Goal: Find specific page/section: Find specific page/section

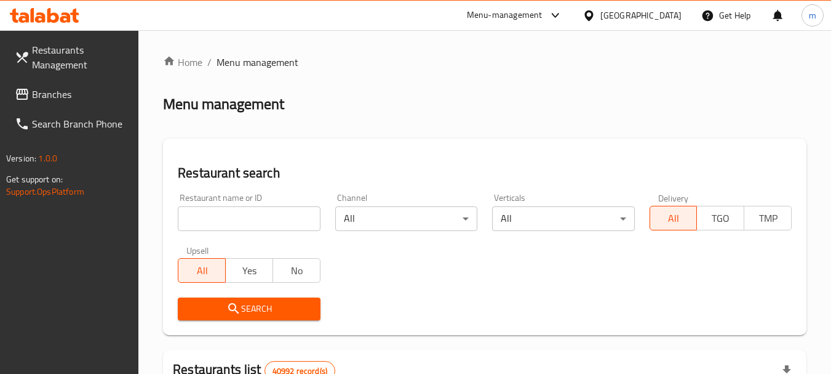
click at [607, 9] on div "[GEOGRAPHIC_DATA]" at bounding box center [641, 16] width 81 height 14
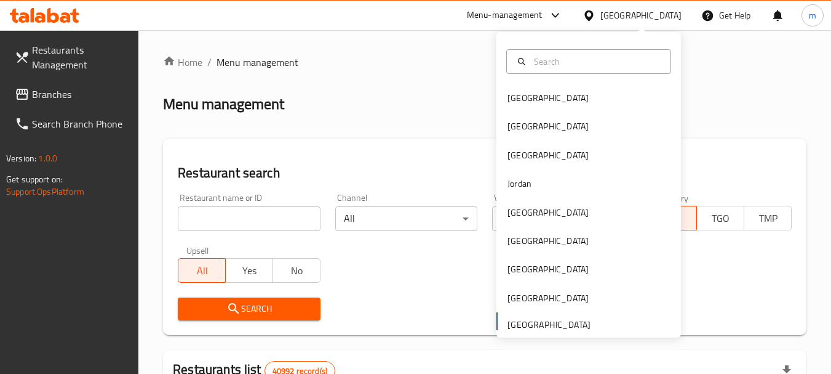
click at [537, 330] on div "Bahrain Egypt Iraq Jordan Kuwait Oman Qatar Saudi Arabia United Arab Emirates" at bounding box center [589, 184] width 185 height 305
click at [537, 319] on div "Bahrain Egypt Iraq Jordan Kuwait Oman Qatar Saudi Arabia United Arab Emirates" at bounding box center [589, 210] width 185 height 253
click at [513, 324] on div "Bahrain Egypt Iraq Jordan Kuwait Oman Qatar Saudi Arabia United Arab Emirates" at bounding box center [589, 210] width 185 height 253
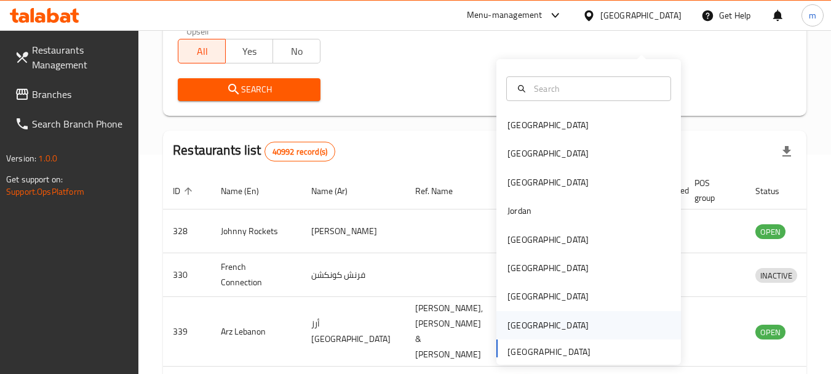
scroll to position [246, 0]
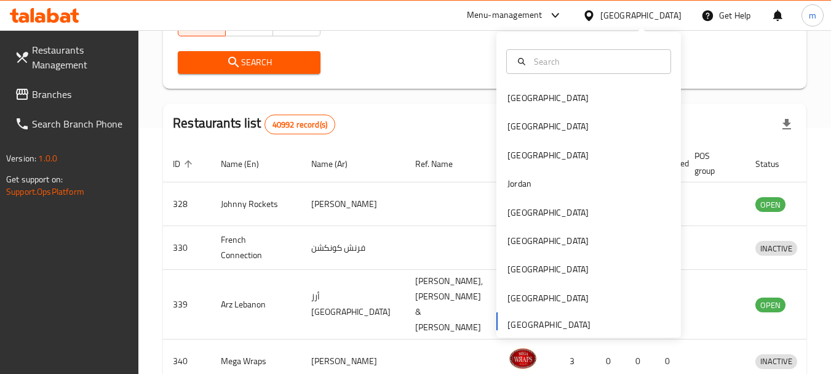
click at [546, 322] on div "Bahrain Egypt Iraq Jordan Kuwait Oman Qatar Saudi Arabia United Arab Emirates" at bounding box center [589, 210] width 185 height 253
click at [536, 199] on div "[GEOGRAPHIC_DATA]" at bounding box center [589, 212] width 185 height 28
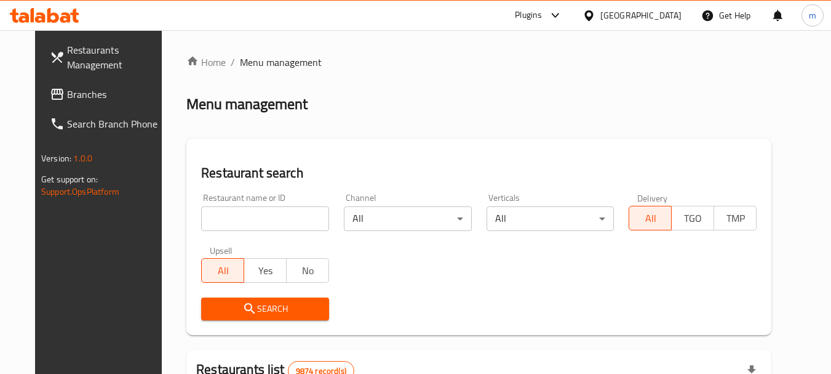
click at [593, 15] on icon at bounding box center [589, 15] width 9 height 10
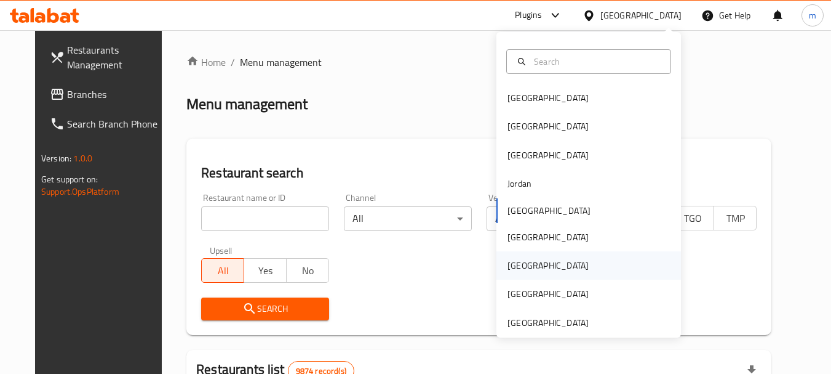
click at [520, 274] on div "[GEOGRAPHIC_DATA]" at bounding box center [548, 265] width 101 height 28
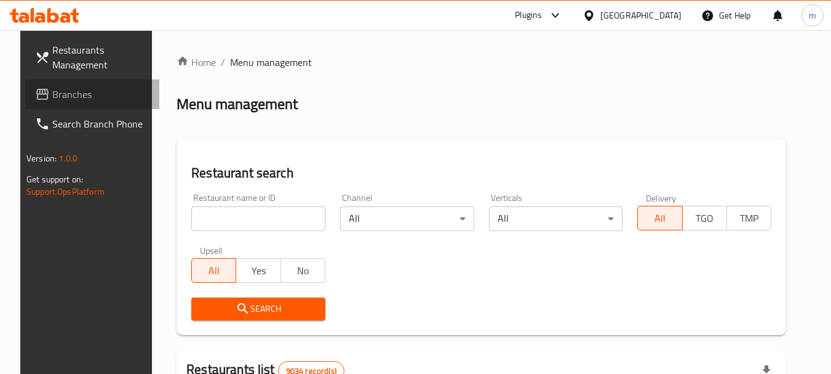
click at [52, 102] on span "Branches" at bounding box center [100, 94] width 97 height 15
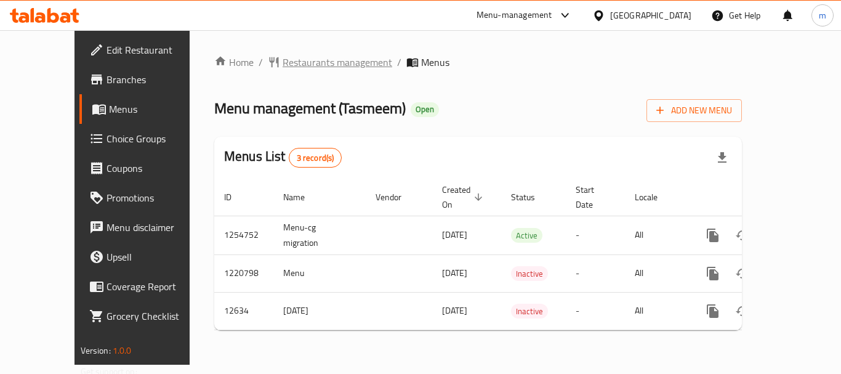
click at [307, 67] on span "Restaurants management" at bounding box center [337, 62] width 110 height 15
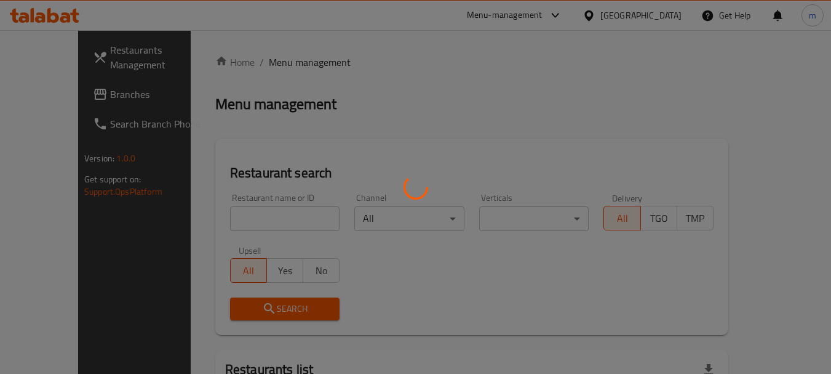
click at [248, 215] on div at bounding box center [415, 187] width 831 height 374
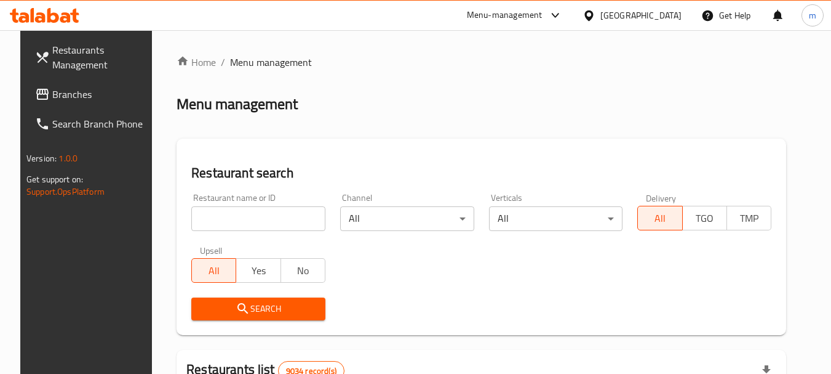
click at [248, 215] on input "search" at bounding box center [258, 218] width 134 height 25
paste input "7786"
type input "7786"
click button "Search" at bounding box center [258, 308] width 134 height 23
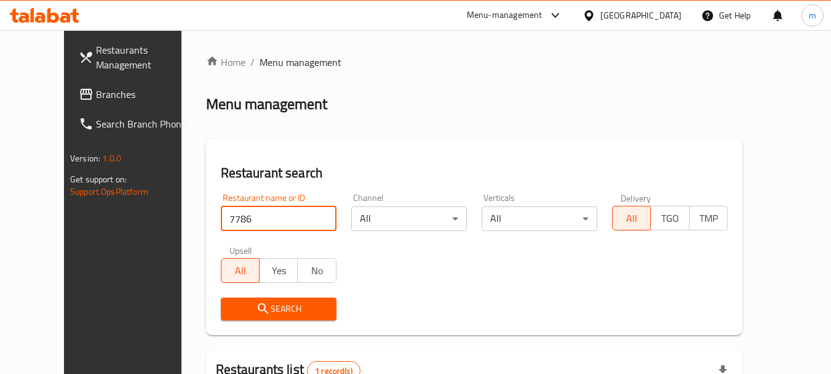
scroll to position [165, 0]
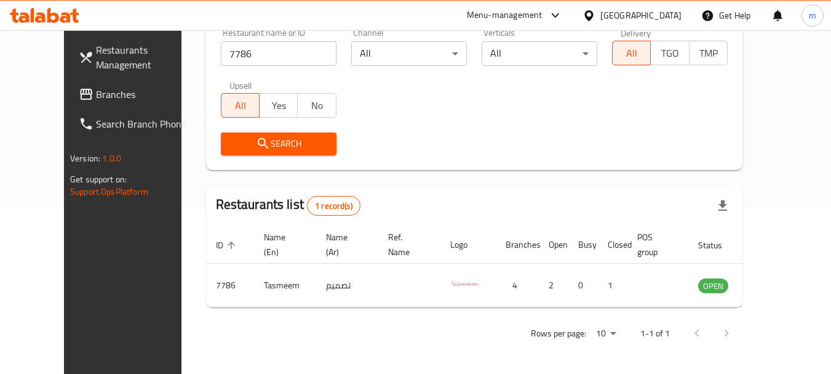
click at [596, 9] on icon at bounding box center [589, 15] width 13 height 13
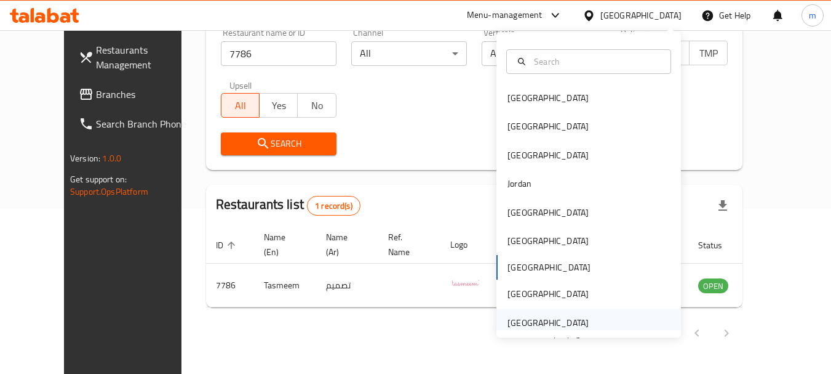
click at [542, 327] on div "[GEOGRAPHIC_DATA]" at bounding box center [548, 323] width 81 height 14
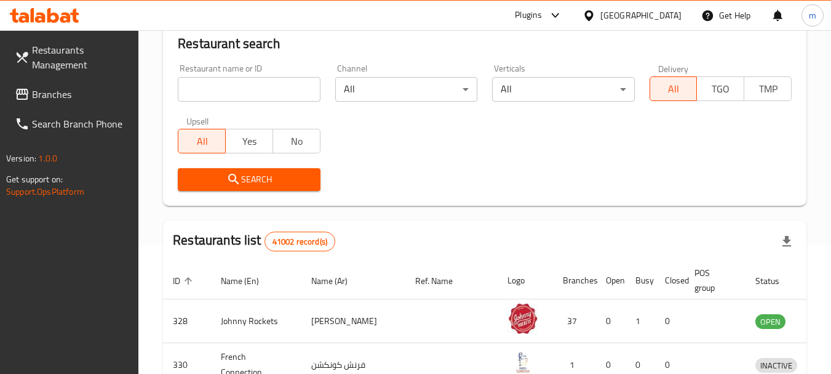
scroll to position [165, 0]
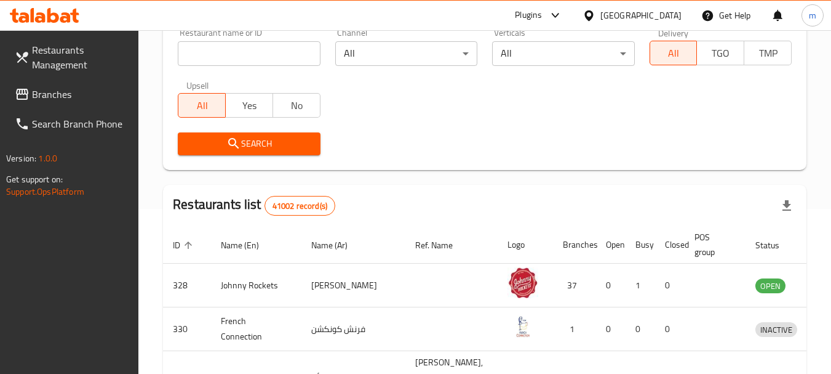
click at [82, 95] on div at bounding box center [415, 187] width 831 height 374
click at [82, 95] on span "Branches" at bounding box center [80, 94] width 97 height 15
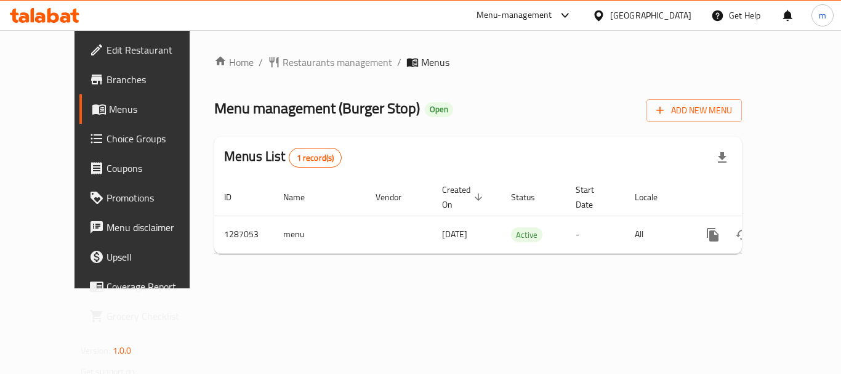
click at [308, 60] on span "Restaurants management" at bounding box center [337, 62] width 110 height 15
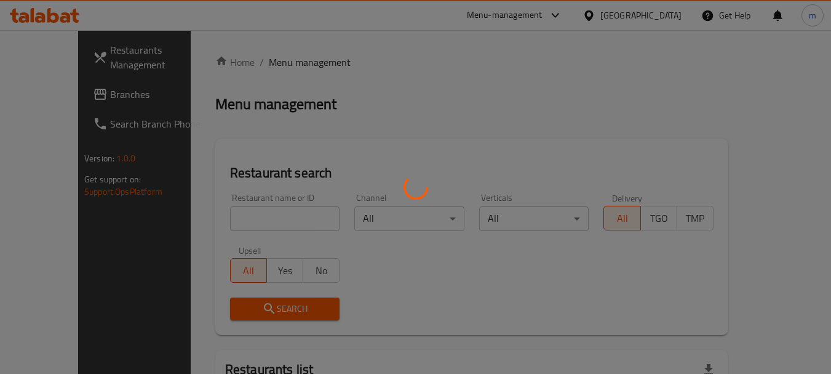
click at [215, 220] on div at bounding box center [415, 187] width 831 height 374
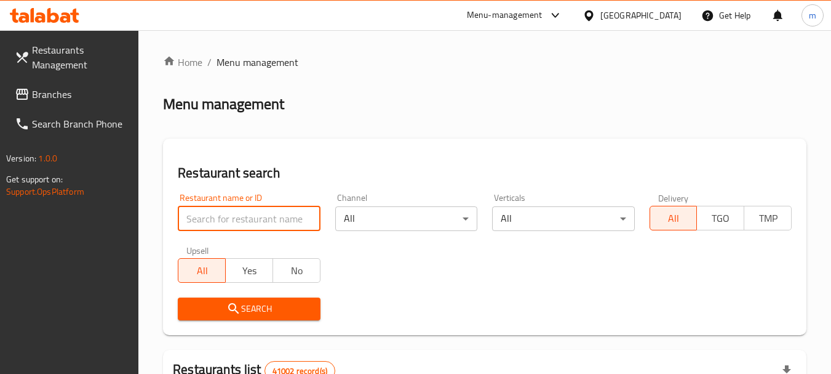
click at [215, 220] on input "search" at bounding box center [249, 218] width 142 height 25
paste input "696564"
type input "696564"
click button "Search" at bounding box center [249, 308] width 142 height 23
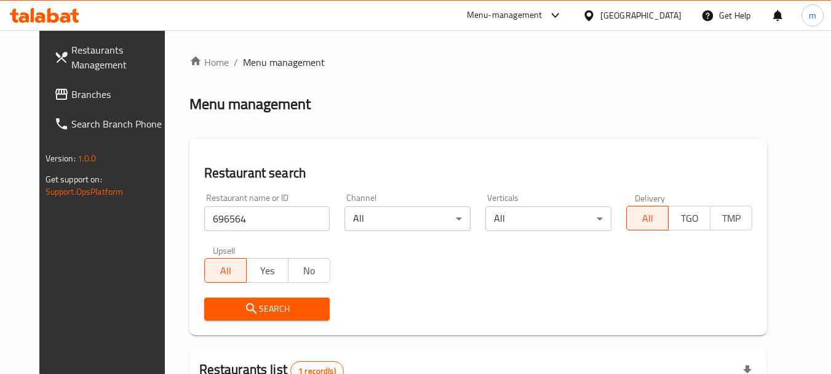
click at [468, 121] on div "Home / Menu management Menu management Restaurant search Restaurant name or ID …" at bounding box center [479, 297] width 578 height 485
click at [71, 94] on span "Branches" at bounding box center [119, 94] width 97 height 15
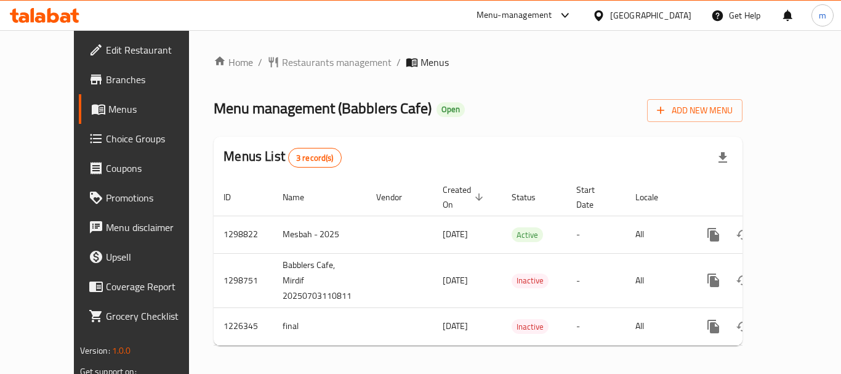
click at [295, 57] on span "Restaurants management" at bounding box center [337, 62] width 110 height 15
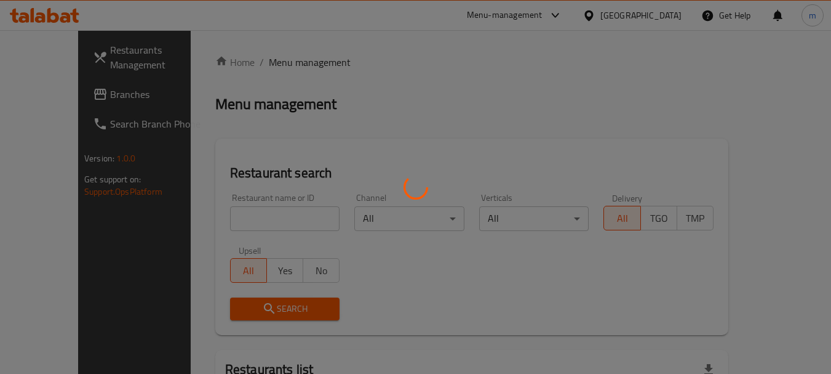
click at [252, 209] on div at bounding box center [415, 187] width 831 height 374
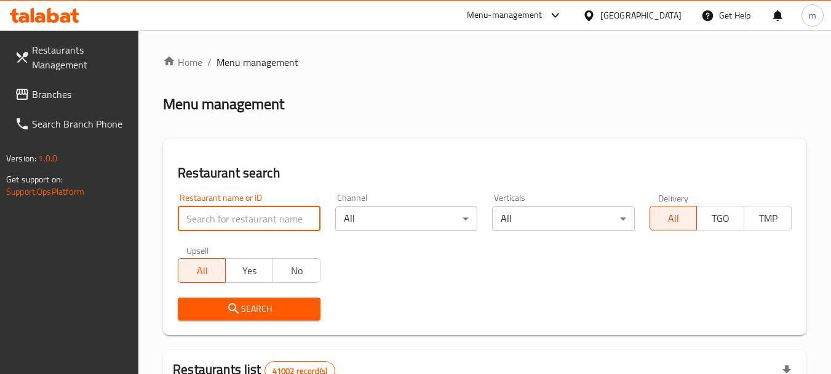
click at [245, 220] on input "search" at bounding box center [249, 218] width 142 height 25
paste input "675644"
type input "675644"
click button "Search" at bounding box center [249, 308] width 142 height 23
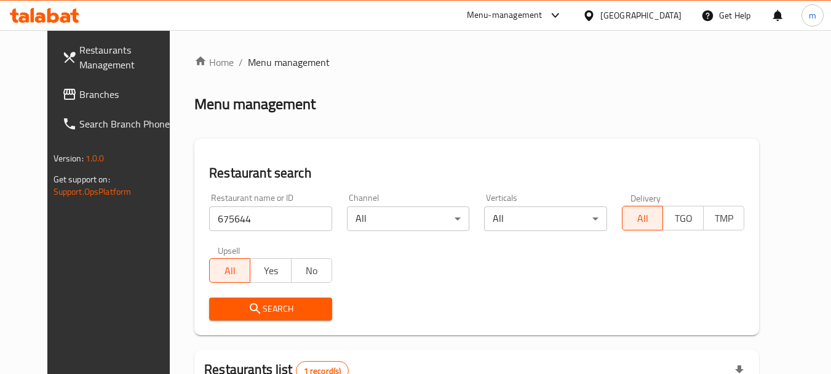
click at [79, 93] on span "Branches" at bounding box center [127, 94] width 97 height 15
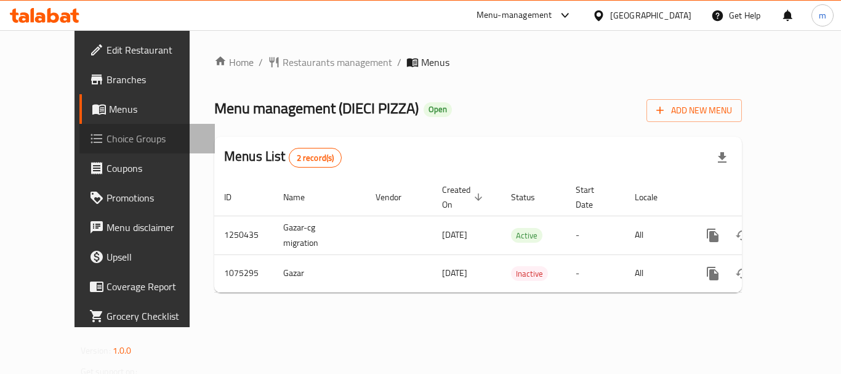
click at [106, 145] on span "Choice Groups" at bounding box center [155, 138] width 98 height 15
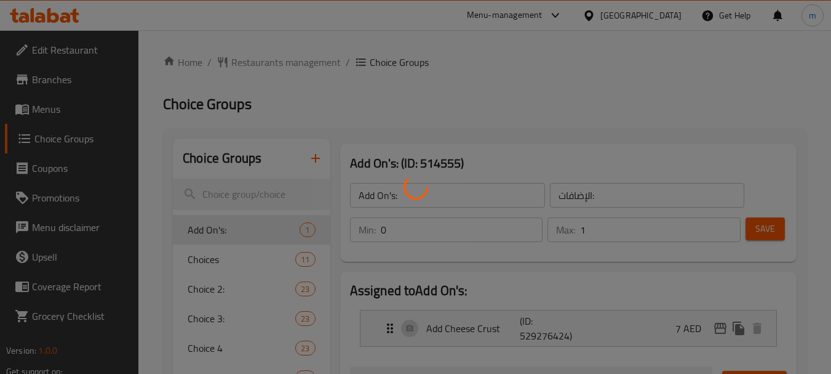
scroll to position [62, 0]
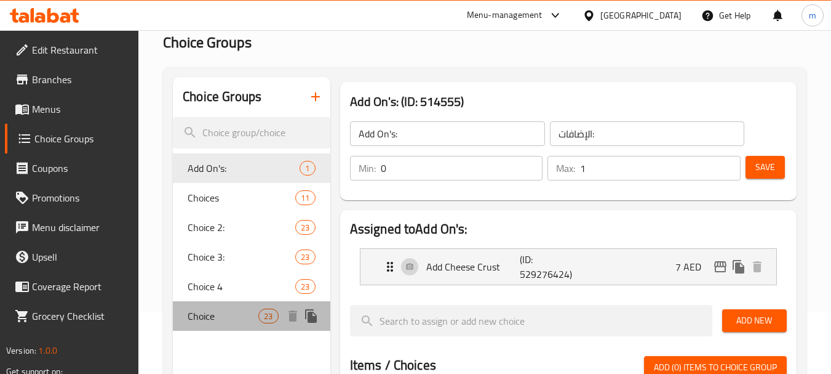
click at [214, 303] on div "Choice 23" at bounding box center [251, 316] width 157 height 30
type input "Choice"
type input "الاختيار"
type input "1"
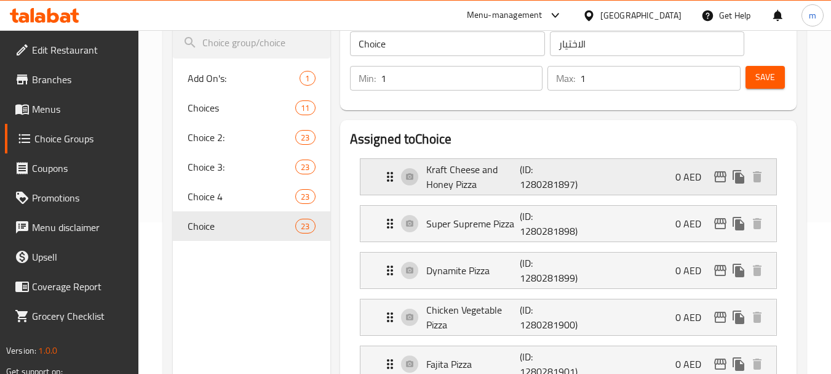
scroll to position [123, 0]
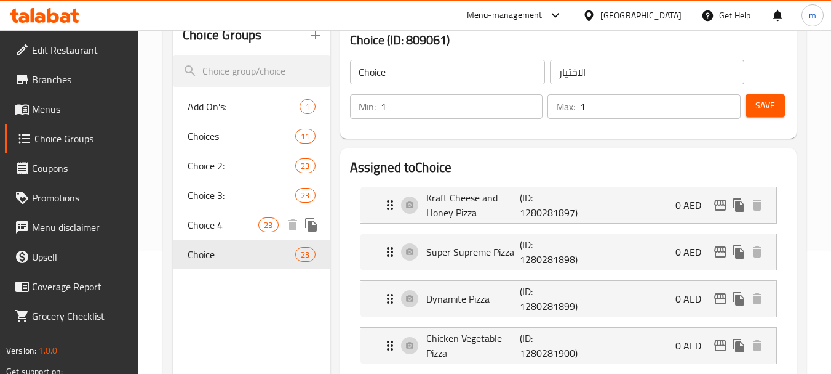
click at [249, 218] on span "Choice 4" at bounding box center [223, 224] width 71 height 15
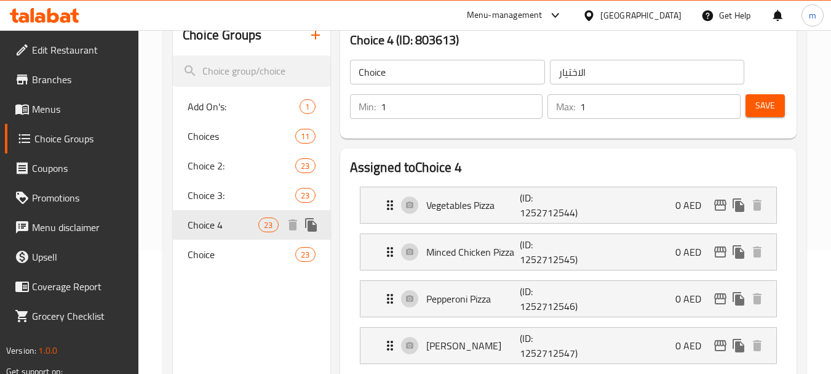
type input "Choice 4"
type input "الاختيار رقم 4"
click at [223, 175] on div "Choice 2: 23" at bounding box center [251, 166] width 157 height 30
type input "Choice 2:"
type input "الاختيار الثاني :"
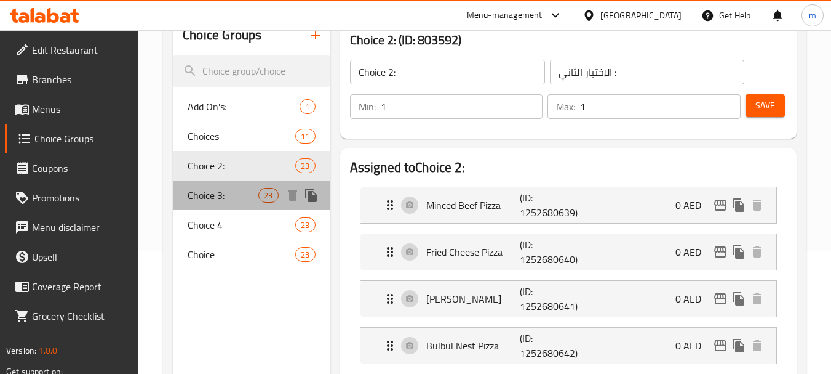
click at [223, 194] on span "Choice 3:" at bounding box center [223, 195] width 71 height 15
type input "Choice 3:"
type input "إختيارك من:"
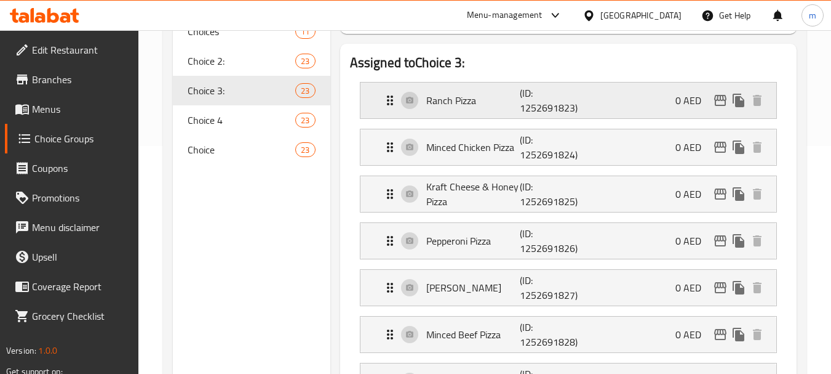
scroll to position [0, 0]
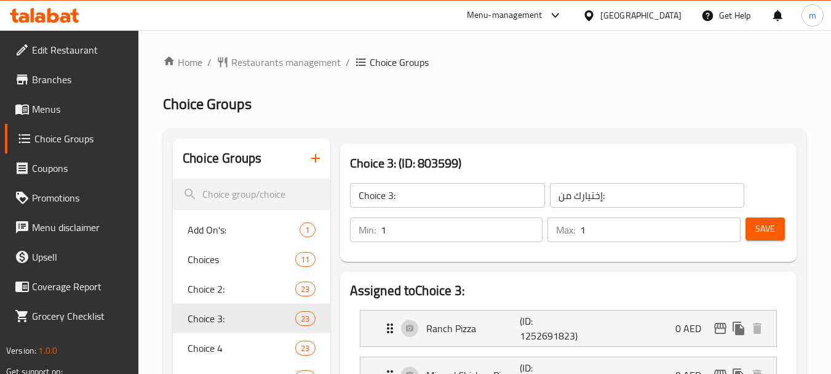
click at [62, 17] on icon at bounding box center [65, 17] width 10 height 10
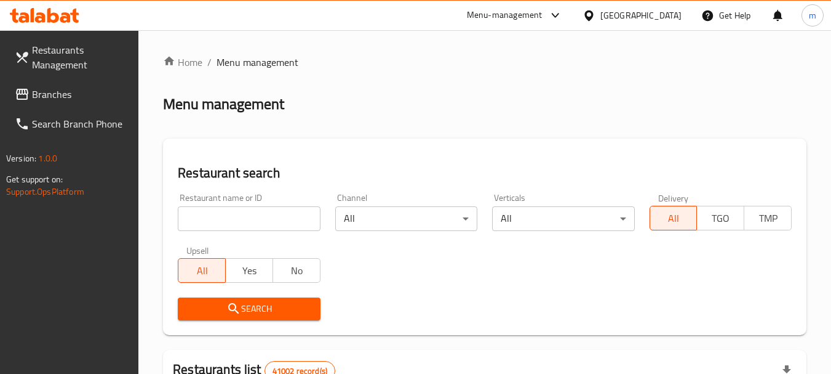
click at [87, 93] on div at bounding box center [415, 187] width 831 height 374
click at [87, 93] on span "Branches" at bounding box center [80, 94] width 97 height 15
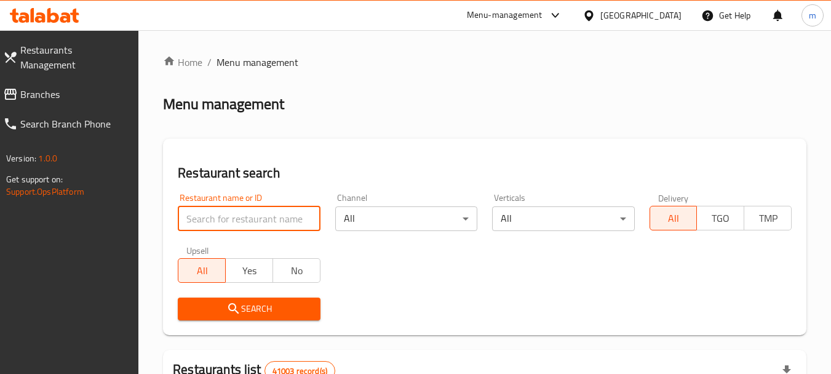
click at [245, 217] on input "search" at bounding box center [249, 218] width 142 height 25
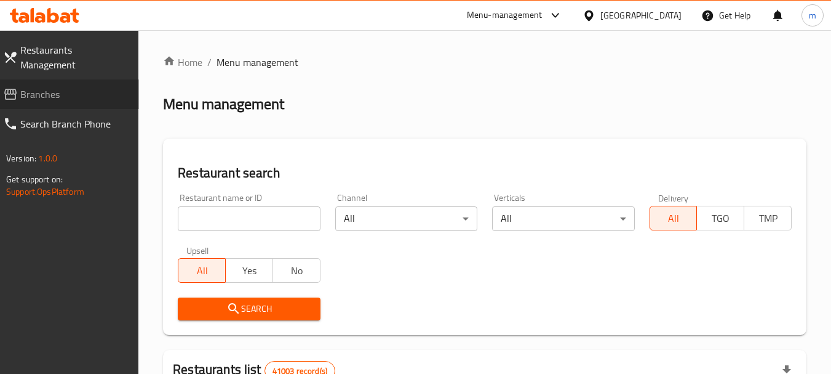
click at [57, 79] on link "Branches" at bounding box center [66, 94] width 146 height 30
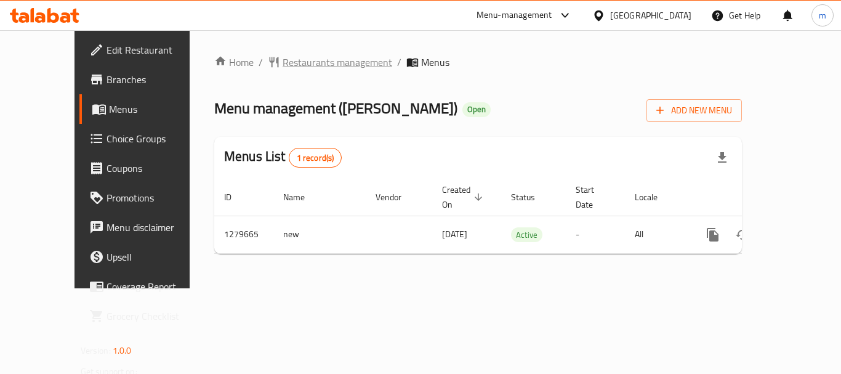
click at [283, 62] on span "Restaurants management" at bounding box center [337, 62] width 110 height 15
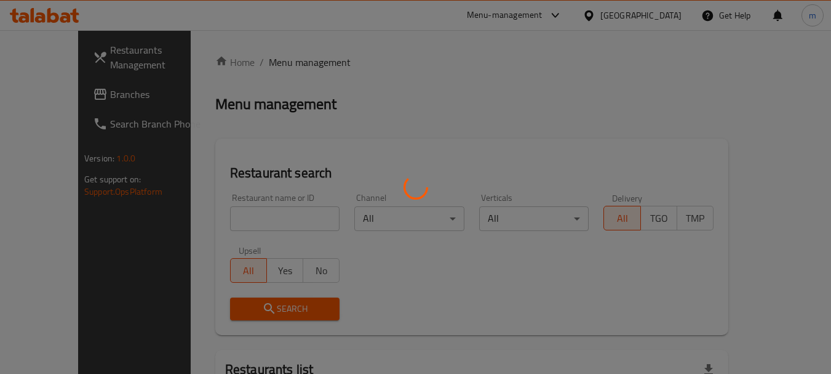
click at [230, 214] on div at bounding box center [415, 187] width 831 height 374
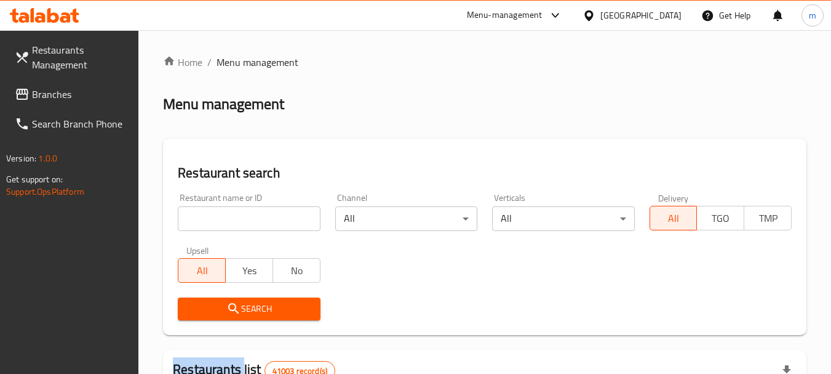
click at [230, 214] on div at bounding box center [415, 187] width 831 height 374
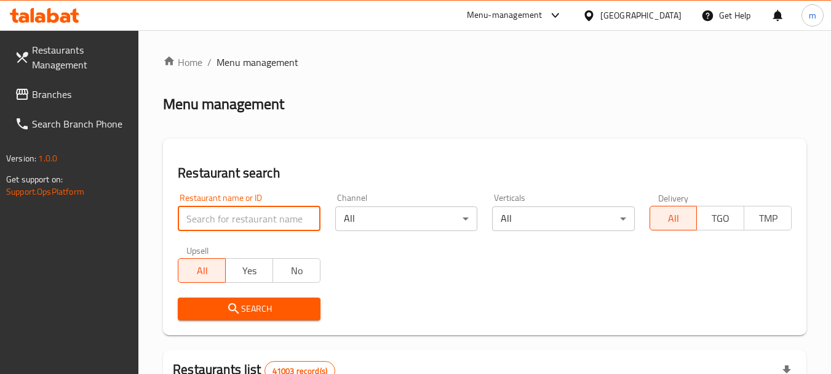
click at [230, 214] on input "search" at bounding box center [249, 218] width 142 height 25
paste input "693280"
type input "693280"
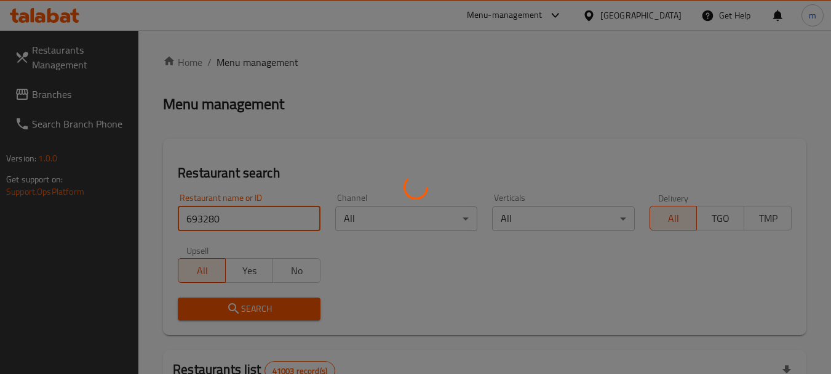
click button "Search" at bounding box center [249, 308] width 142 height 23
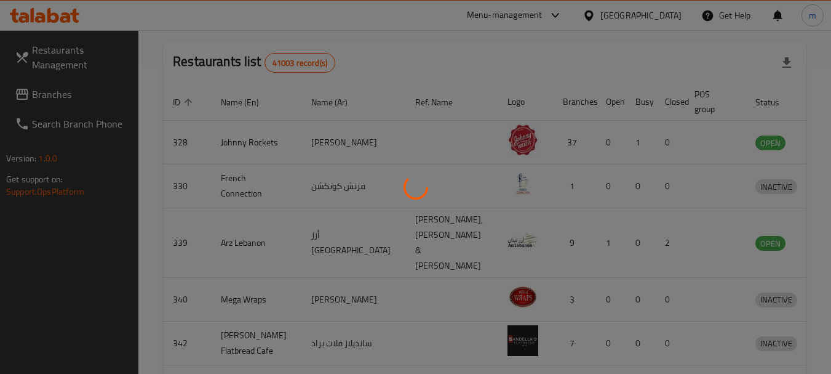
scroll to position [165, 0]
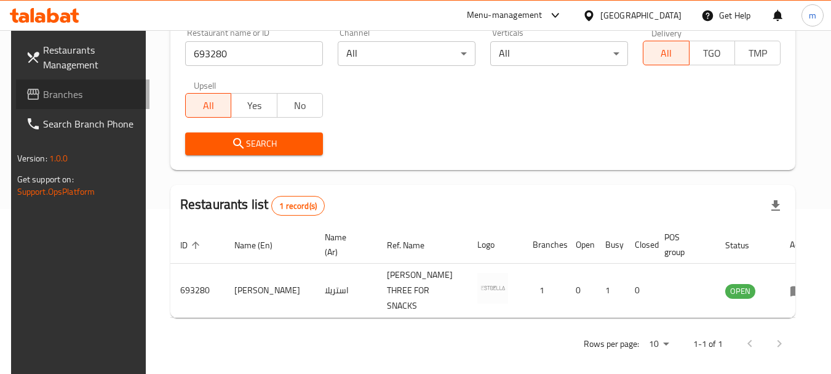
click at [78, 99] on span "Branches" at bounding box center [91, 94] width 97 height 15
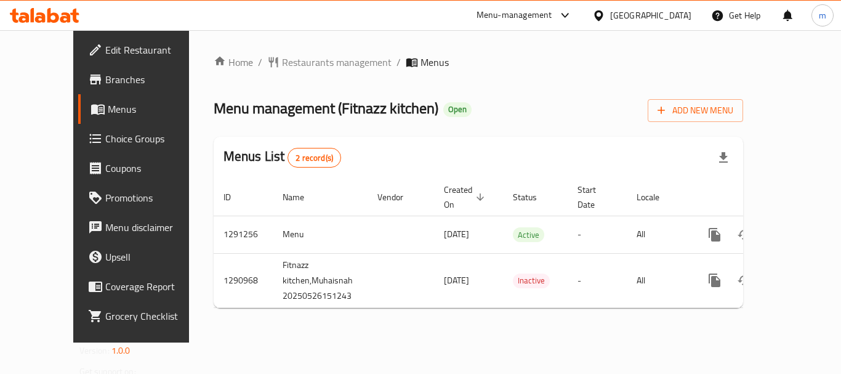
click at [295, 51] on div "Home / Restaurants management / Menus Menu management ( Fitnazz kitchen ) Open …" at bounding box center [478, 186] width 579 height 312
click at [298, 65] on span "Restaurants management" at bounding box center [337, 62] width 110 height 15
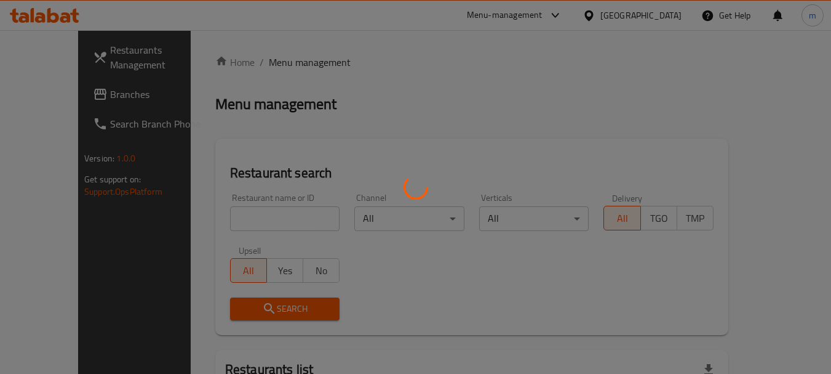
click at [225, 226] on div at bounding box center [415, 187] width 831 height 374
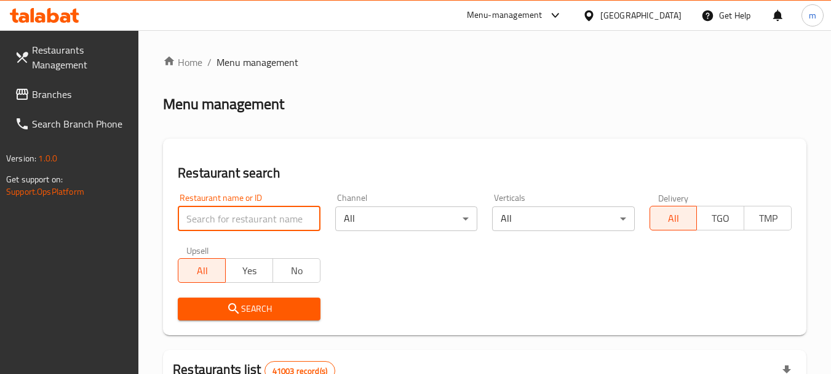
click at [225, 226] on input "search" at bounding box center [249, 218] width 142 height 25
paste input "698402"
type input "698402"
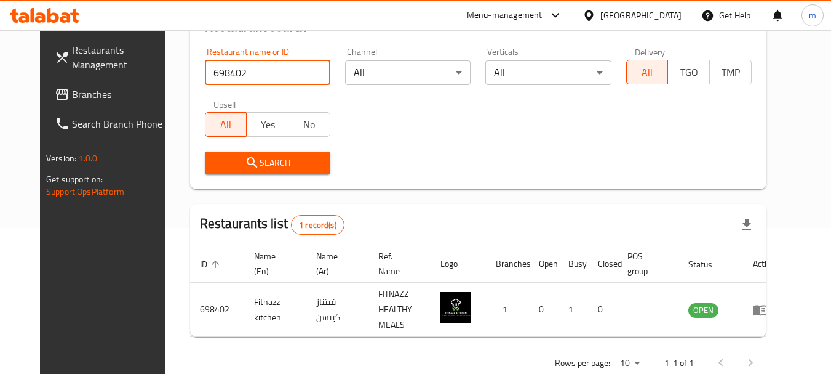
scroll to position [165, 0]
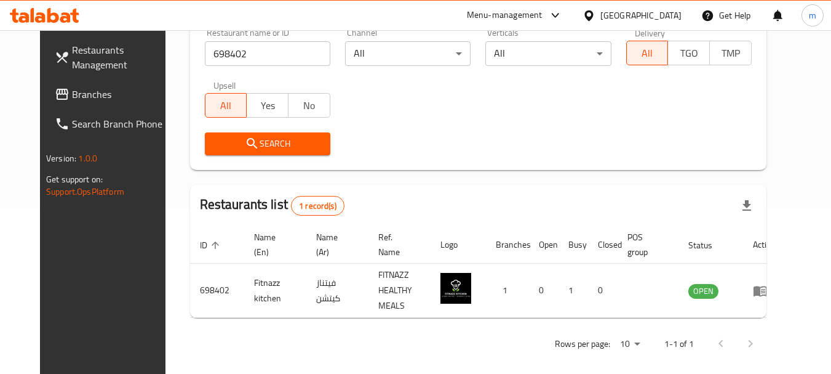
click at [620, 12] on div "[GEOGRAPHIC_DATA]" at bounding box center [641, 16] width 81 height 14
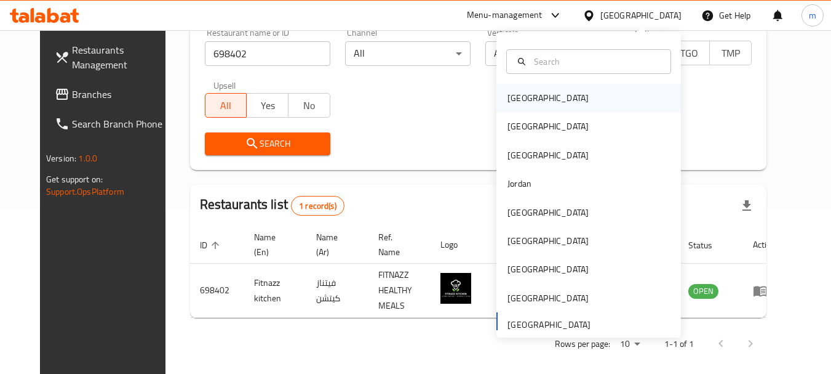
click at [513, 103] on div "[GEOGRAPHIC_DATA]" at bounding box center [548, 98] width 81 height 14
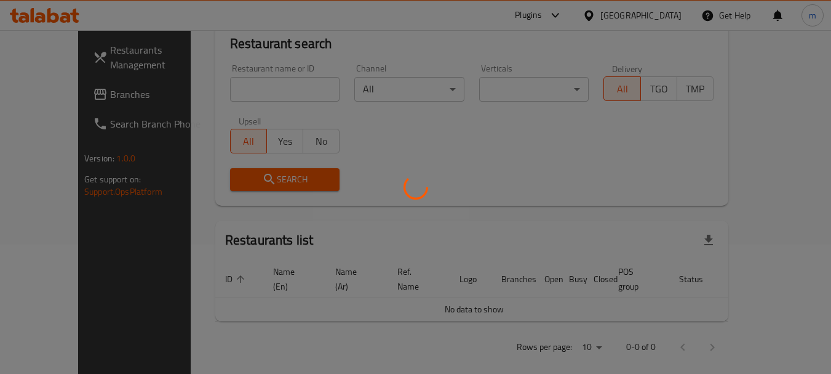
scroll to position [165, 0]
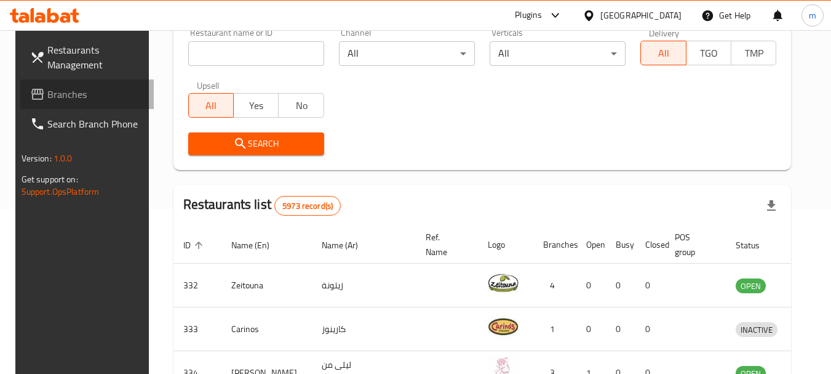
click at [73, 97] on span "Branches" at bounding box center [95, 94] width 97 height 15
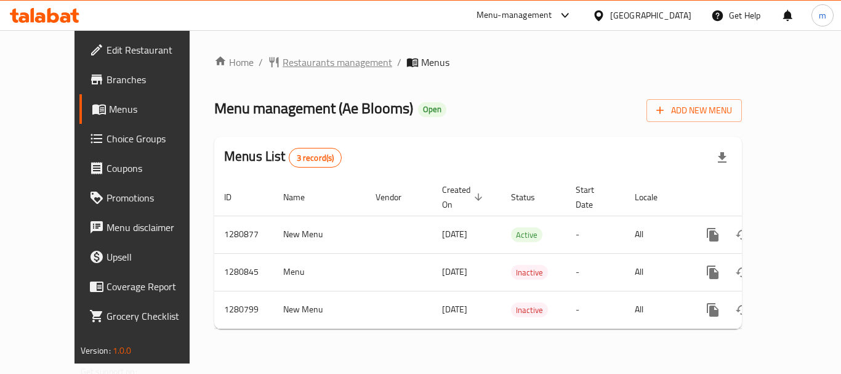
click at [292, 57] on span "Restaurants management" at bounding box center [337, 62] width 110 height 15
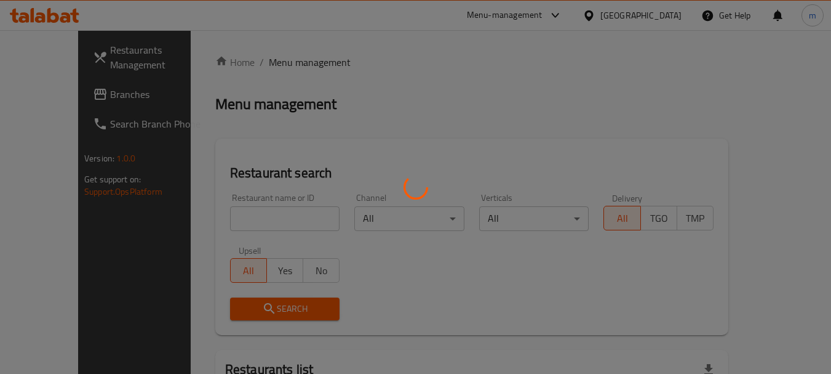
click at [225, 221] on div at bounding box center [415, 187] width 831 height 374
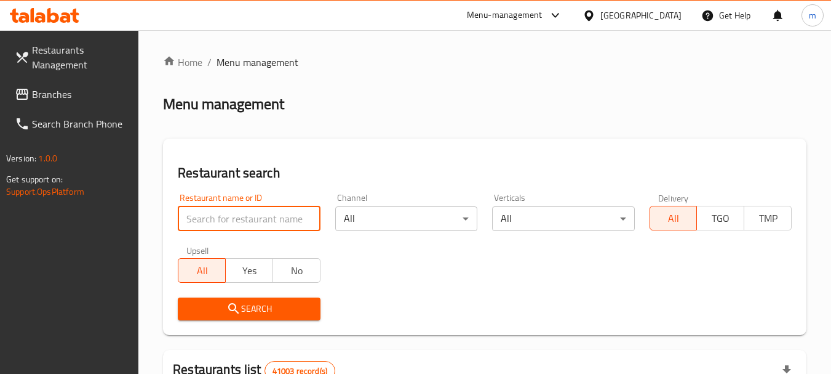
click at [225, 221] on input "search" at bounding box center [249, 218] width 142 height 25
paste input "694014"
type input "694014"
click button "Search" at bounding box center [249, 308] width 142 height 23
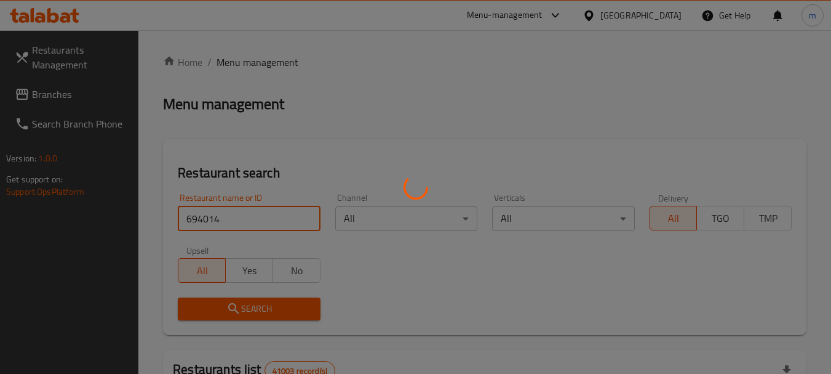
click button "Search" at bounding box center [249, 308] width 142 height 23
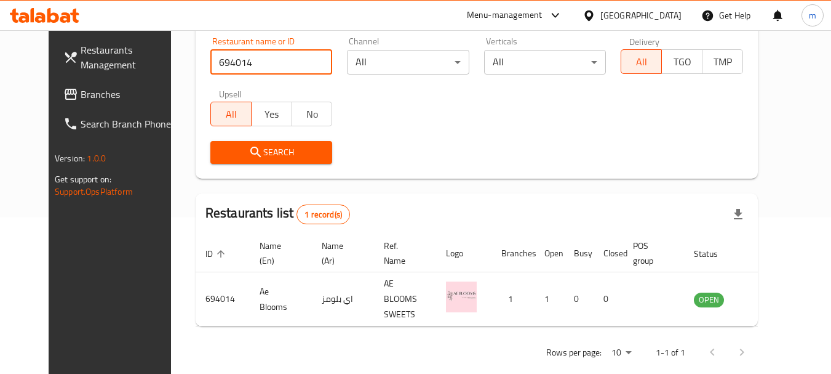
scroll to position [165, 0]
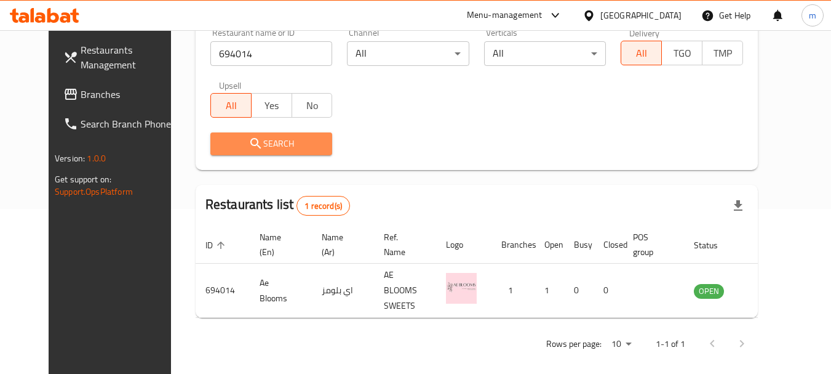
click at [270, 135] on button "Search" at bounding box center [271, 143] width 122 height 23
click at [599, 22] on div at bounding box center [592, 16] width 18 height 14
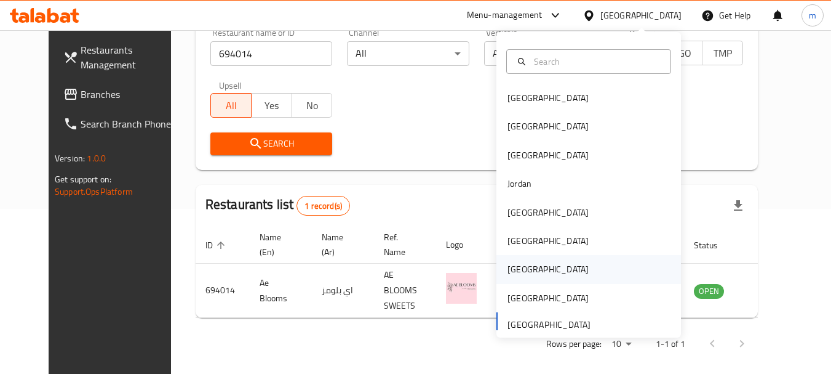
click at [514, 266] on div "[GEOGRAPHIC_DATA]" at bounding box center [548, 269] width 81 height 14
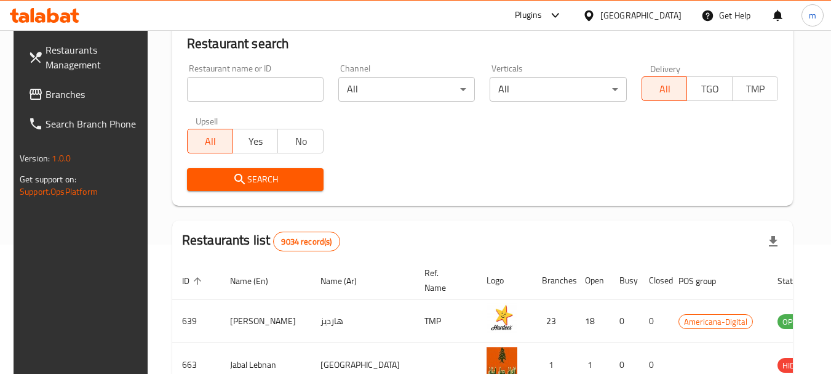
scroll to position [165, 0]
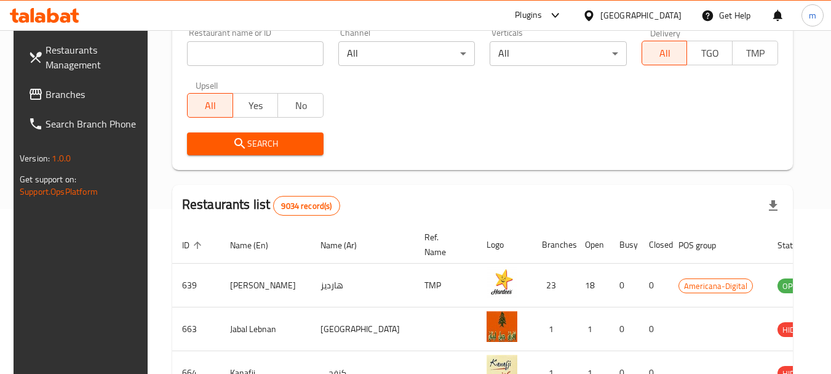
click at [49, 98] on span "Branches" at bounding box center [94, 94] width 97 height 15
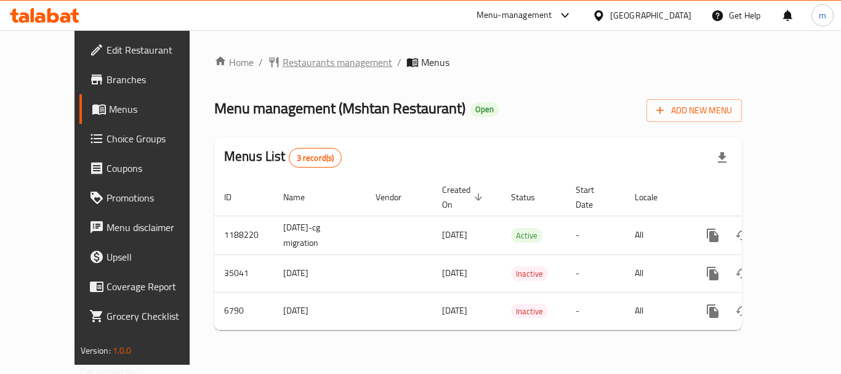
click at [287, 63] on span "Restaurants management" at bounding box center [337, 62] width 110 height 15
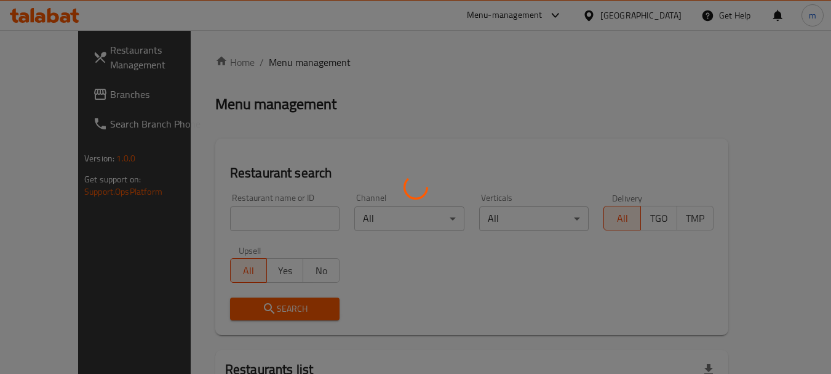
click at [250, 212] on div at bounding box center [415, 187] width 831 height 374
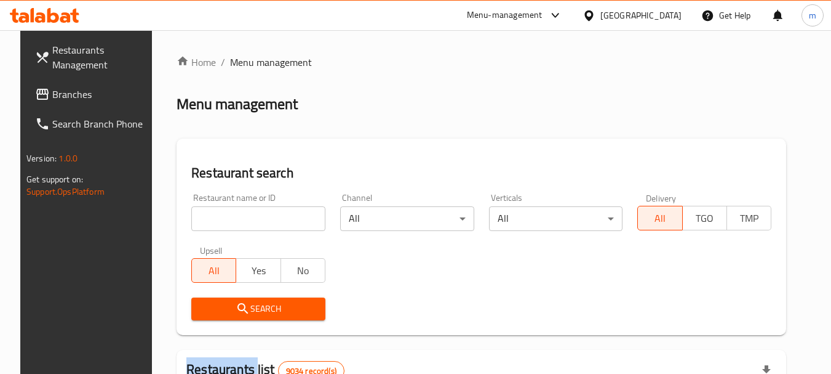
click at [250, 212] on div at bounding box center [415, 187] width 831 height 374
click at [250, 212] on input "search" at bounding box center [258, 218] width 134 height 25
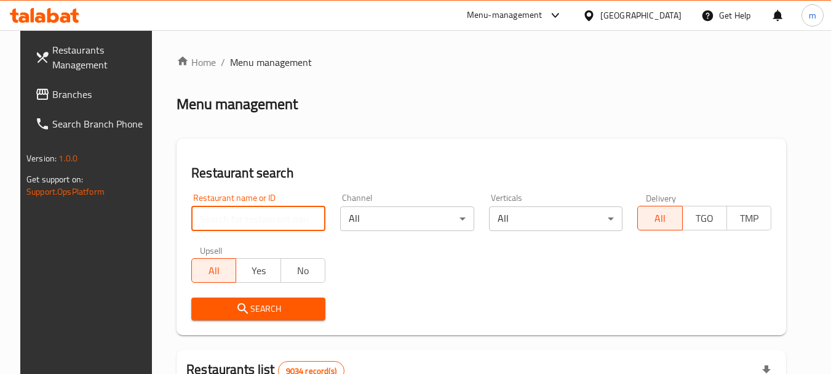
paste input "4225"
type input "4225"
click button "Search" at bounding box center [258, 308] width 134 height 23
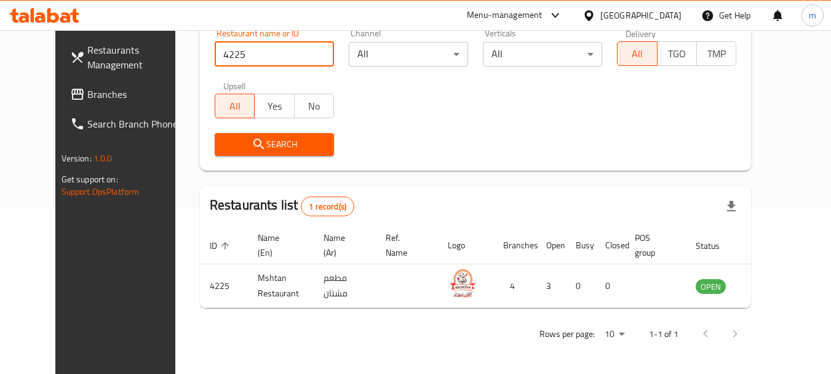
scroll to position [165, 0]
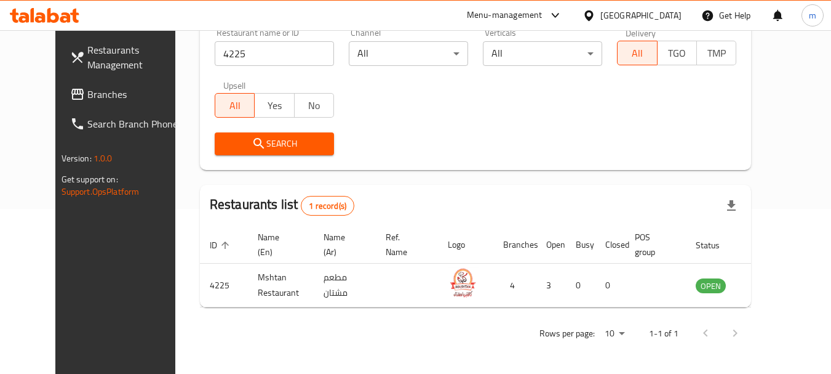
click at [596, 9] on icon at bounding box center [589, 15] width 13 height 13
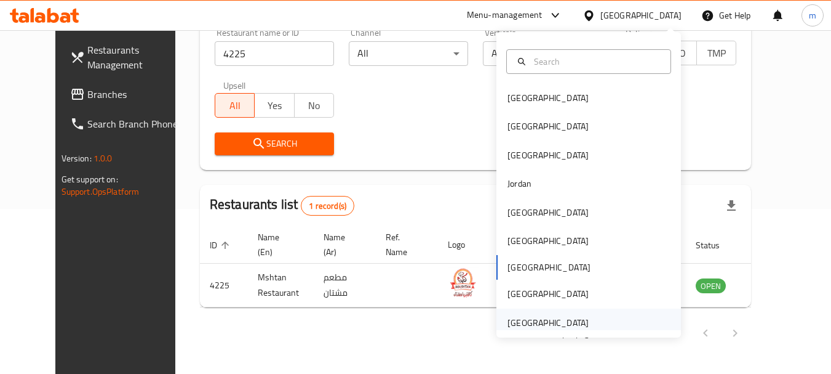
click at [558, 318] on div "[GEOGRAPHIC_DATA]" at bounding box center [548, 323] width 81 height 14
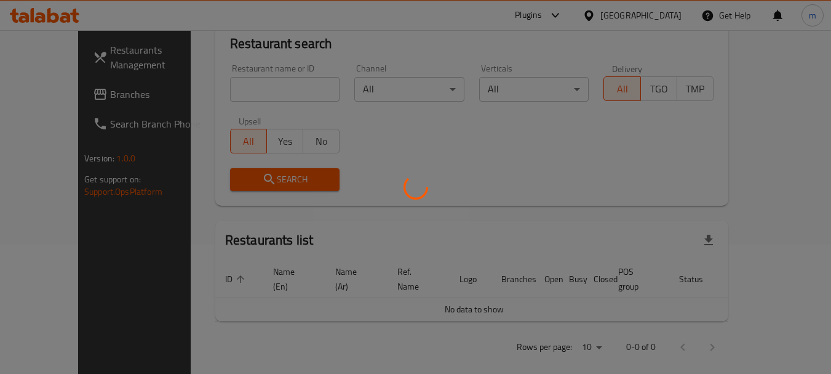
scroll to position [165, 0]
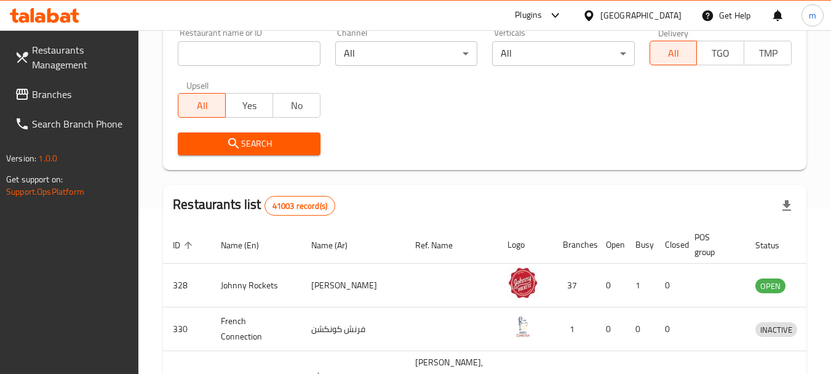
click at [235, 89] on div "Home / Menu management Menu management Restaurant search Restaurant name or ID …" at bounding box center [485, 279] width 644 height 778
click at [235, 66] on div "Restaurant name or ID Restaurant name or ID" at bounding box center [248, 47] width 157 height 52
click at [235, 65] on input "search" at bounding box center [249, 53] width 142 height 25
paste input "736364"
type input "736364"
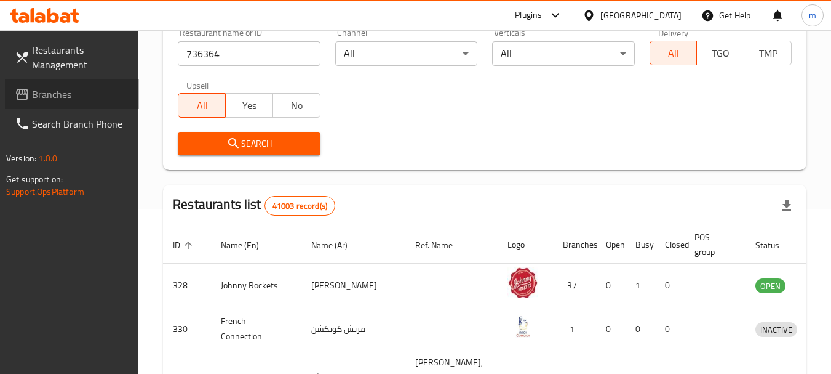
click at [59, 84] on link "Branches" at bounding box center [72, 94] width 134 height 30
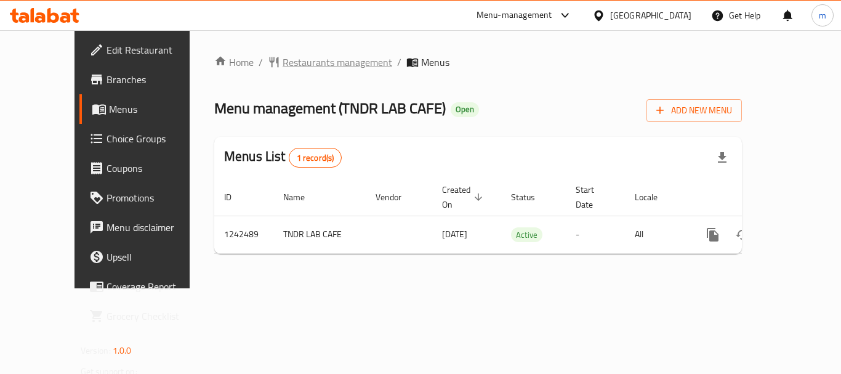
click at [284, 69] on span "Restaurants management" at bounding box center [337, 62] width 110 height 15
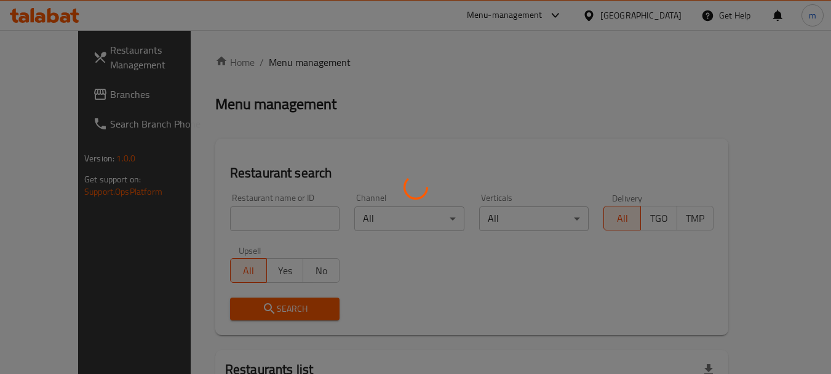
click at [255, 222] on div at bounding box center [415, 187] width 831 height 374
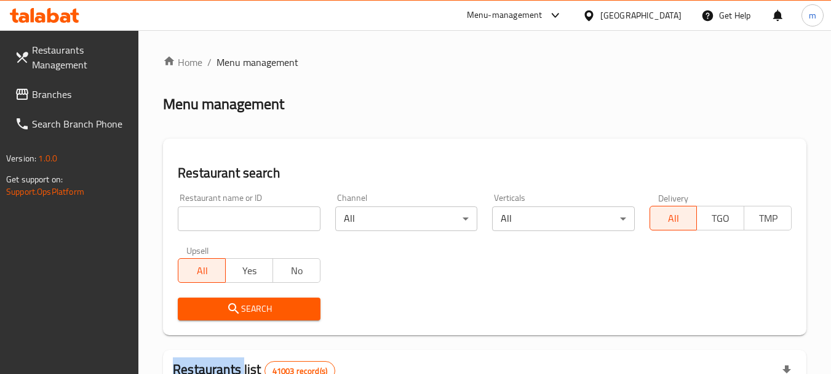
click at [255, 222] on input "search" at bounding box center [249, 218] width 142 height 25
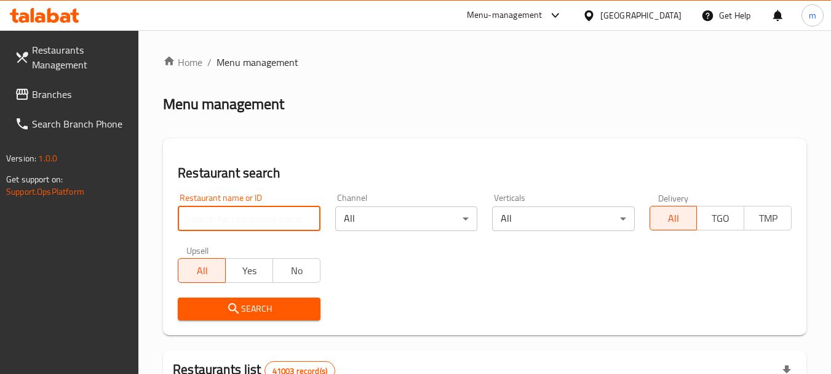
paste input "681159"
type input "681159"
click button "Search" at bounding box center [249, 308] width 142 height 23
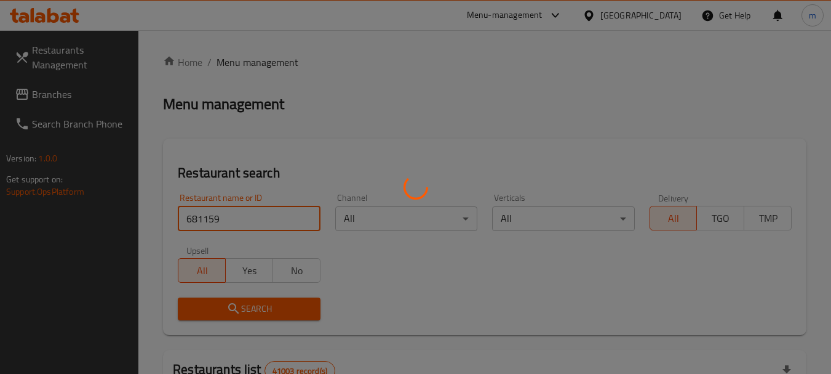
click button "Search" at bounding box center [249, 308] width 142 height 23
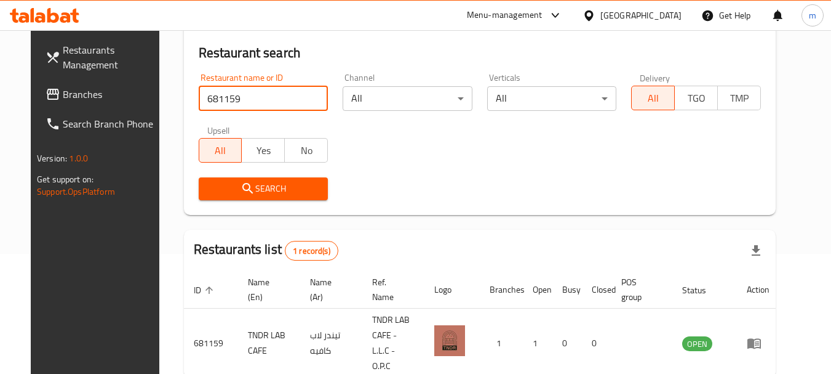
scroll to position [165, 0]
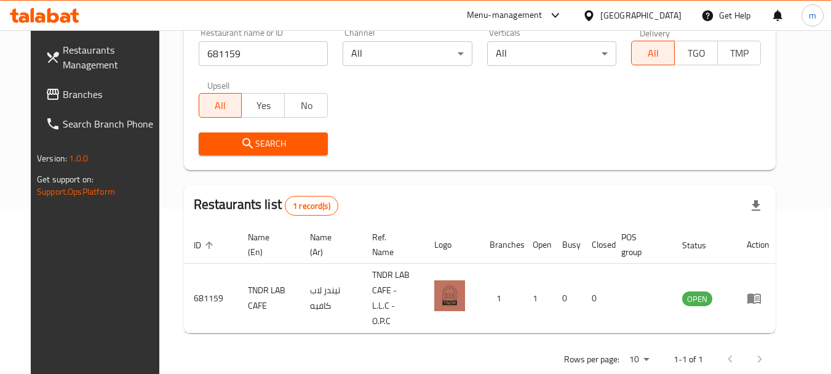
drag, startPoint x: 657, startPoint y: 283, endPoint x: 667, endPoint y: 321, distance: 39.0
click at [665, 316] on div "Home / Menu management Menu management Restaurant search Restaurant name or ID …" at bounding box center [480, 132] width 592 height 485
click at [593, 16] on icon at bounding box center [589, 15] width 9 height 10
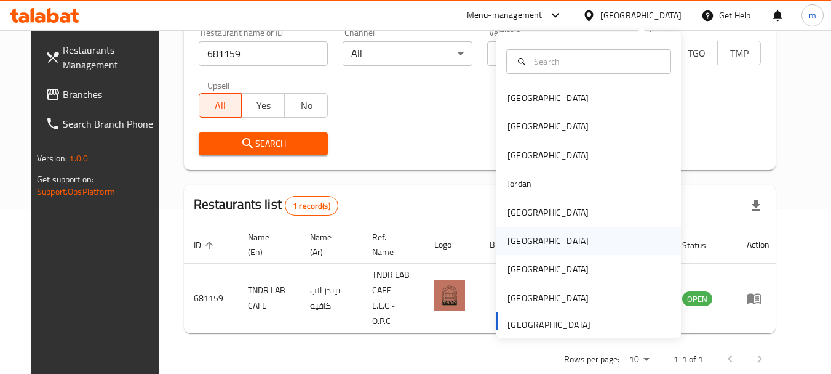
click at [515, 228] on div "[GEOGRAPHIC_DATA]" at bounding box center [548, 240] width 101 height 28
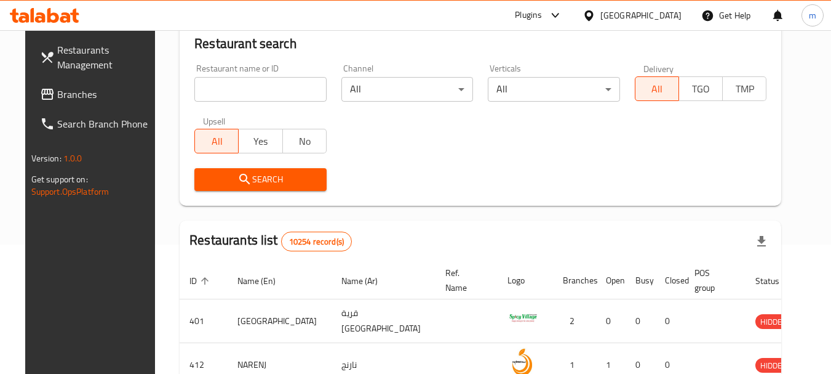
scroll to position [165, 0]
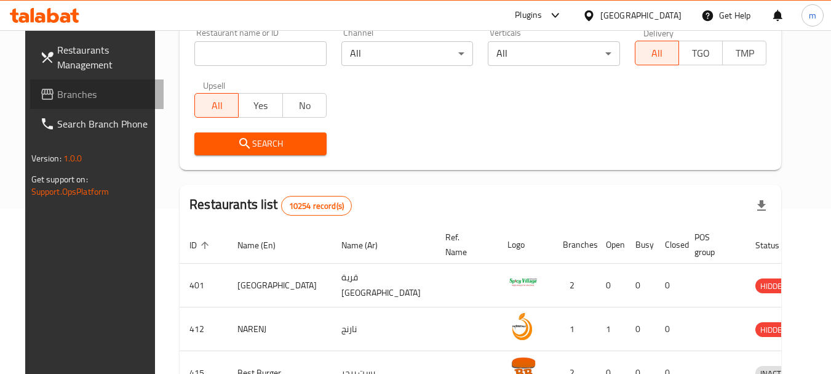
click at [83, 87] on span "Branches" at bounding box center [105, 94] width 97 height 15
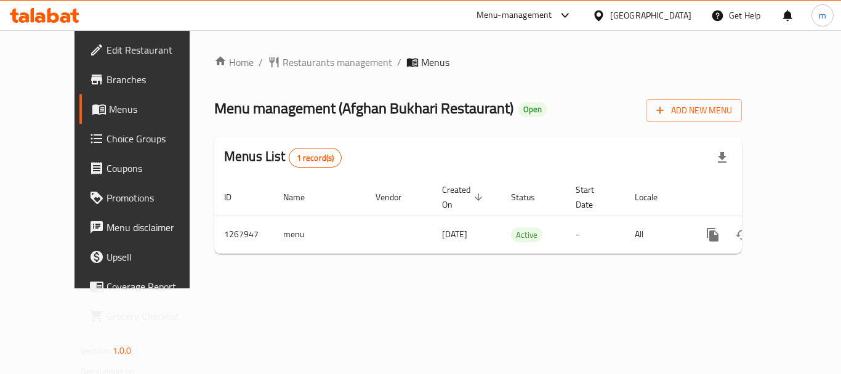
click at [688, 7] on div "[GEOGRAPHIC_DATA]" at bounding box center [641, 16] width 119 height 30
click at [602, 11] on icon at bounding box center [598, 15] width 9 height 10
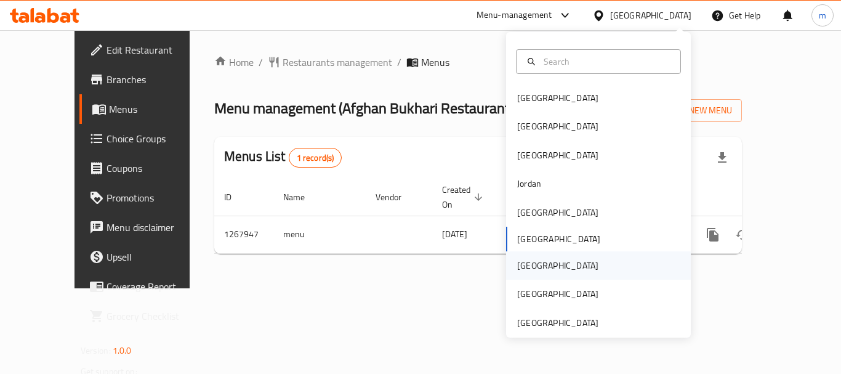
click at [526, 258] on div "[GEOGRAPHIC_DATA]" at bounding box center [557, 265] width 81 height 14
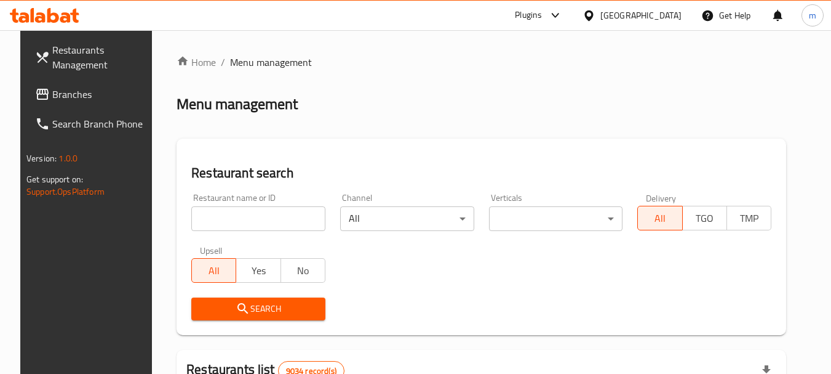
click at [64, 90] on span "Branches" at bounding box center [100, 94] width 97 height 15
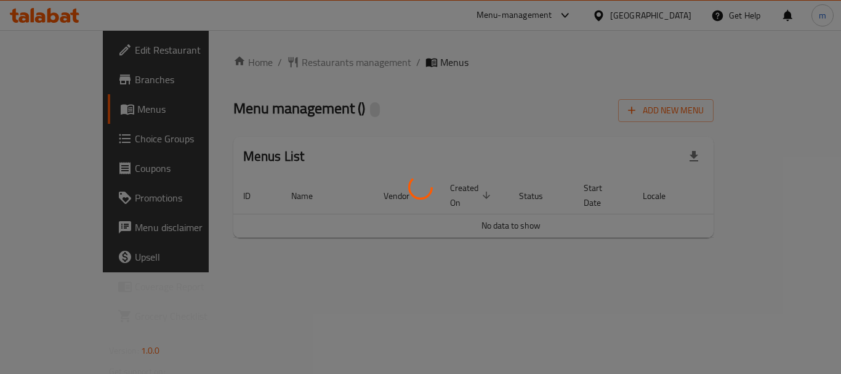
click at [292, 62] on div at bounding box center [420, 187] width 841 height 374
click at [311, 92] on div at bounding box center [420, 187] width 841 height 374
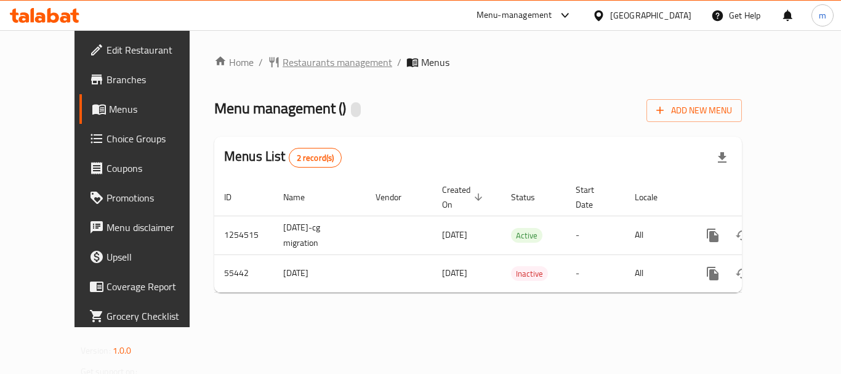
click at [292, 60] on span "Restaurants management" at bounding box center [337, 62] width 110 height 15
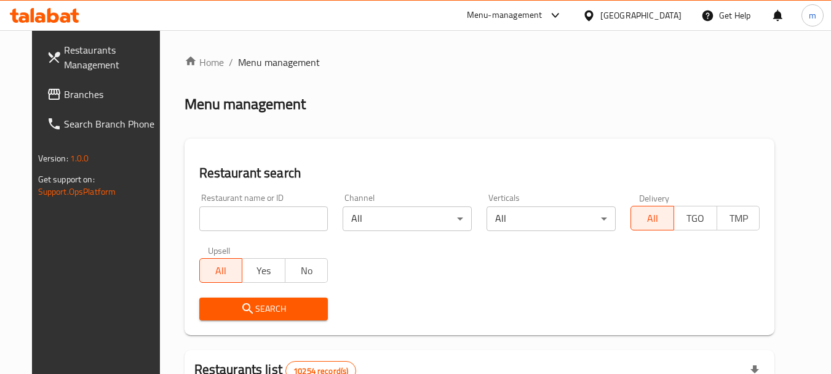
click at [264, 221] on div at bounding box center [415, 187] width 831 height 374
click at [264, 221] on input "search" at bounding box center [263, 218] width 129 height 25
paste input "27325"
type input "27325"
click at [268, 297] on button "Search" at bounding box center [263, 308] width 129 height 23
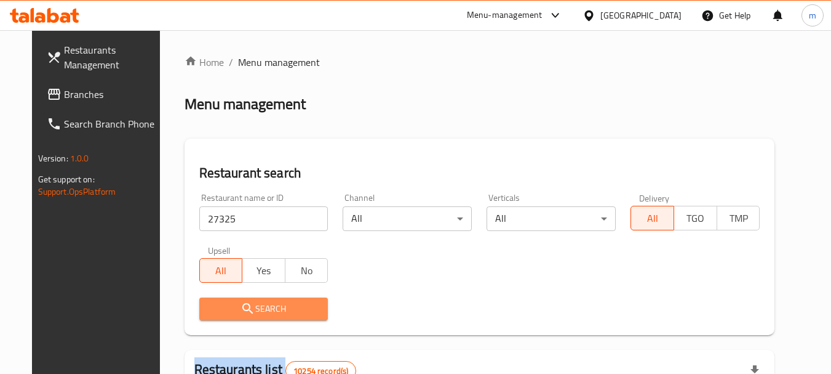
click at [268, 297] on div at bounding box center [415, 187] width 831 height 374
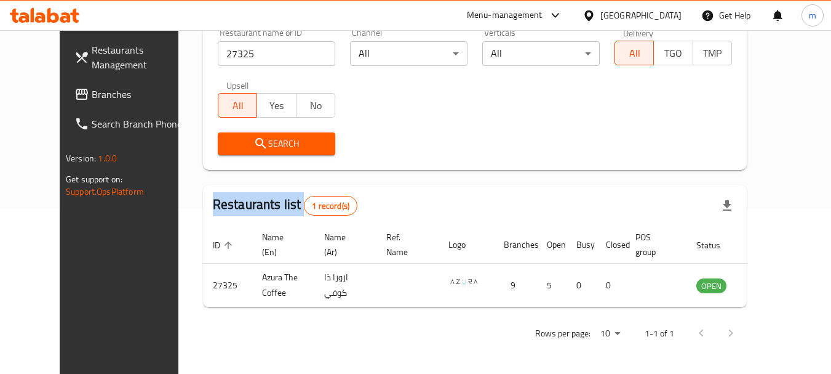
scroll to position [165, 0]
click at [476, 78] on div "Restaurant name or ID 27325 Restaurant name or ID Channel All ​ Verticals All ​…" at bounding box center [474, 92] width 529 height 142
click at [601, 15] on div at bounding box center [592, 16] width 18 height 14
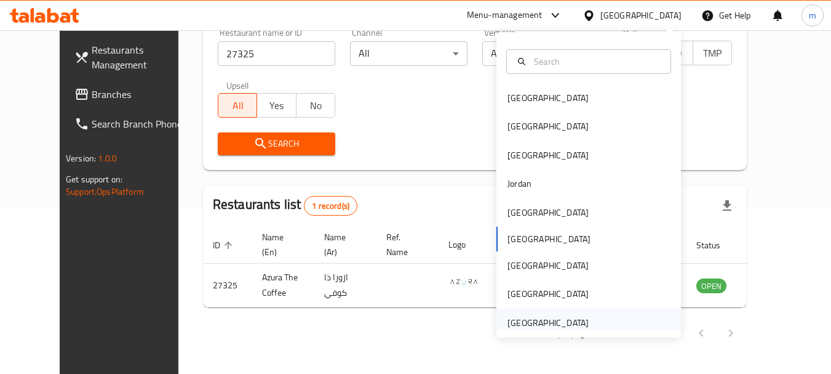
click at [569, 311] on div "[GEOGRAPHIC_DATA]" at bounding box center [548, 322] width 101 height 28
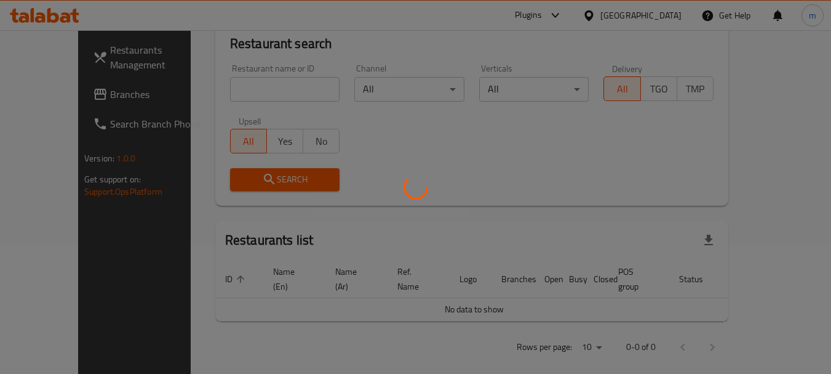
scroll to position [165, 0]
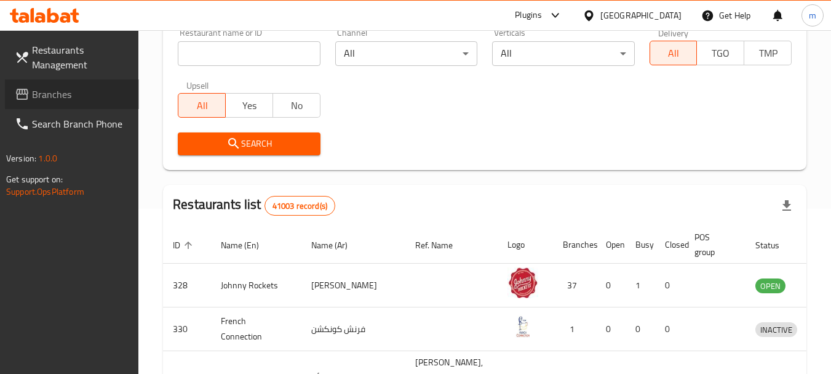
click at [103, 103] on link "Branches" at bounding box center [72, 94] width 134 height 30
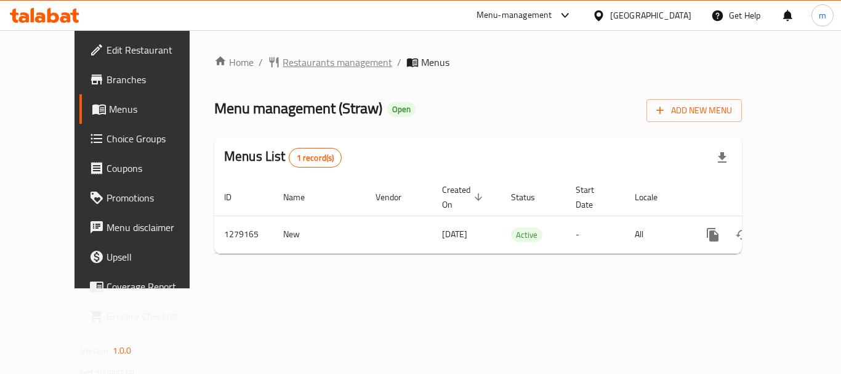
click at [296, 66] on span "Restaurants management" at bounding box center [337, 62] width 110 height 15
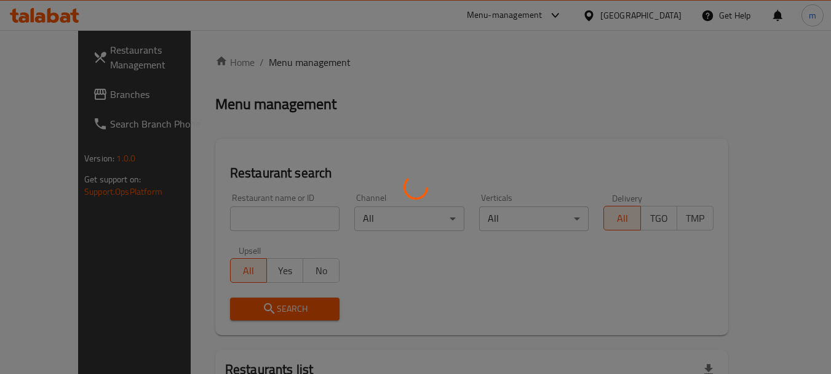
click at [253, 217] on div at bounding box center [415, 187] width 831 height 374
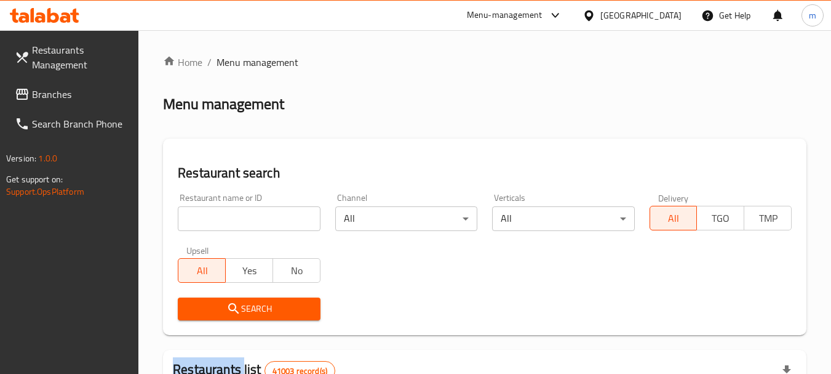
click at [253, 217] on div at bounding box center [415, 187] width 831 height 374
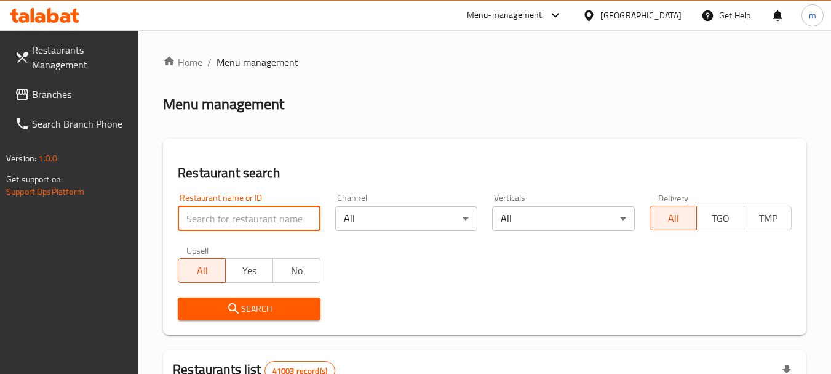
click at [253, 217] on input "search" at bounding box center [249, 218] width 142 height 25
paste input "693185"
type input "693185"
click button "Search" at bounding box center [249, 308] width 142 height 23
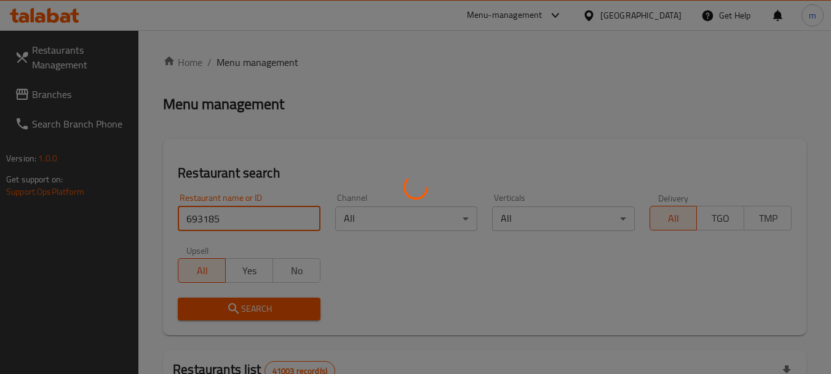
click button "Search" at bounding box center [249, 308] width 142 height 23
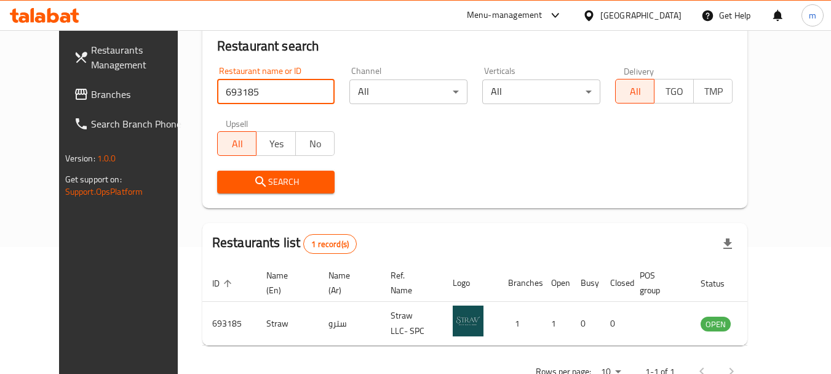
scroll to position [160, 0]
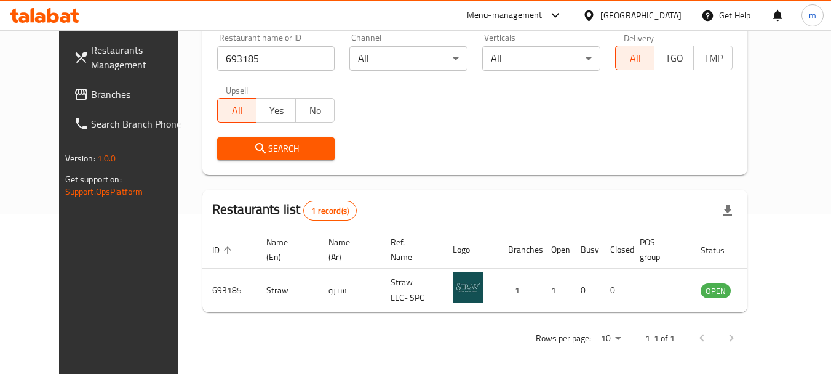
click at [618, 17] on div "[GEOGRAPHIC_DATA]" at bounding box center [641, 16] width 81 height 14
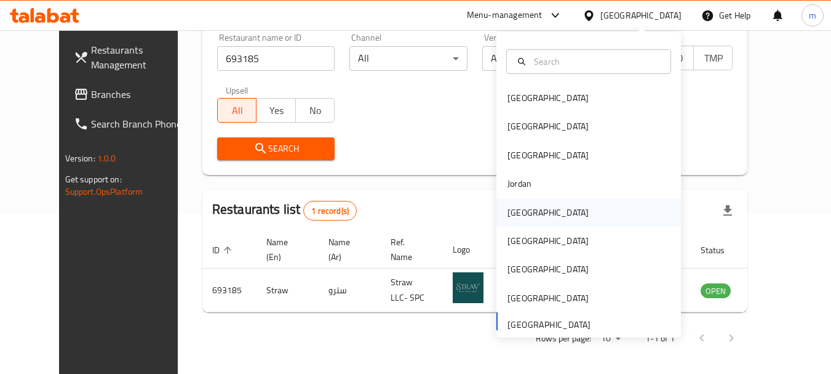
click at [524, 209] on div "[GEOGRAPHIC_DATA]" at bounding box center [548, 213] width 81 height 14
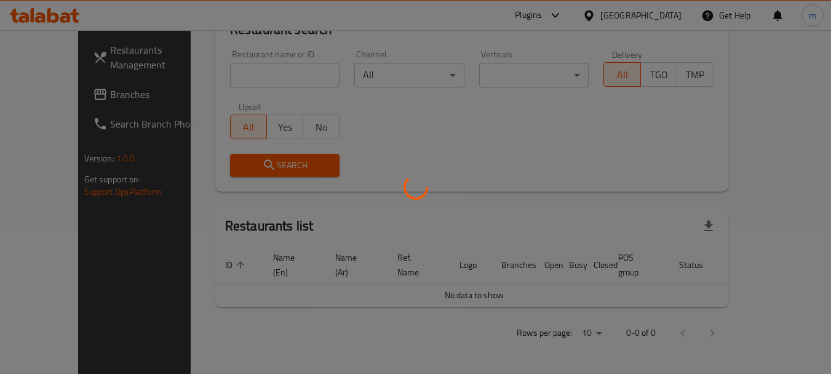
scroll to position [129, 0]
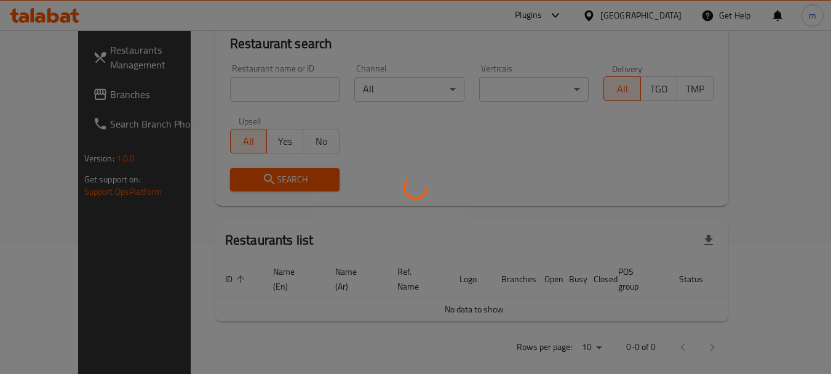
click at [64, 95] on div at bounding box center [415, 187] width 831 height 374
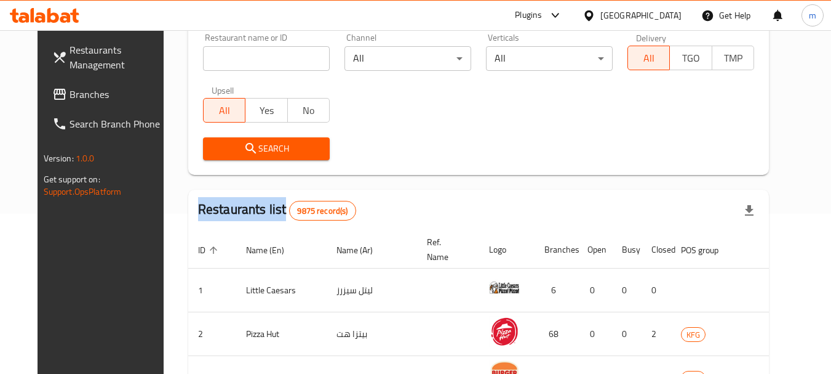
click at [64, 95] on div at bounding box center [415, 187] width 831 height 374
click at [70, 95] on span "Branches" at bounding box center [118, 94] width 97 height 15
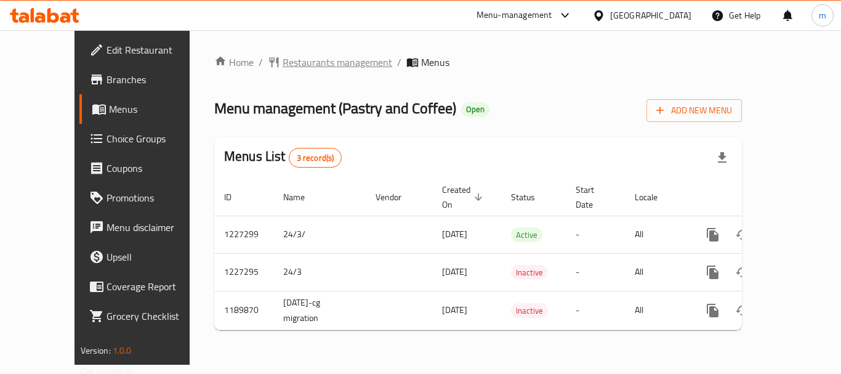
click at [314, 60] on span "Restaurants management" at bounding box center [337, 62] width 110 height 15
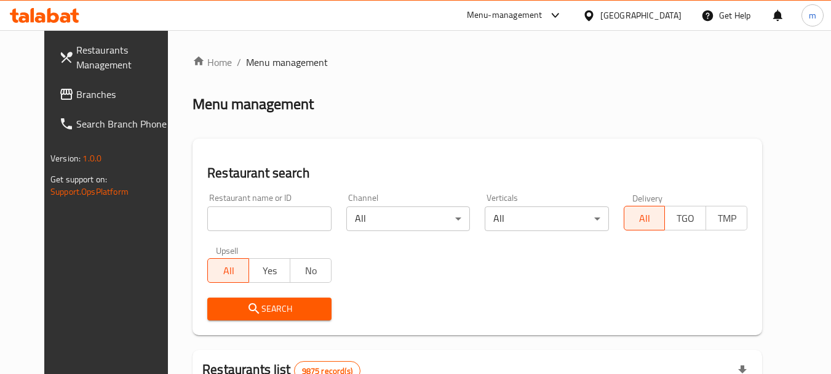
click at [225, 220] on div "Home / Menu management Menu management Restaurant search Restaurant name or ID …" at bounding box center [478, 381] width 570 height 652
click at [225, 220] on input "search" at bounding box center [269, 218] width 124 height 25
paste input "27620"
type input "27620"
click button "Search" at bounding box center [269, 308] width 124 height 23
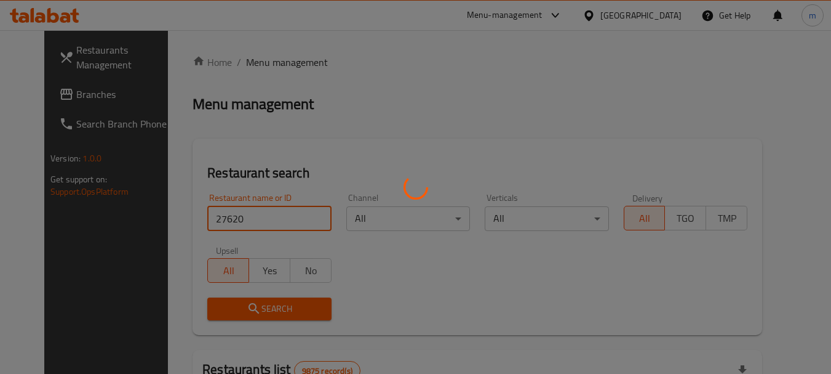
click button "Search" at bounding box center [269, 308] width 124 height 23
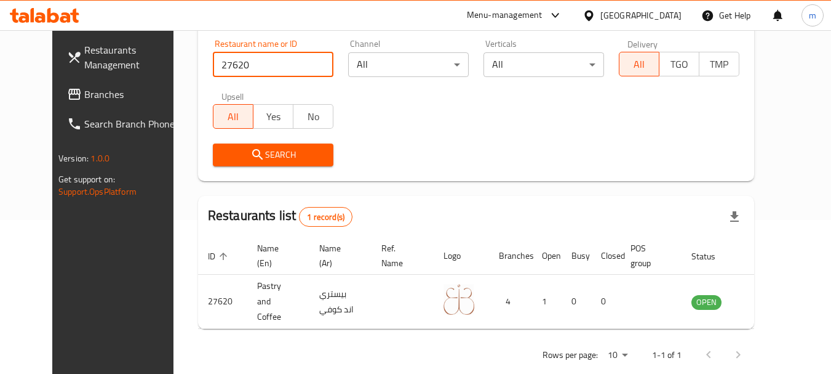
scroll to position [165, 0]
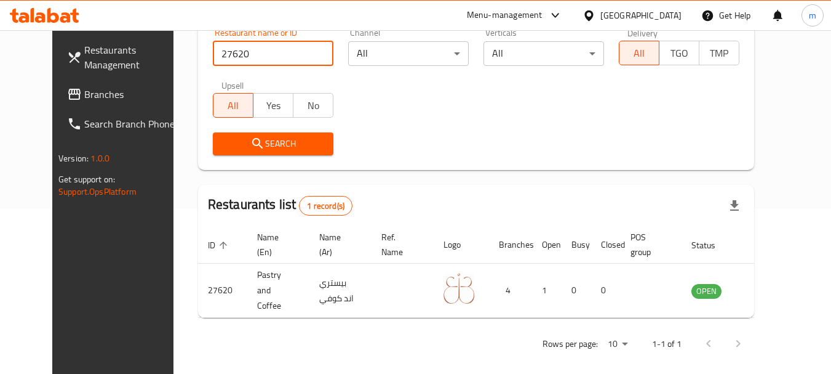
click at [676, 12] on div "[GEOGRAPHIC_DATA]" at bounding box center [641, 16] width 81 height 14
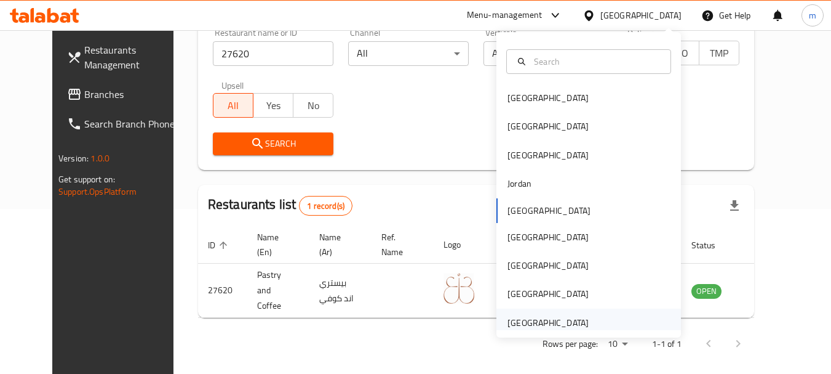
click at [529, 322] on div "[GEOGRAPHIC_DATA]" at bounding box center [548, 323] width 81 height 14
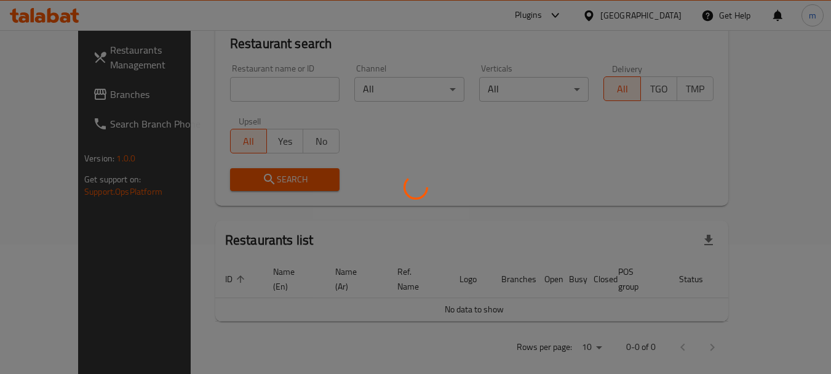
click at [65, 91] on div at bounding box center [415, 187] width 831 height 374
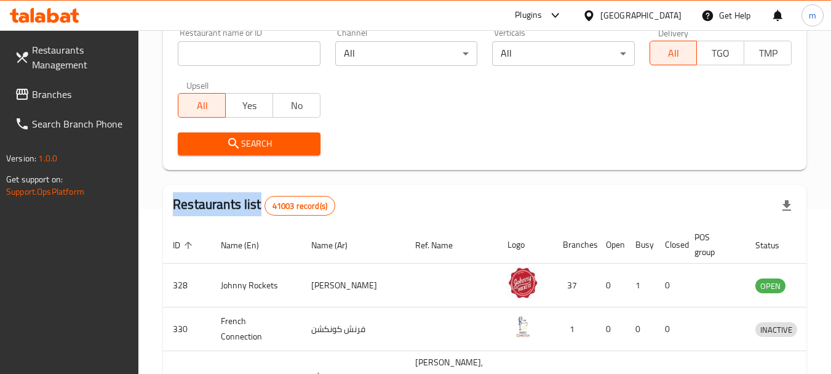
click at [65, 91] on div at bounding box center [415, 187] width 831 height 374
click at [65, 91] on span "Branches" at bounding box center [80, 94] width 97 height 15
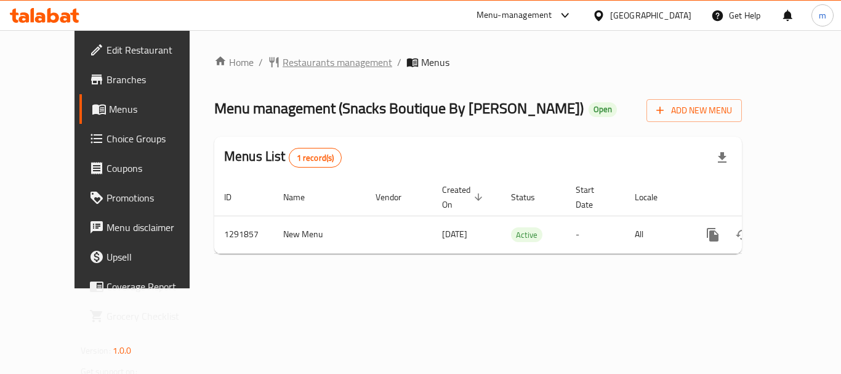
click at [302, 63] on span "Restaurants management" at bounding box center [337, 62] width 110 height 15
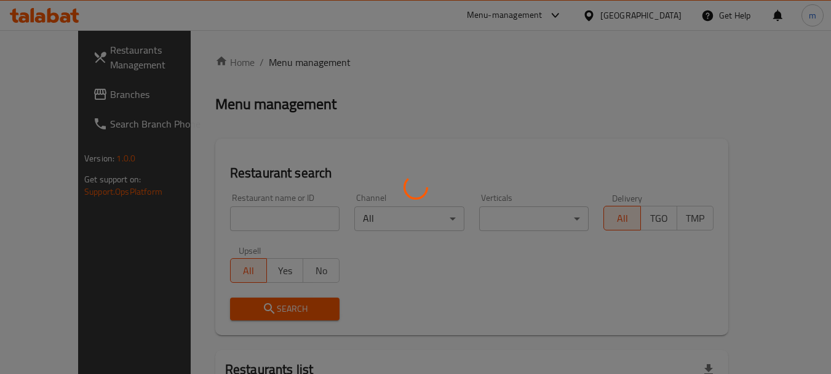
click at [244, 226] on div at bounding box center [415, 187] width 831 height 374
click at [263, 215] on div at bounding box center [415, 187] width 831 height 374
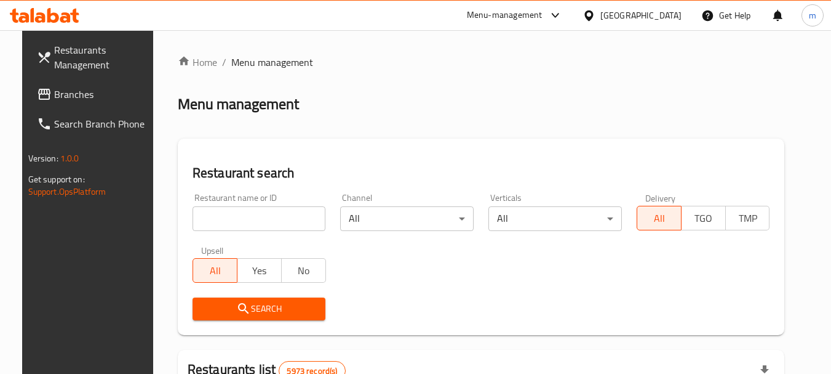
click at [263, 215] on input "search" at bounding box center [260, 218] width 134 height 25
paste input "698905"
type input "698905"
click button "Search" at bounding box center [260, 308] width 134 height 23
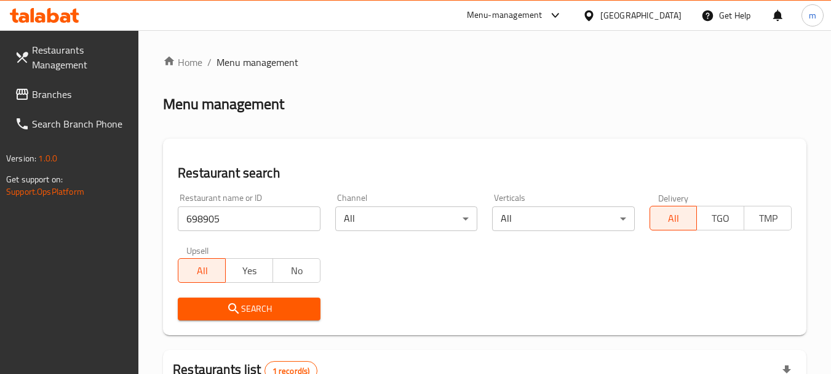
drag, startPoint x: 666, startPoint y: 7, endPoint x: 666, endPoint y: 17, distance: 9.2
click at [666, 7] on div "Bahrain" at bounding box center [632, 16] width 119 height 30
click at [666, 19] on div "[GEOGRAPHIC_DATA]" at bounding box center [641, 16] width 81 height 14
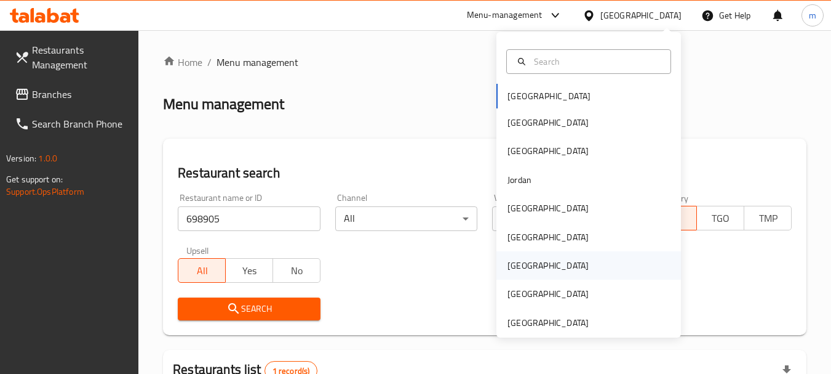
click at [523, 265] on div "[GEOGRAPHIC_DATA]" at bounding box center [548, 265] width 101 height 28
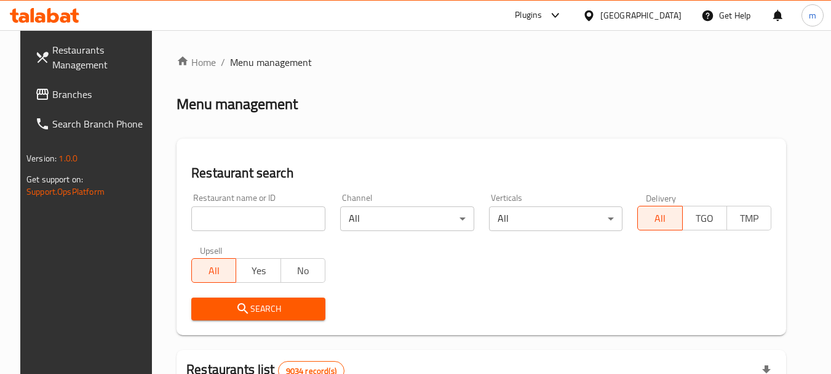
click at [59, 97] on span "Branches" at bounding box center [100, 94] width 97 height 15
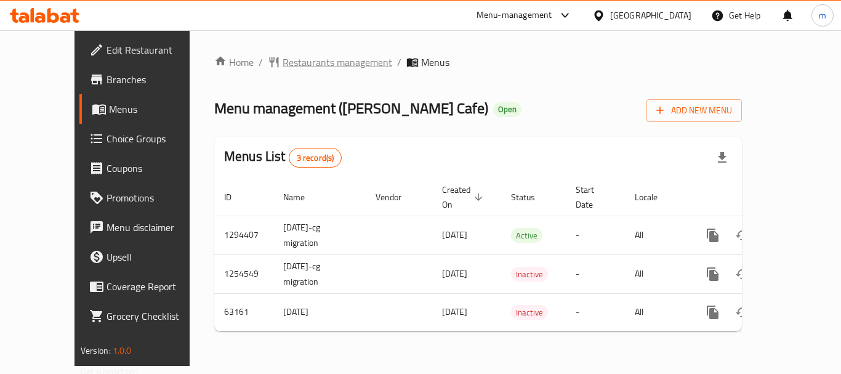
click at [296, 66] on span "Restaurants management" at bounding box center [337, 62] width 110 height 15
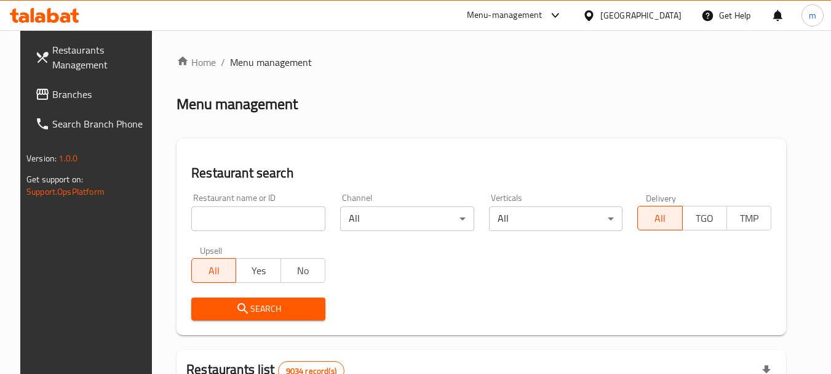
click at [246, 216] on input "search" at bounding box center [258, 218] width 134 height 25
paste input "600044"
type input "600044"
click button "Search" at bounding box center [258, 308] width 134 height 23
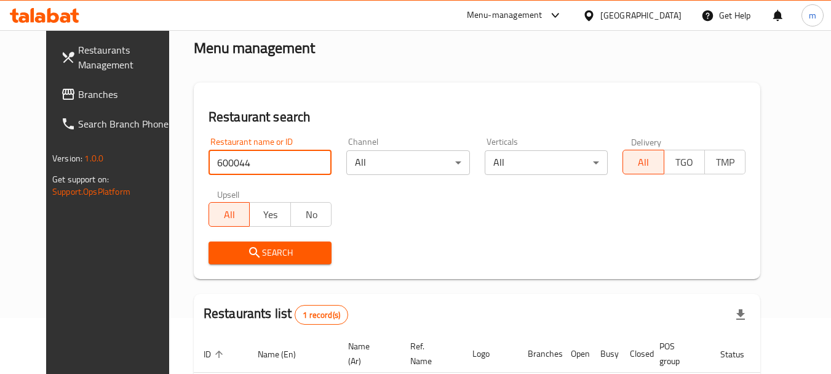
scroll to position [145, 0]
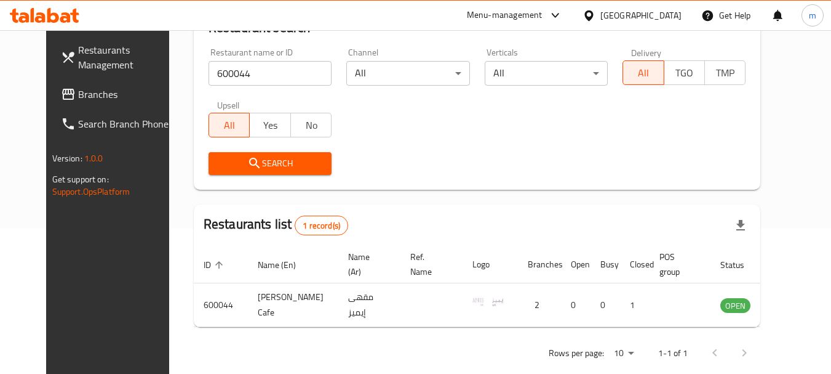
click at [654, 6] on div "[GEOGRAPHIC_DATA]" at bounding box center [632, 16] width 119 height 30
click at [665, 7] on div "[GEOGRAPHIC_DATA]" at bounding box center [632, 16] width 119 height 30
click at [674, 21] on div "[GEOGRAPHIC_DATA]" at bounding box center [641, 16] width 81 height 14
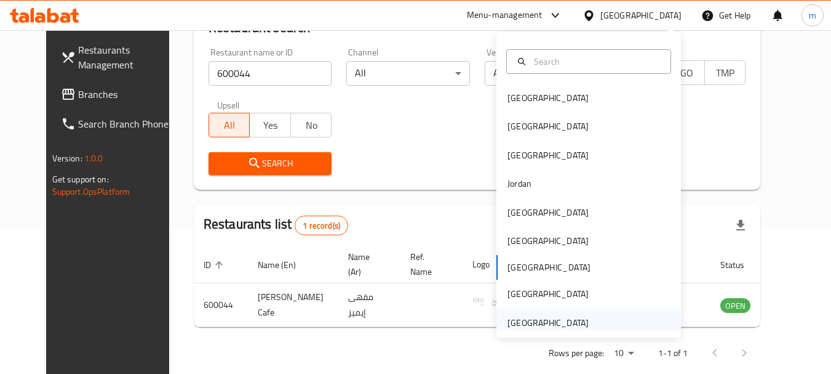
click at [564, 316] on div "[GEOGRAPHIC_DATA]" at bounding box center [548, 323] width 81 height 14
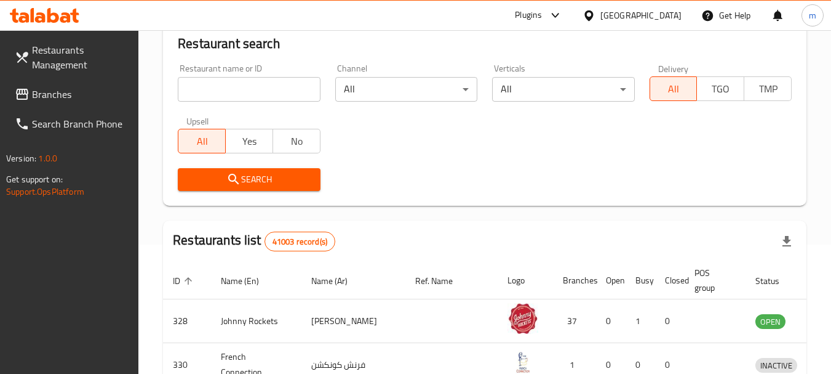
scroll to position [145, 0]
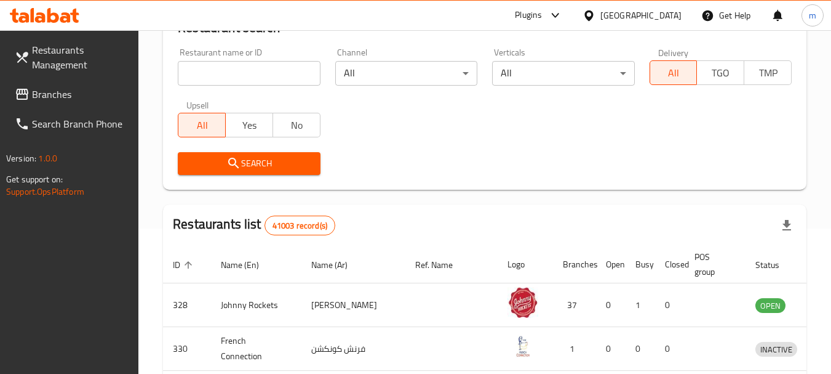
click at [49, 96] on span "Branches" at bounding box center [80, 94] width 97 height 15
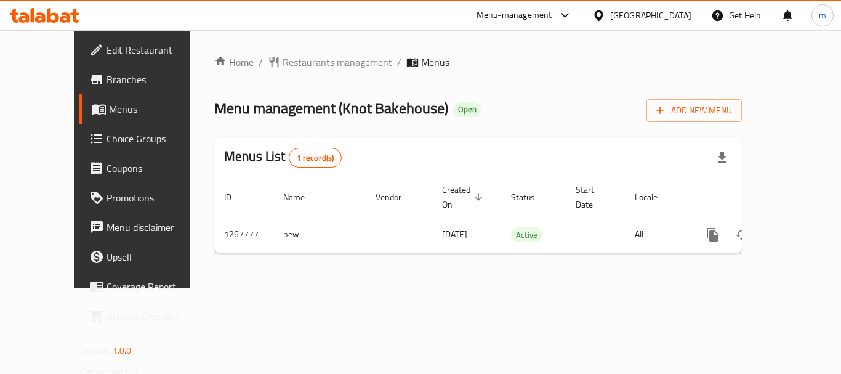
click at [289, 66] on span "Restaurants management" at bounding box center [337, 62] width 110 height 15
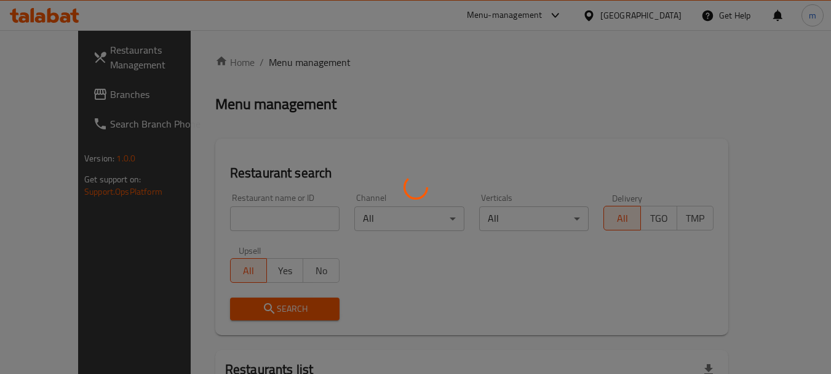
click at [221, 214] on div at bounding box center [415, 187] width 831 height 374
click at [359, 138] on div at bounding box center [415, 187] width 831 height 374
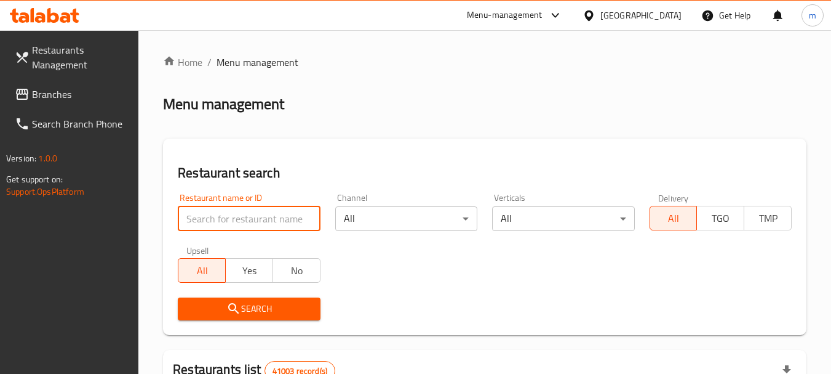
click at [223, 225] on input "search" at bounding box center [249, 218] width 142 height 25
paste input "687807"
type input "687807"
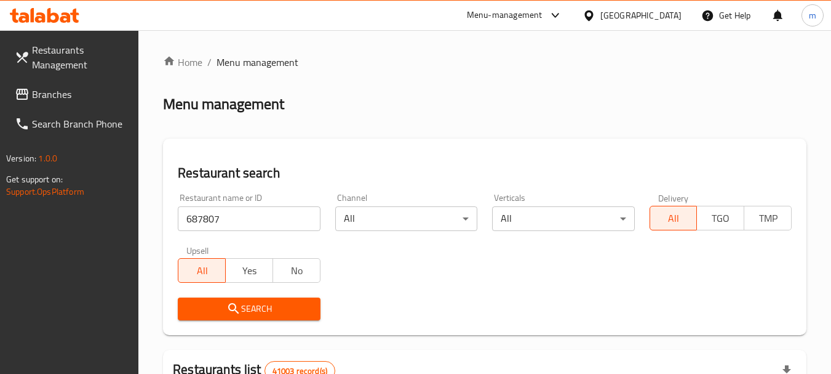
click at [319, 309] on button "Search" at bounding box center [249, 308] width 142 height 23
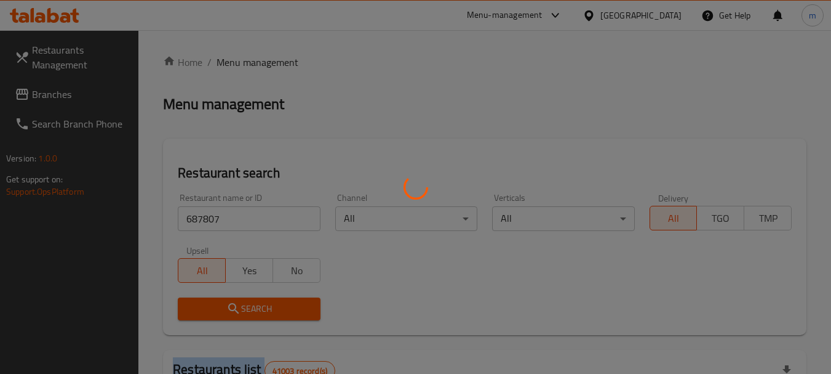
click at [319, 309] on div at bounding box center [415, 187] width 831 height 374
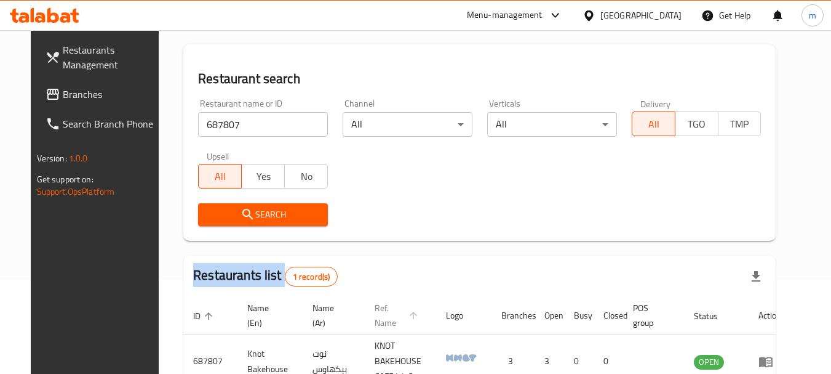
scroll to position [175, 0]
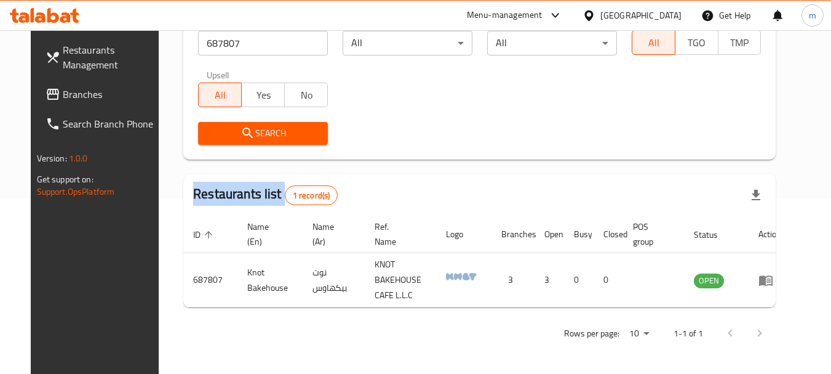
click at [85, 105] on link "Branches" at bounding box center [103, 94] width 134 height 30
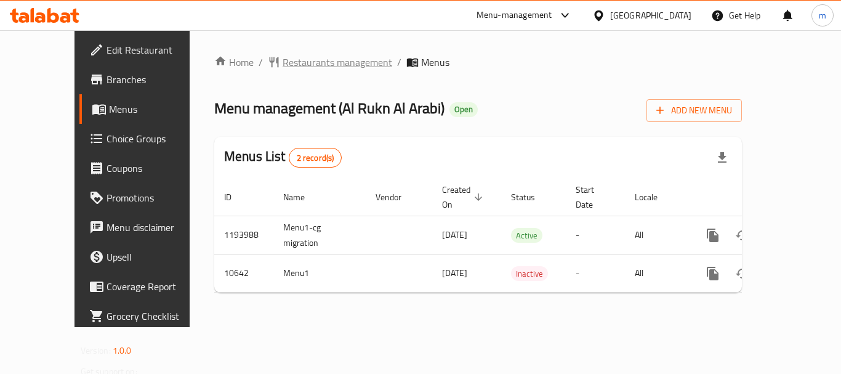
click at [282, 57] on span "Restaurants management" at bounding box center [337, 62] width 110 height 15
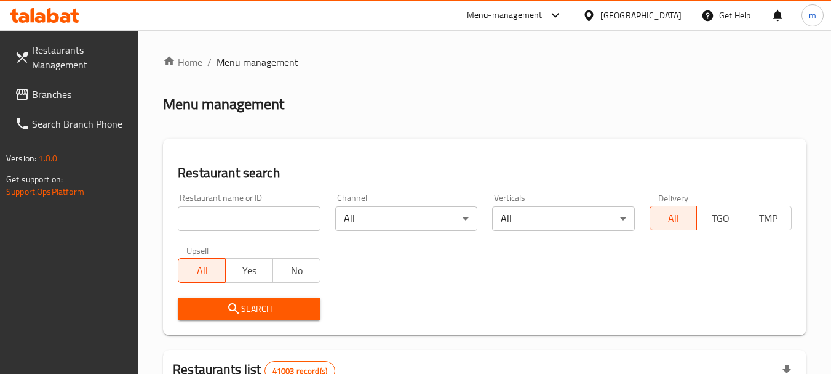
click at [232, 219] on input "search" at bounding box center [249, 218] width 142 height 25
paste input "6574"
type input "6574"
click button "Search" at bounding box center [249, 308] width 142 height 23
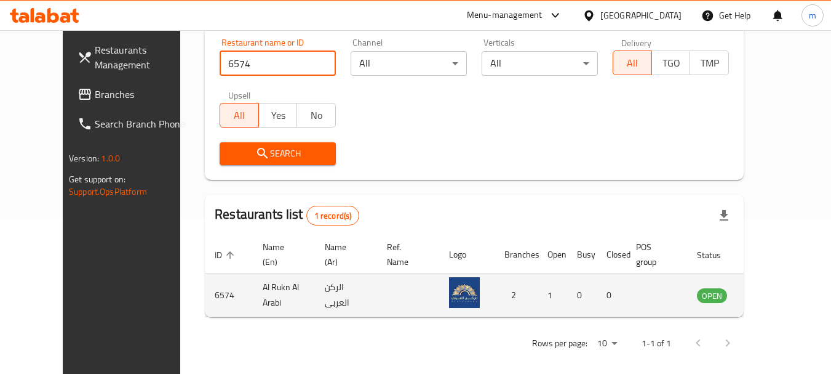
scroll to position [165, 0]
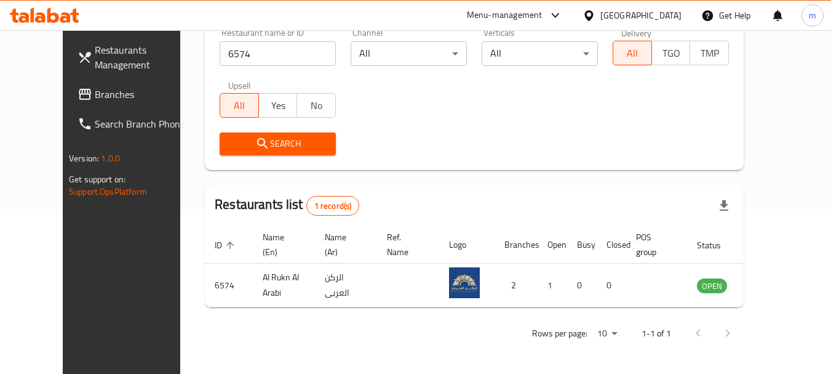
click at [617, 19] on div "[GEOGRAPHIC_DATA]" at bounding box center [641, 16] width 81 height 14
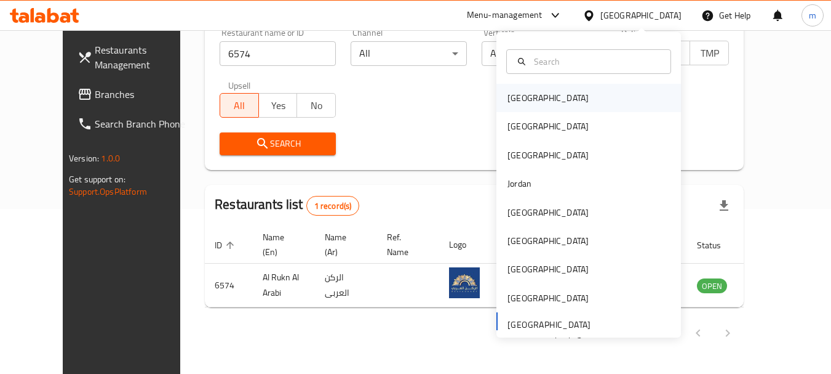
click at [527, 92] on div "[GEOGRAPHIC_DATA]" at bounding box center [548, 98] width 101 height 28
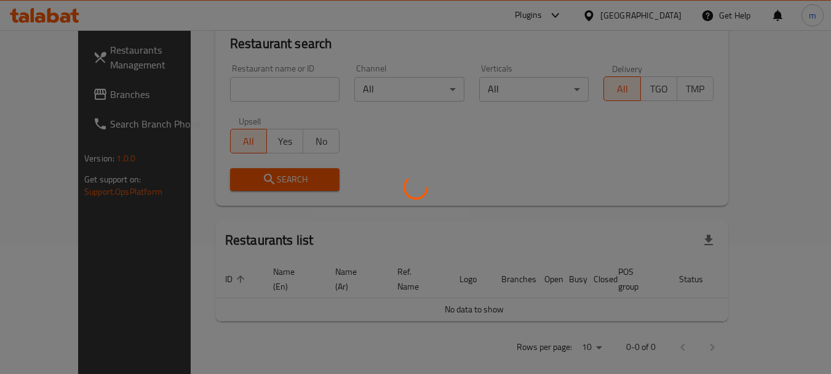
scroll to position [165, 0]
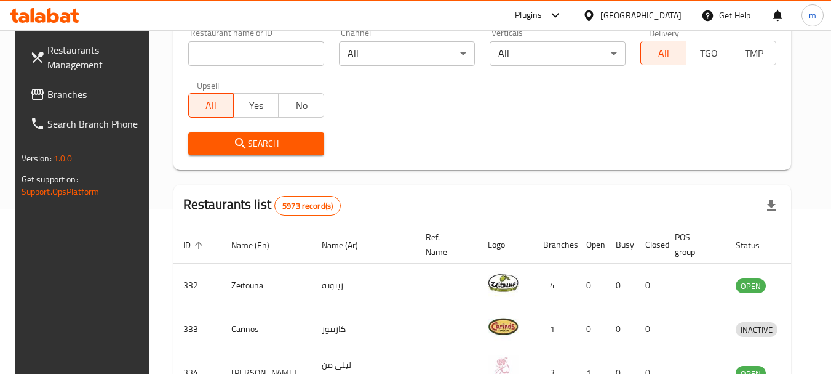
click at [55, 96] on span "Branches" at bounding box center [95, 94] width 97 height 15
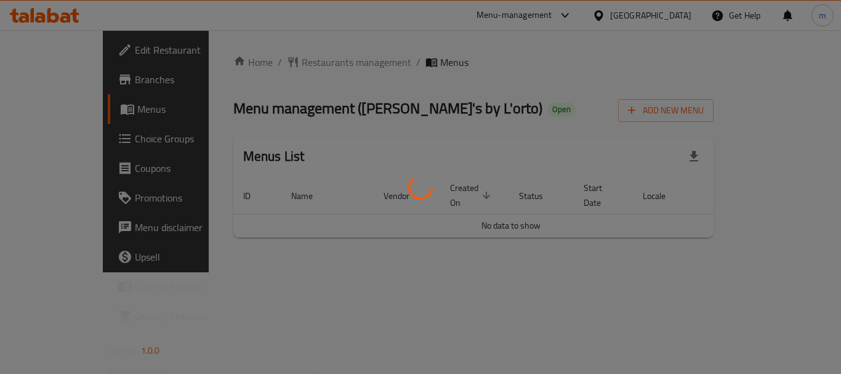
click at [311, 66] on div at bounding box center [420, 187] width 841 height 374
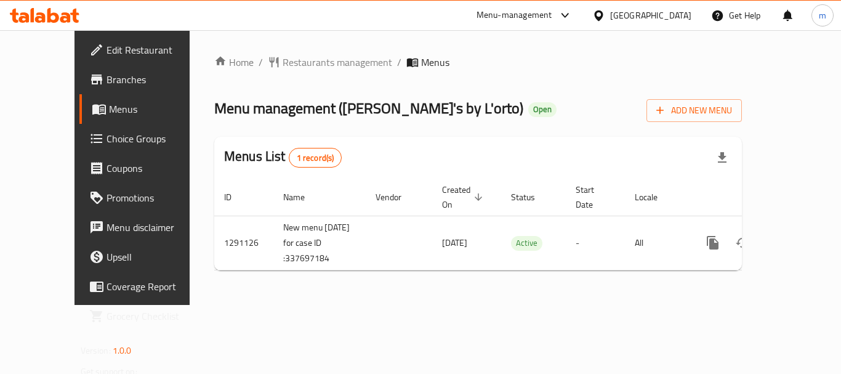
click at [311, 66] on span "Restaurants management" at bounding box center [337, 62] width 110 height 15
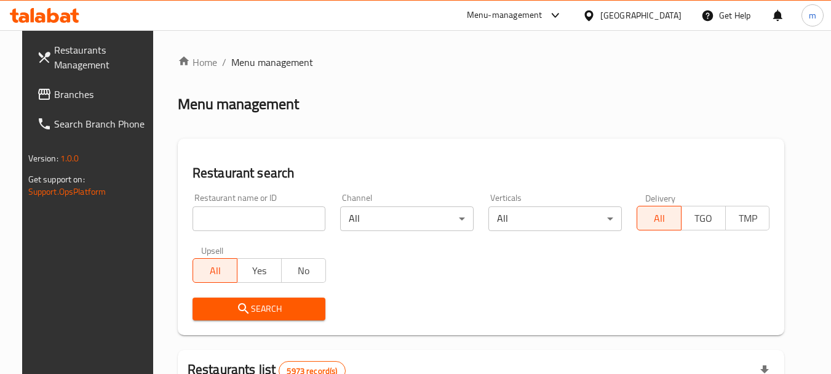
click at [253, 227] on input "search" at bounding box center [260, 218] width 134 height 25
paste input "698552"
type input "698552"
click button "Search" at bounding box center [260, 308] width 134 height 23
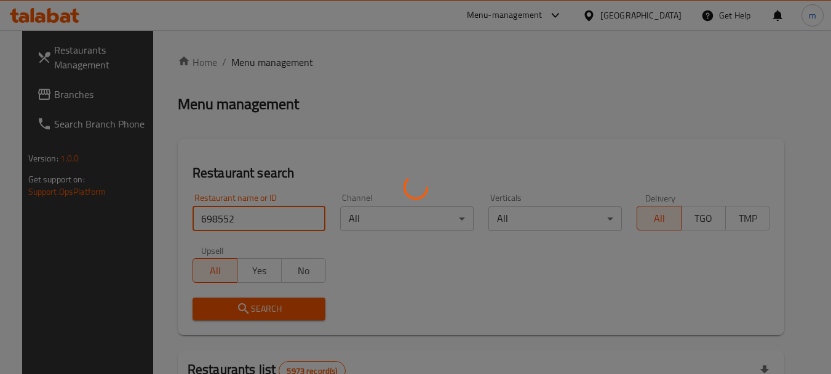
click button "Search" at bounding box center [260, 308] width 134 height 23
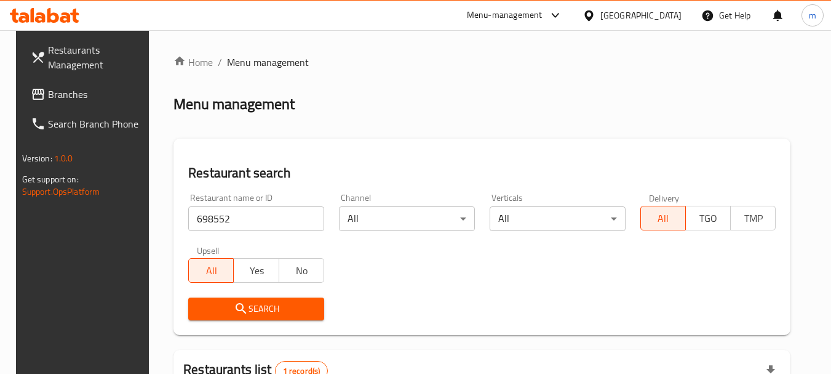
click at [596, 11] on icon at bounding box center [589, 15] width 13 height 13
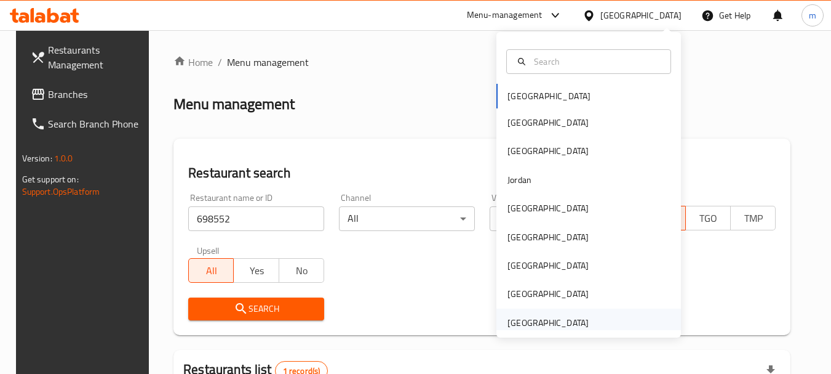
click at [541, 326] on div "[GEOGRAPHIC_DATA]" at bounding box center [548, 323] width 81 height 14
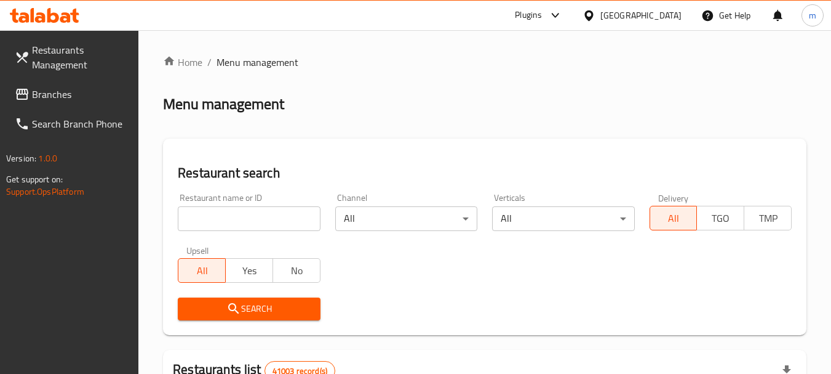
click at [34, 94] on span "Branches" at bounding box center [80, 94] width 97 height 15
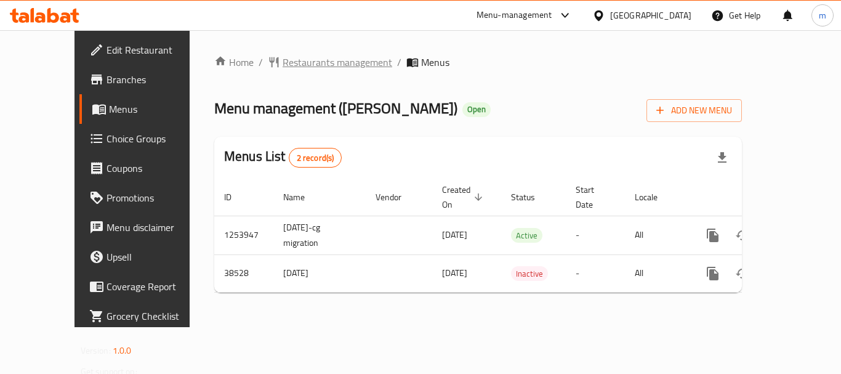
click at [298, 60] on span "Restaurants management" at bounding box center [337, 62] width 110 height 15
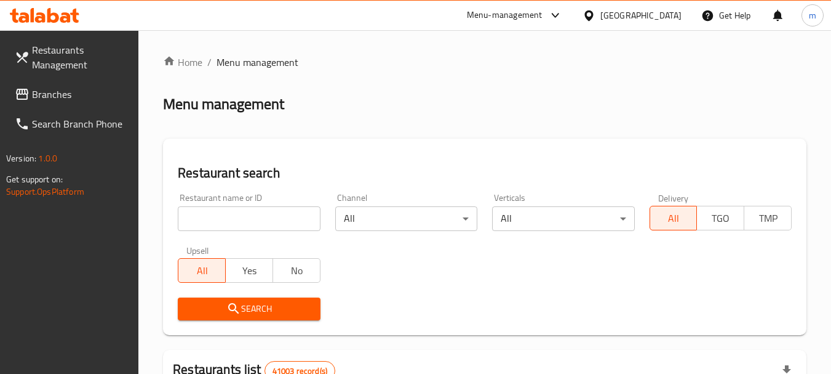
click at [228, 220] on input "search" at bounding box center [249, 218] width 142 height 25
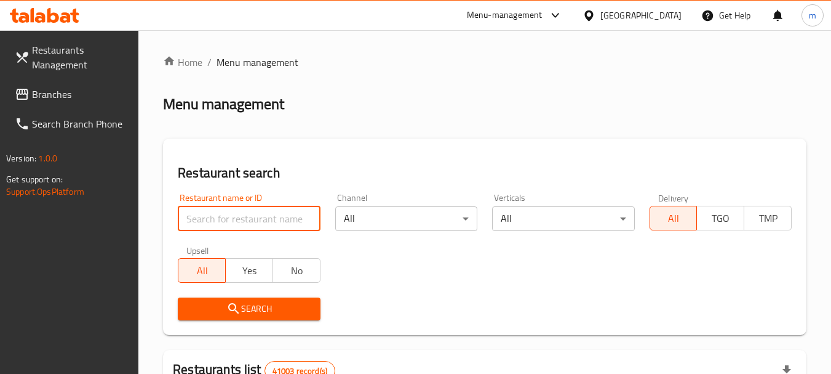
paste input "20021"
type input "20021"
click button "Search" at bounding box center [249, 308] width 142 height 23
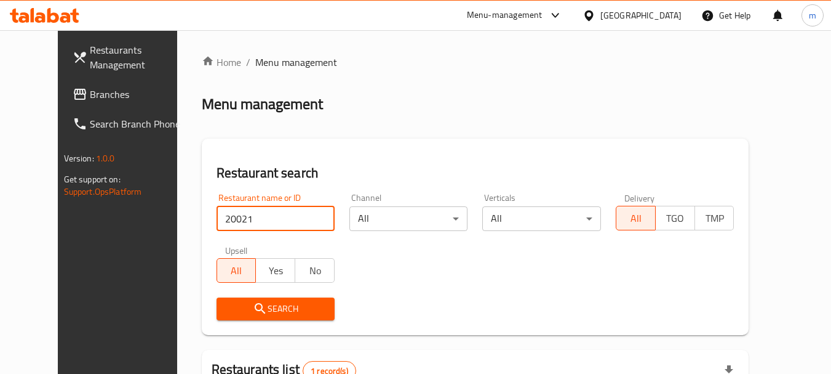
scroll to position [165, 0]
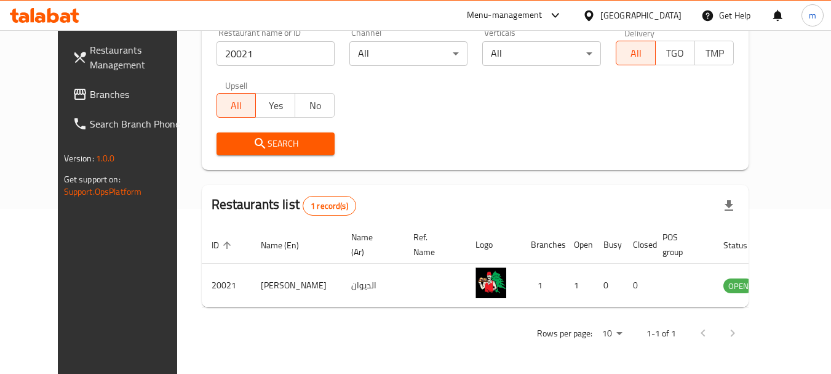
click at [90, 98] on span "Branches" at bounding box center [138, 94] width 97 height 15
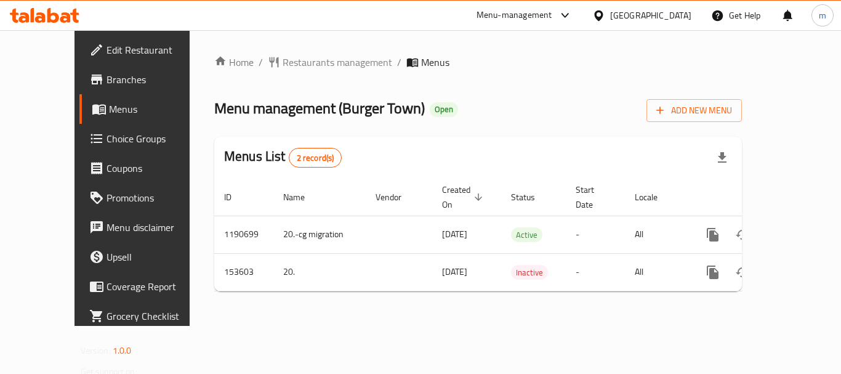
click at [312, 44] on div "Home / Restaurants management / Menus Menu management ( Burger Town ) Open Add …" at bounding box center [478, 177] width 577 height 295
click at [305, 65] on span "Restaurants management" at bounding box center [337, 62] width 110 height 15
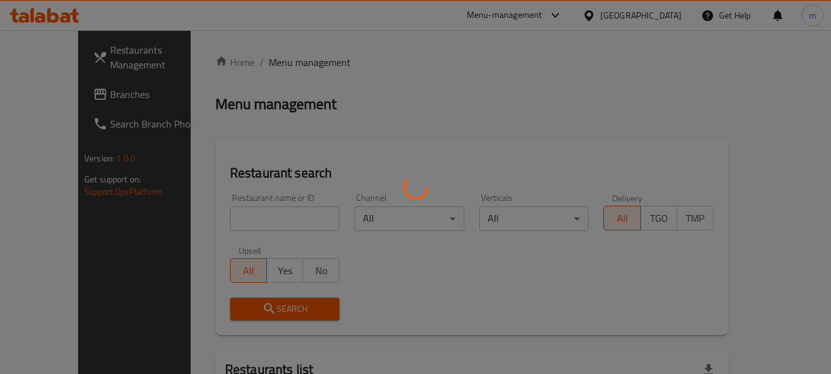
click at [226, 218] on div at bounding box center [415, 187] width 831 height 374
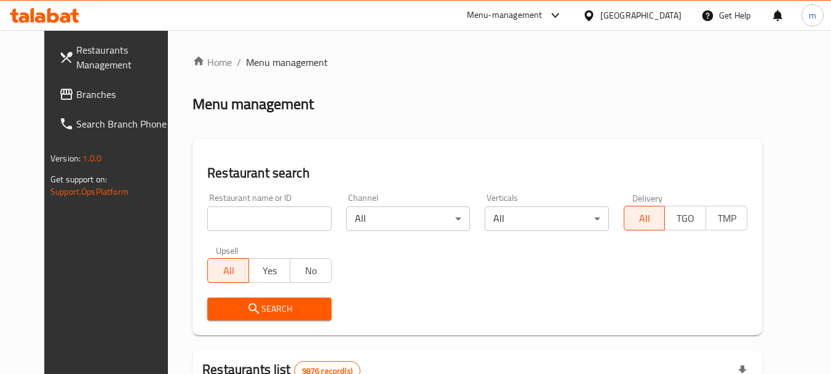
click at [226, 218] on input "search" at bounding box center [269, 218] width 124 height 25
type input "v"
paste input "615002"
type input "615002"
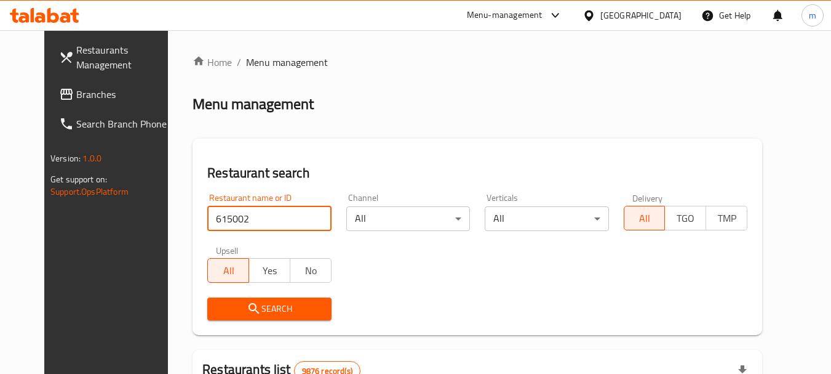
click button "Search" at bounding box center [269, 308] width 124 height 23
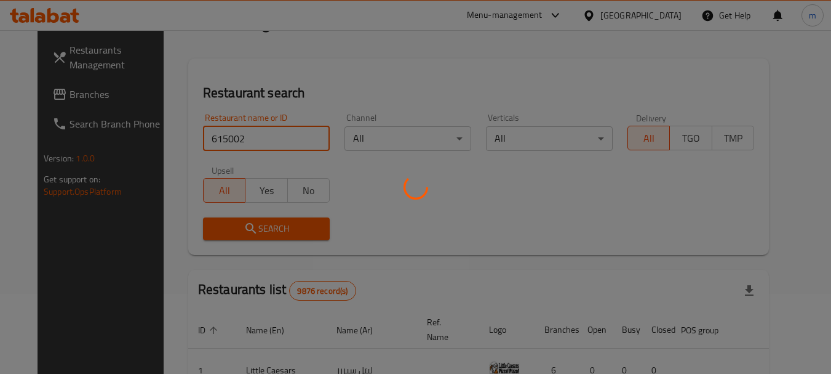
scroll to position [165, 0]
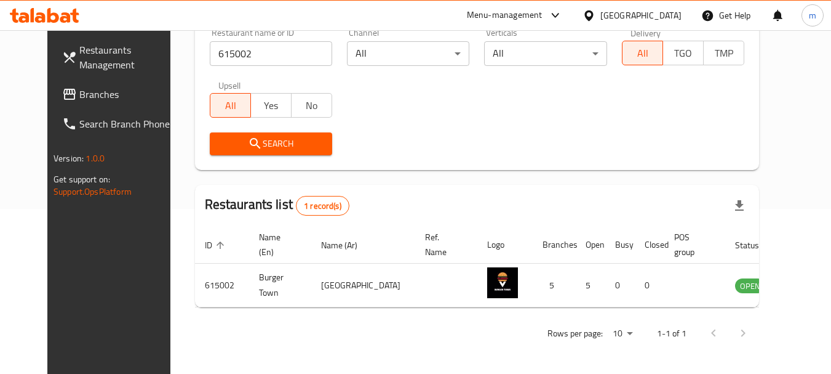
click at [665, 15] on div "[GEOGRAPHIC_DATA]" at bounding box center [641, 16] width 81 height 14
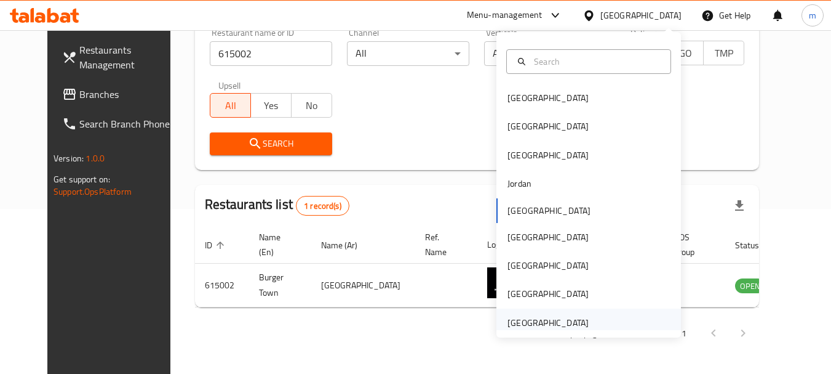
click at [545, 328] on div "[GEOGRAPHIC_DATA]" at bounding box center [548, 323] width 81 height 14
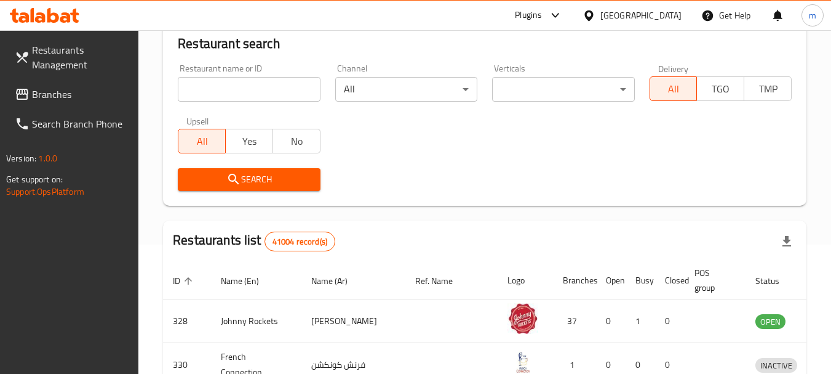
scroll to position [165, 0]
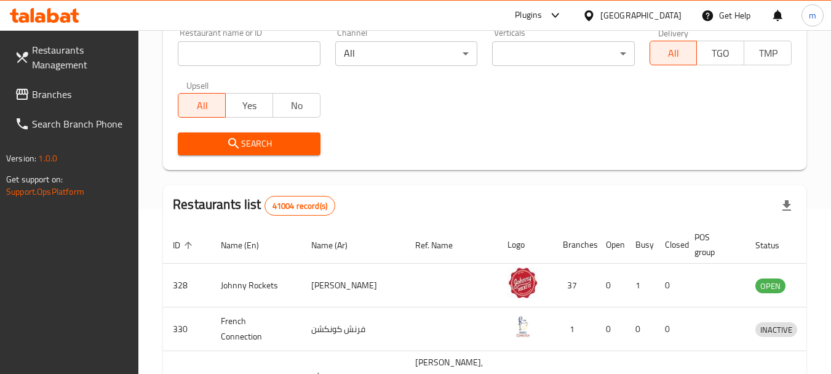
click at [76, 90] on span "Branches" at bounding box center [80, 94] width 97 height 15
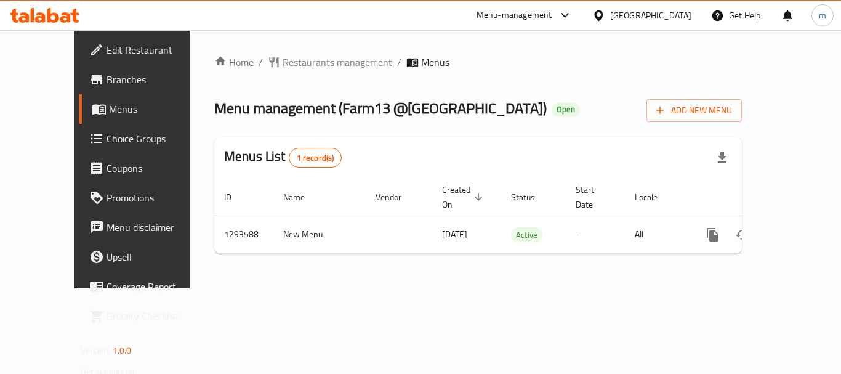
click at [290, 59] on span "Restaurants management" at bounding box center [337, 62] width 110 height 15
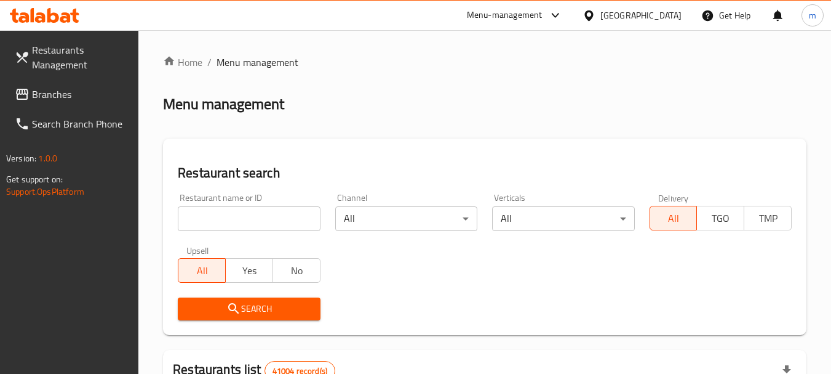
click at [228, 217] on div at bounding box center [415, 187] width 831 height 374
click at [228, 217] on input "search" at bounding box center [249, 218] width 142 height 25
paste input "699608"
type input "699608"
click button "Search" at bounding box center [249, 308] width 142 height 23
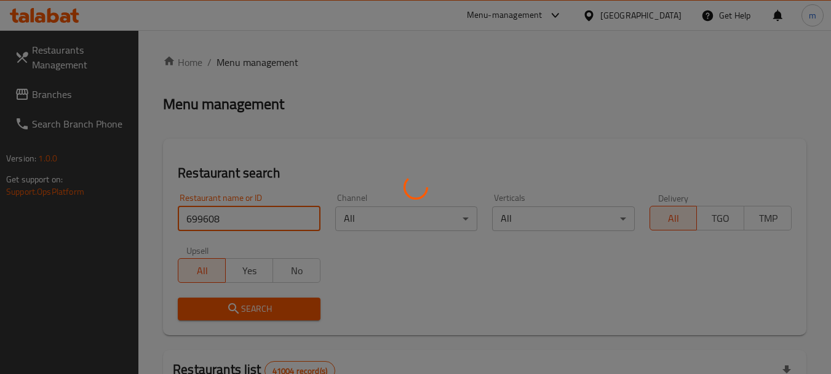
click button "Search" at bounding box center [249, 308] width 142 height 23
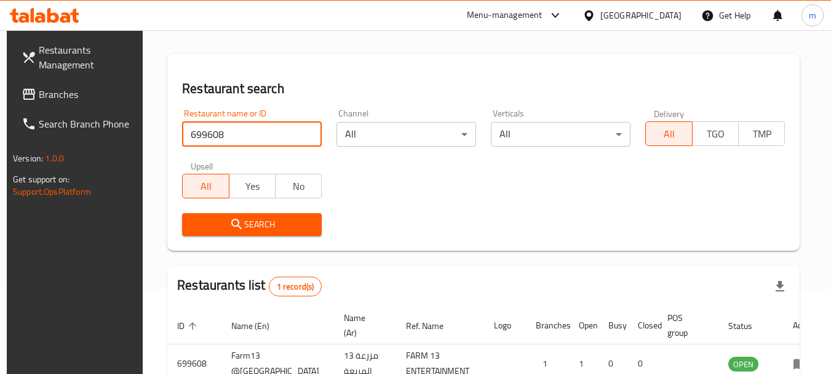
scroll to position [160, 0]
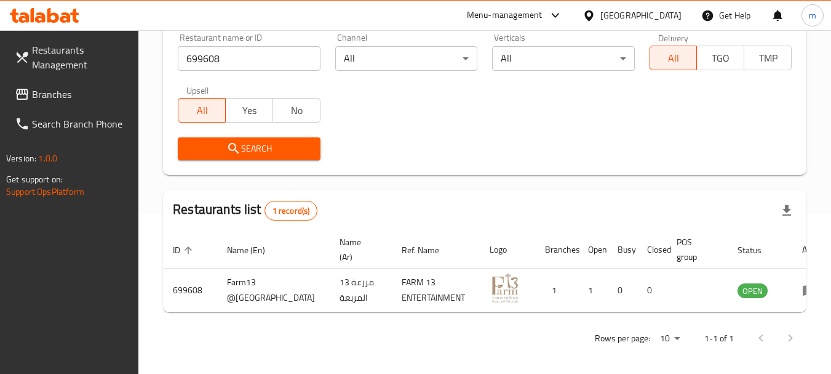
click at [64, 98] on span "Branches" at bounding box center [80, 94] width 97 height 15
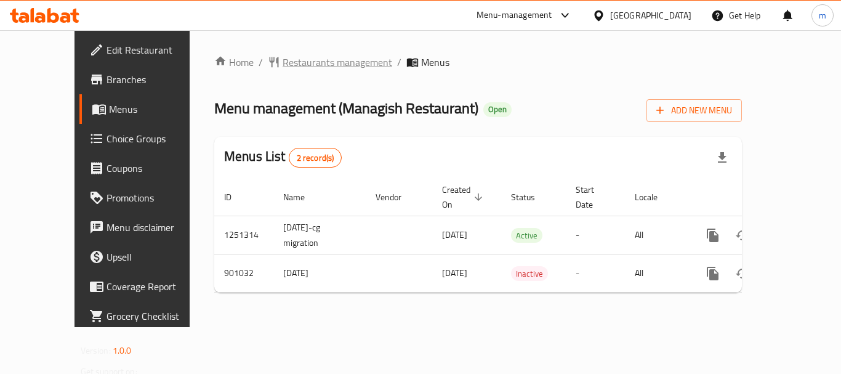
click at [289, 59] on span "Restaurants management" at bounding box center [337, 62] width 110 height 15
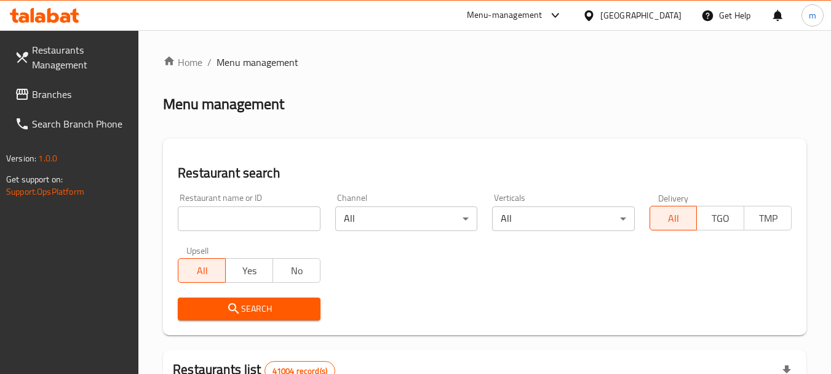
click at [236, 222] on input "search" at bounding box center [249, 218] width 142 height 25
paste input "658228"
type input "658228"
click button "Search" at bounding box center [249, 308] width 142 height 23
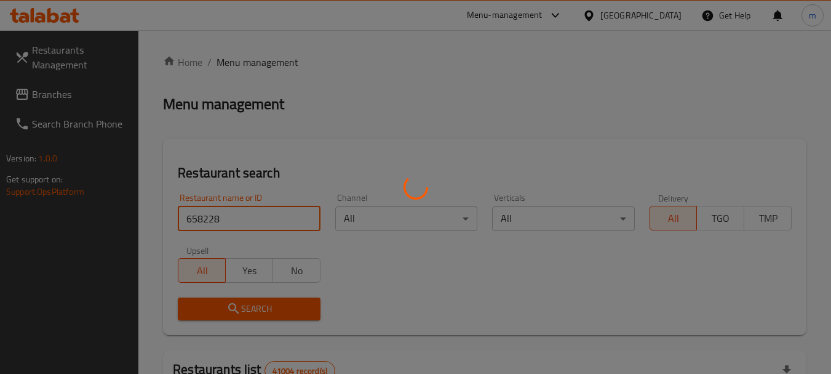
click button "Search" at bounding box center [249, 308] width 142 height 23
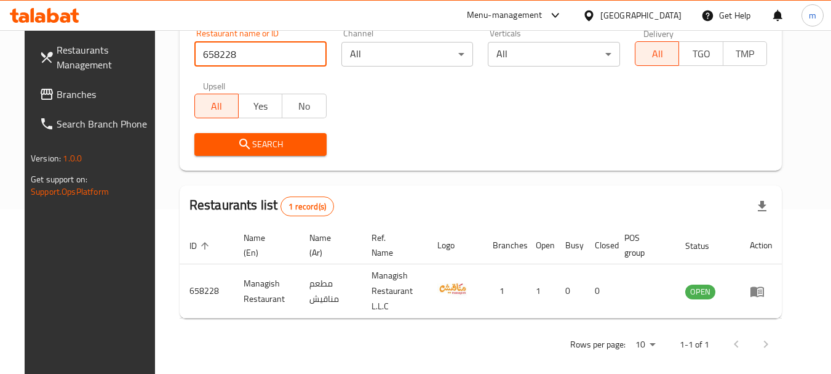
scroll to position [165, 0]
click at [613, 21] on div "[GEOGRAPHIC_DATA]" at bounding box center [641, 16] width 81 height 14
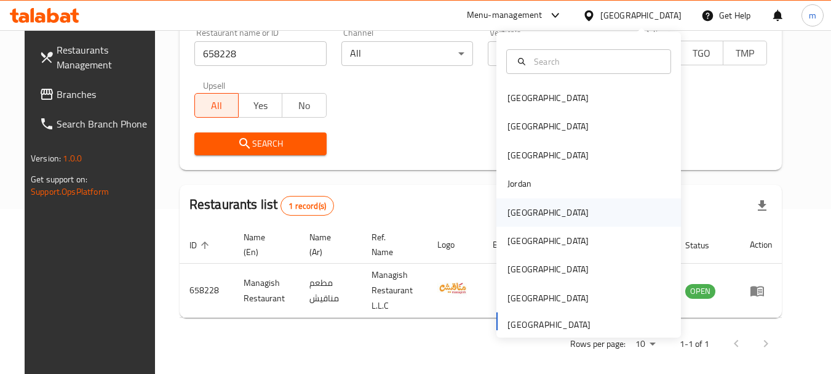
click at [514, 217] on div "[GEOGRAPHIC_DATA]" at bounding box center [548, 213] width 81 height 14
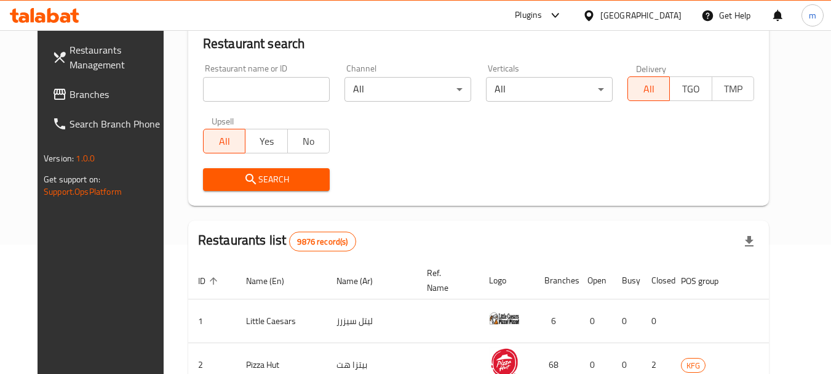
scroll to position [165, 0]
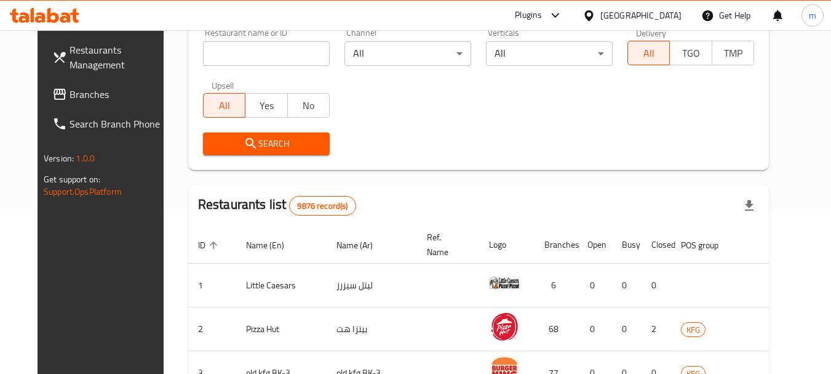
click at [70, 92] on span "Branches" at bounding box center [118, 94] width 97 height 15
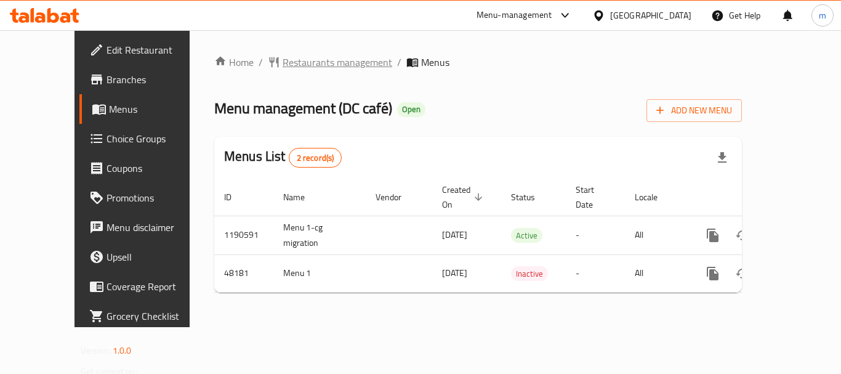
click at [282, 57] on span "Restaurants management" at bounding box center [337, 62] width 110 height 15
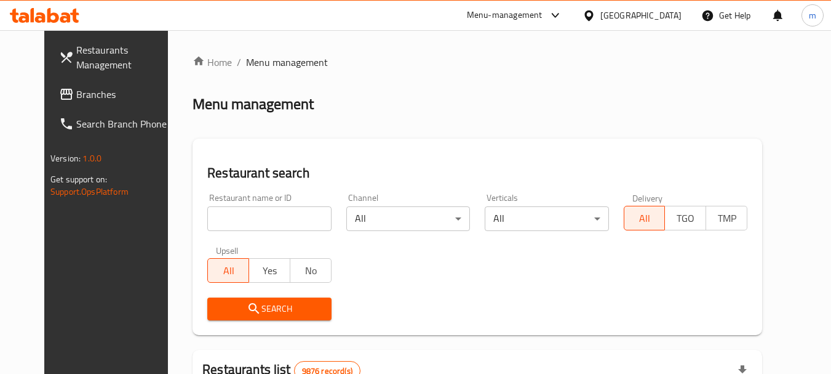
click at [238, 225] on input "search" at bounding box center [269, 218] width 124 height 25
paste input "602162"
type input "602162"
click button "Search" at bounding box center [269, 308] width 124 height 23
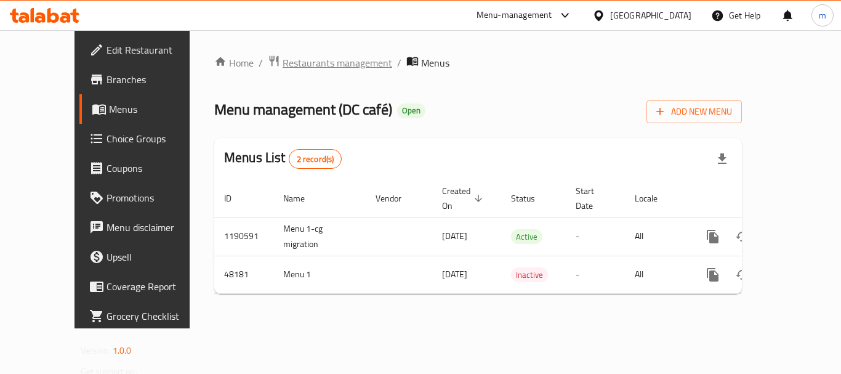
click at [303, 56] on span "Restaurants management" at bounding box center [337, 62] width 110 height 15
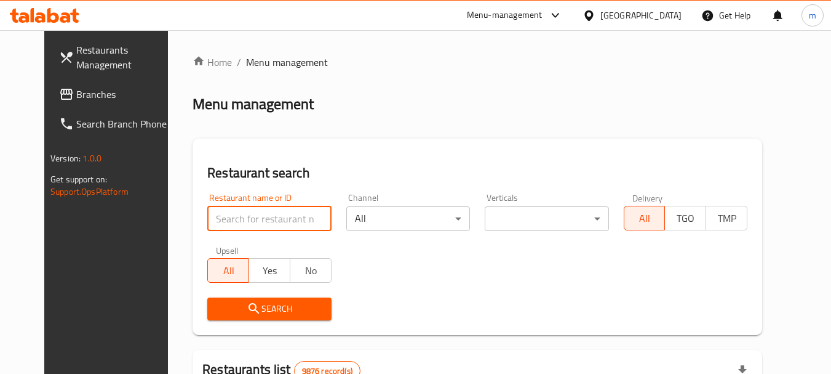
click at [262, 219] on input "search" at bounding box center [269, 218] width 124 height 25
paste input "24301"
type input "24301"
click button "Search" at bounding box center [269, 308] width 124 height 23
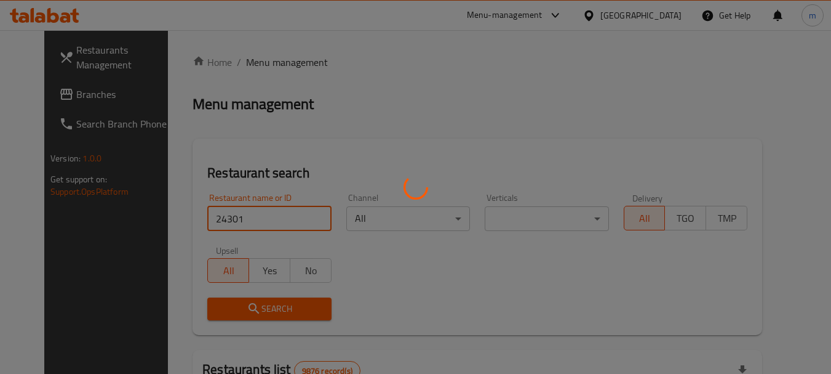
click button "Search" at bounding box center [269, 308] width 124 height 23
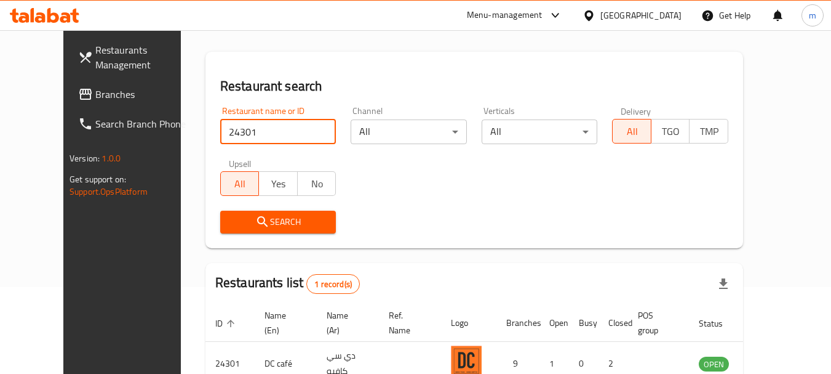
scroll to position [165, 0]
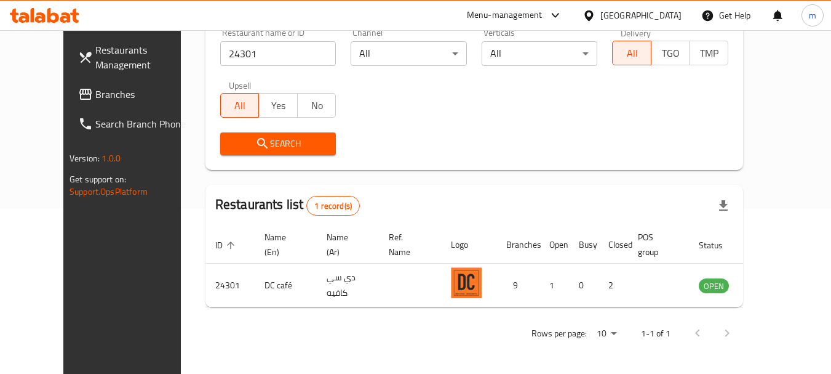
click at [666, 13] on div "[GEOGRAPHIC_DATA]" at bounding box center [641, 16] width 81 height 14
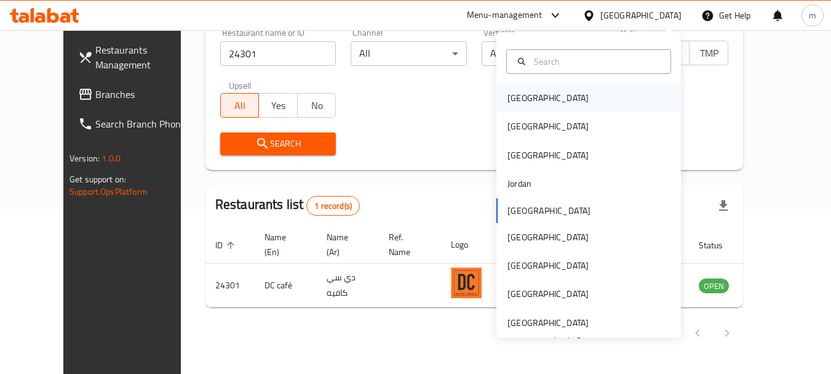
click at [546, 102] on div "[GEOGRAPHIC_DATA]" at bounding box center [589, 98] width 185 height 28
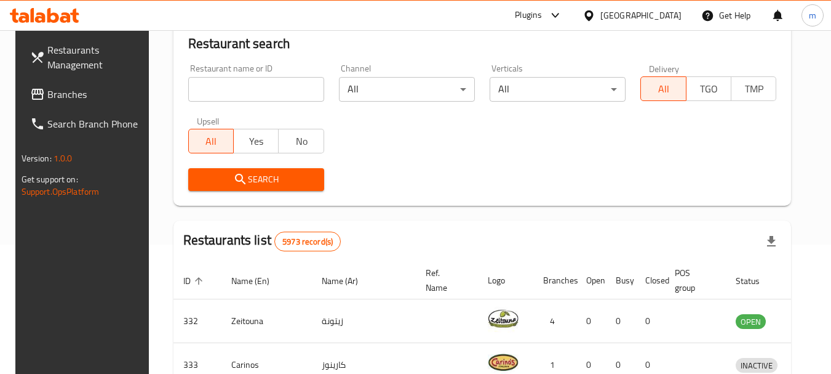
scroll to position [165, 0]
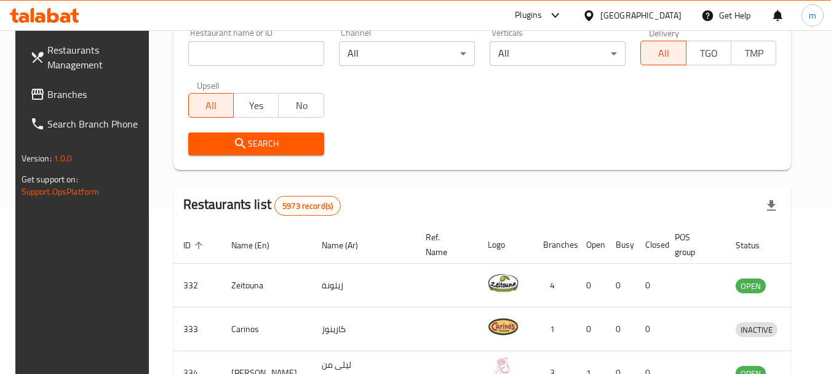
click at [76, 88] on span "Branches" at bounding box center [95, 94] width 97 height 15
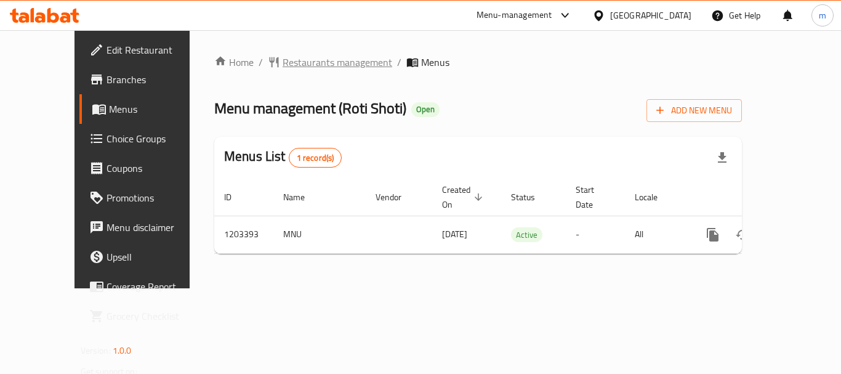
click at [282, 61] on span "Restaurants management" at bounding box center [337, 62] width 110 height 15
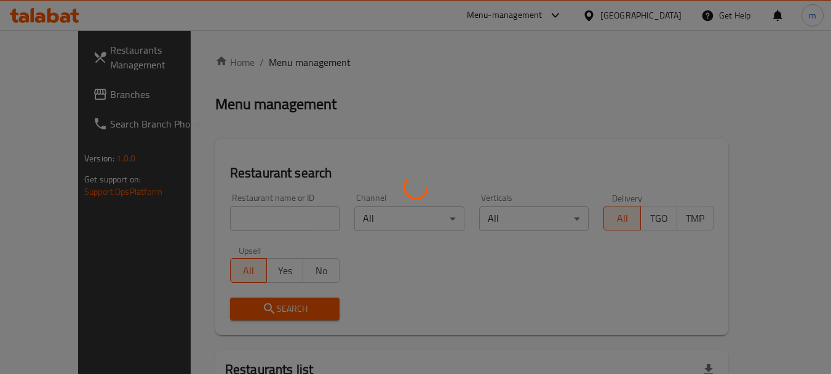
click at [224, 212] on div at bounding box center [415, 187] width 831 height 374
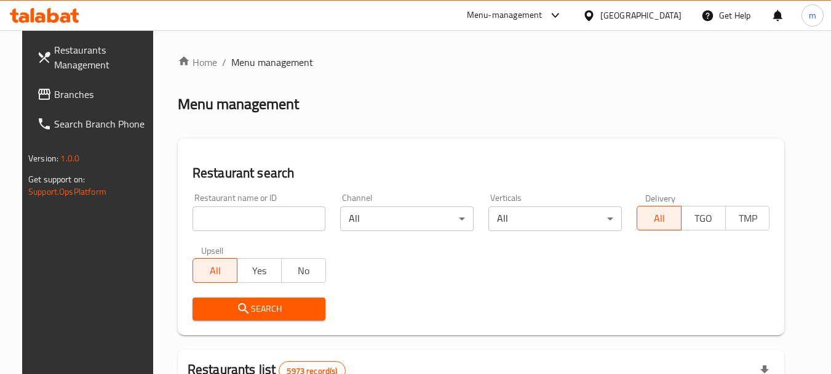
click at [224, 212] on input "search" at bounding box center [260, 218] width 134 height 25
paste input "669571"
type input "669571"
click button "Search" at bounding box center [260, 308] width 134 height 23
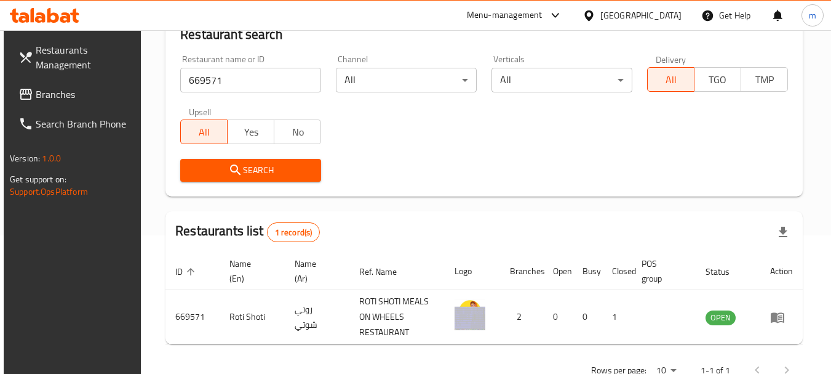
scroll to position [175, 0]
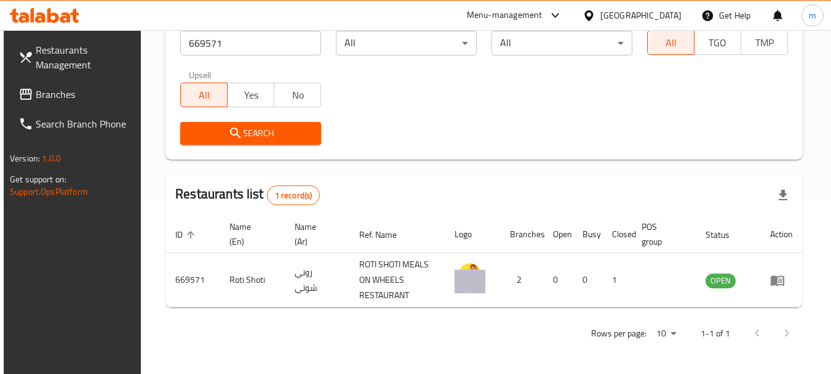
click at [646, 25] on div "[GEOGRAPHIC_DATA]" at bounding box center [632, 16] width 119 height 30
click at [596, 10] on icon at bounding box center [589, 15] width 13 height 13
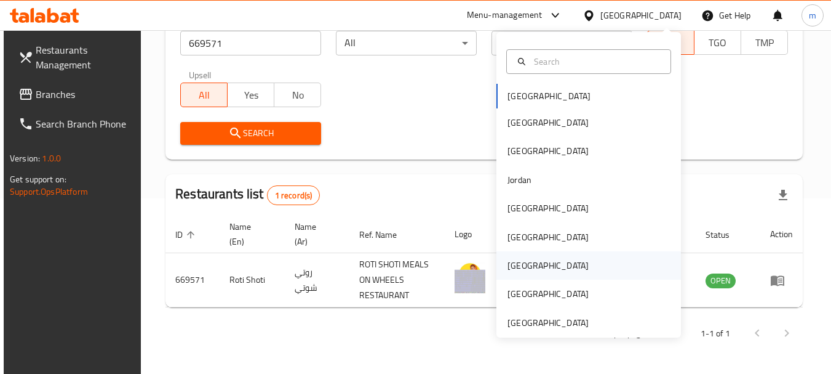
click at [521, 260] on div "Qatar" at bounding box center [548, 265] width 101 height 28
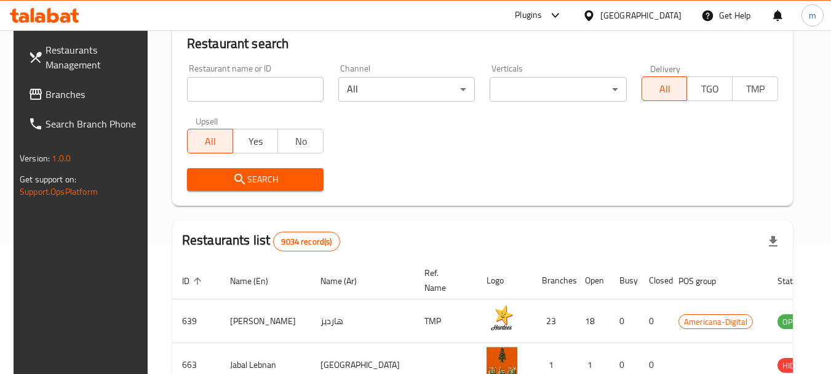
scroll to position [175, 0]
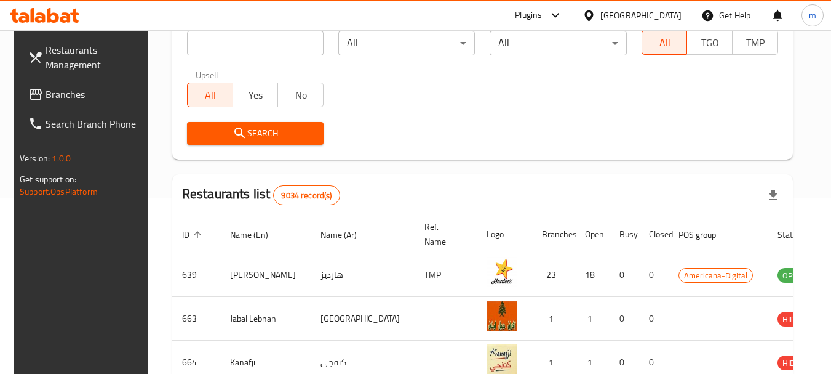
click at [46, 87] on span "Branches" at bounding box center [94, 94] width 97 height 15
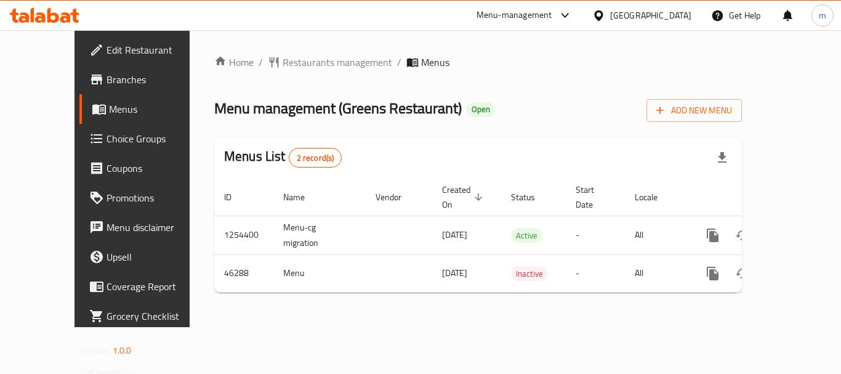
click at [610, 16] on div at bounding box center [601, 16] width 18 height 14
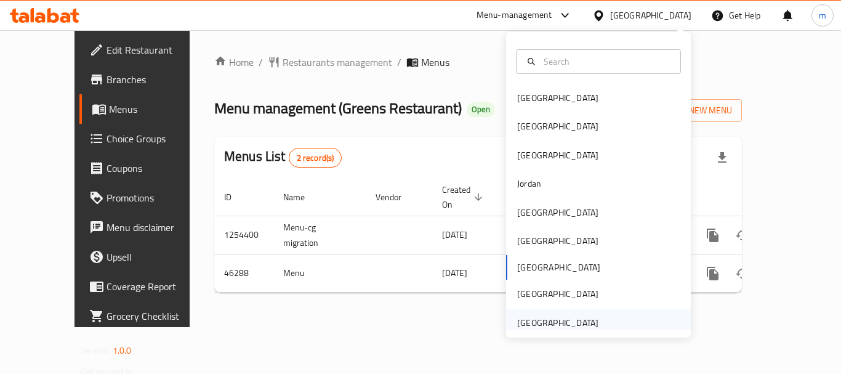
click at [534, 328] on div "[GEOGRAPHIC_DATA]" at bounding box center [557, 323] width 81 height 14
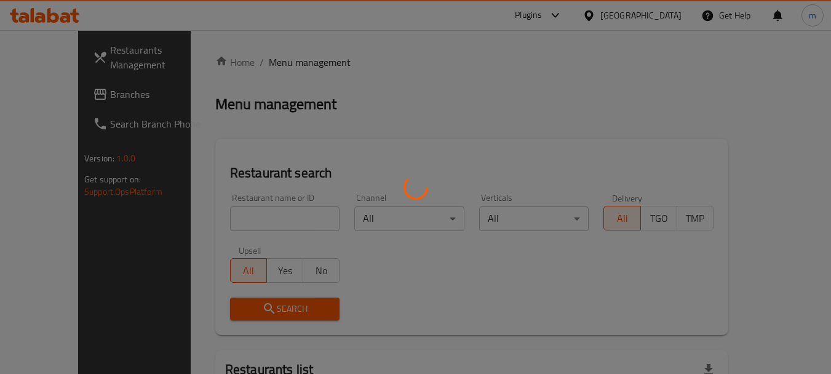
click at [61, 100] on div at bounding box center [415, 187] width 831 height 374
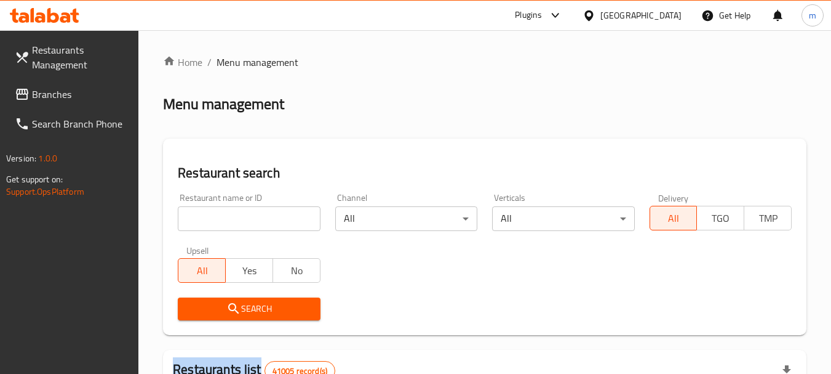
click at [61, 100] on div at bounding box center [415, 187] width 831 height 374
click at [61, 100] on span "Branches" at bounding box center [80, 94] width 97 height 15
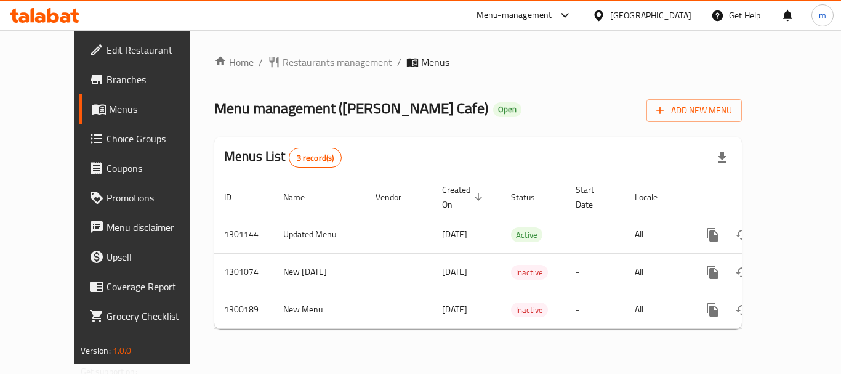
click at [282, 63] on span "Restaurants management" at bounding box center [337, 62] width 110 height 15
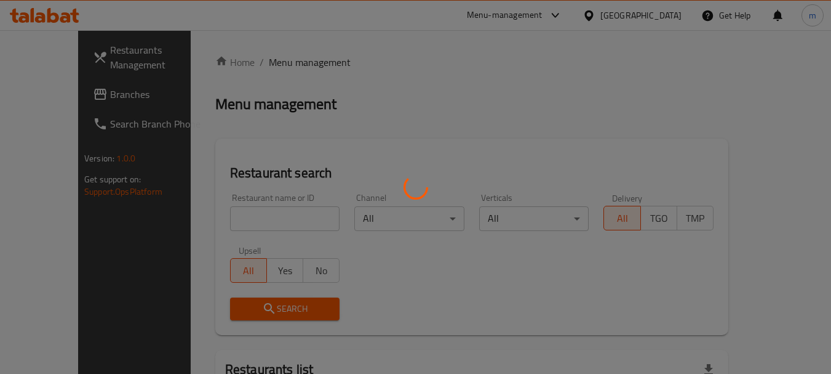
click at [236, 217] on div at bounding box center [415, 187] width 831 height 374
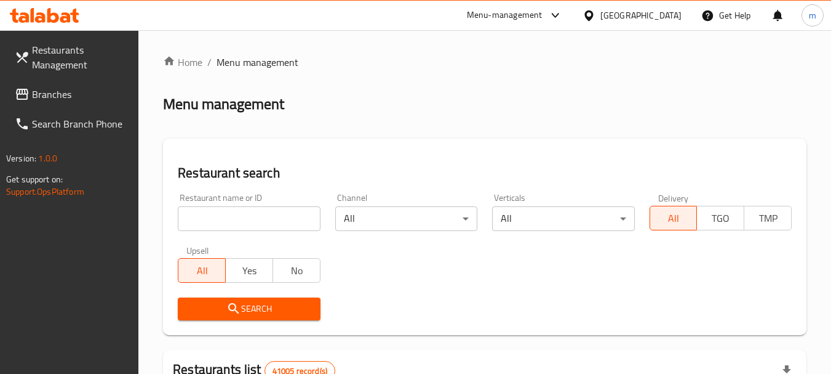
click at [236, 217] on input "search" at bounding box center [249, 218] width 142 height 25
paste input "701653"
type input "701653"
click button "Search" at bounding box center [249, 308] width 142 height 23
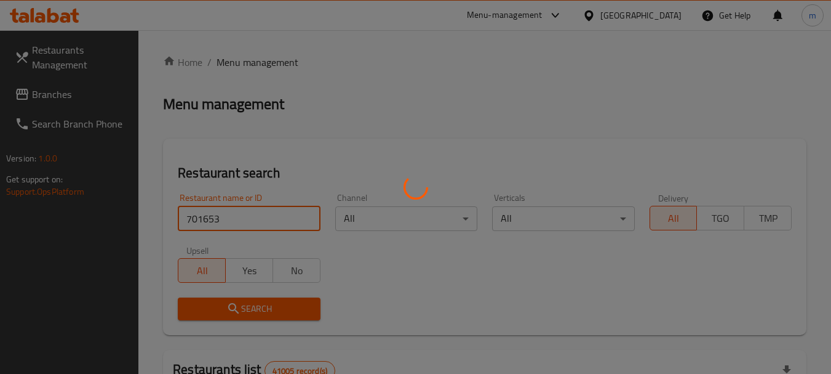
click button "Search" at bounding box center [249, 308] width 142 height 23
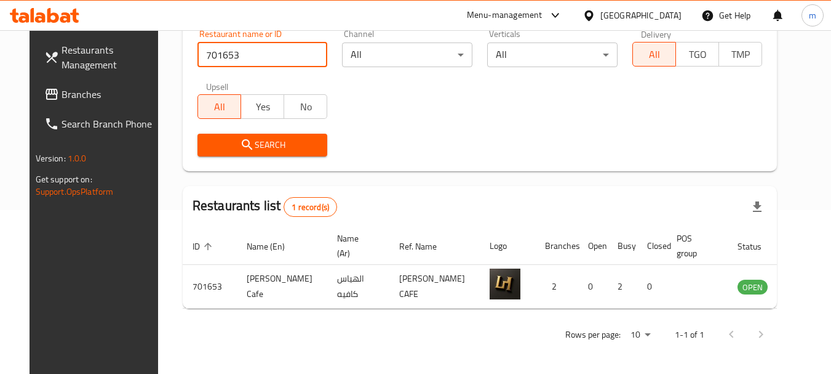
scroll to position [165, 0]
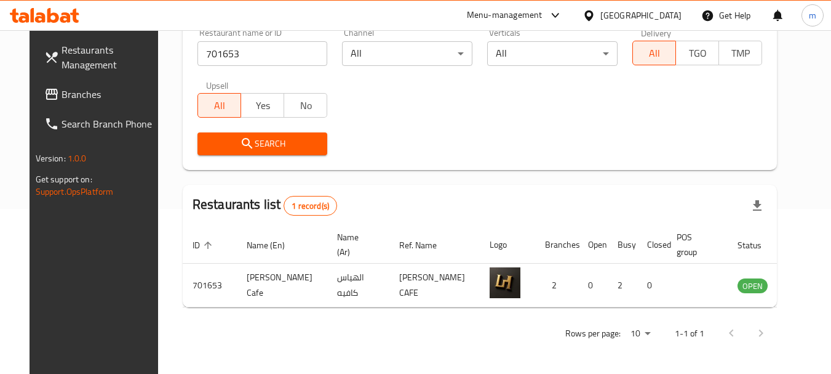
click at [65, 81] on link "Branches" at bounding box center [101, 94] width 134 height 30
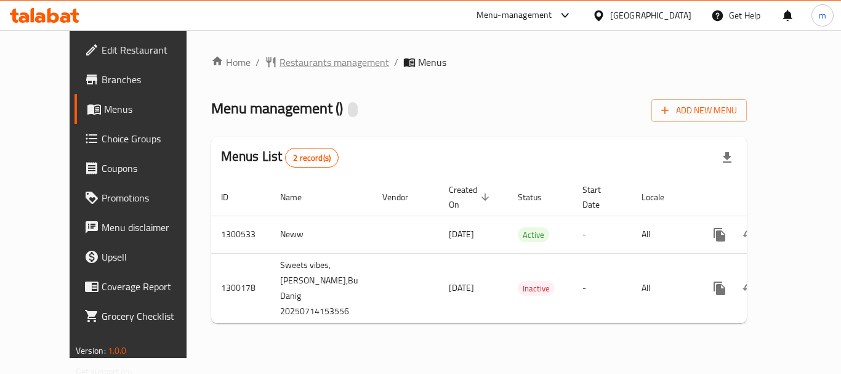
click at [298, 69] on span "Restaurants management" at bounding box center [334, 62] width 110 height 15
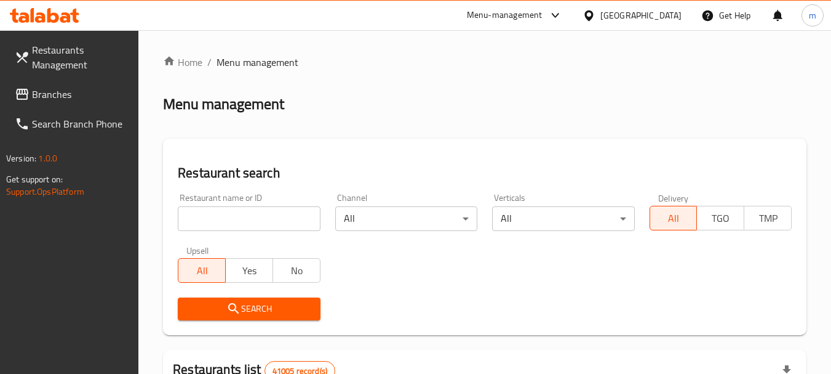
click at [238, 221] on input "search" at bounding box center [249, 218] width 142 height 25
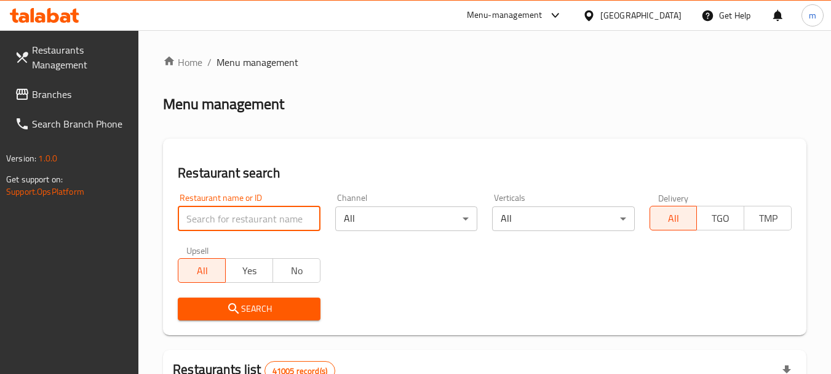
click at [238, 221] on input "search" at bounding box center [249, 218] width 142 height 25
paste input "701656"
type input "701656"
click button "Search" at bounding box center [249, 308] width 142 height 23
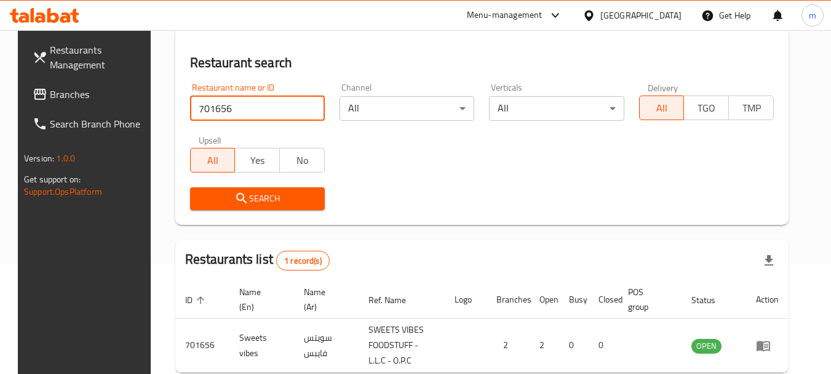
scroll to position [175, 0]
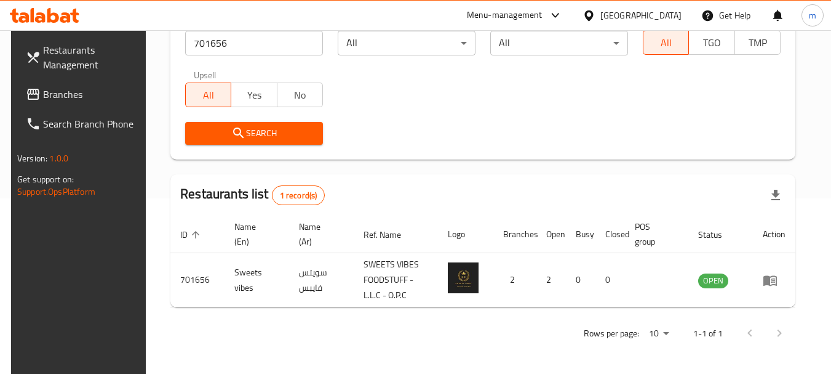
click at [654, 2] on div "[GEOGRAPHIC_DATA]" at bounding box center [632, 16] width 119 height 30
click at [628, 16] on div "[GEOGRAPHIC_DATA]" at bounding box center [641, 16] width 81 height 14
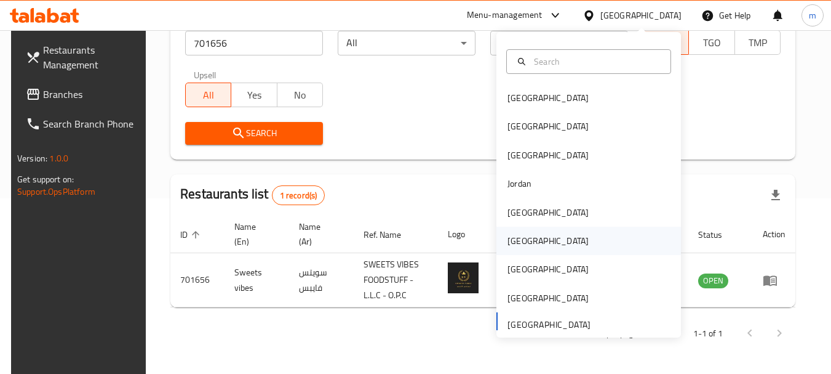
click at [521, 233] on div "Oman" at bounding box center [548, 240] width 101 height 28
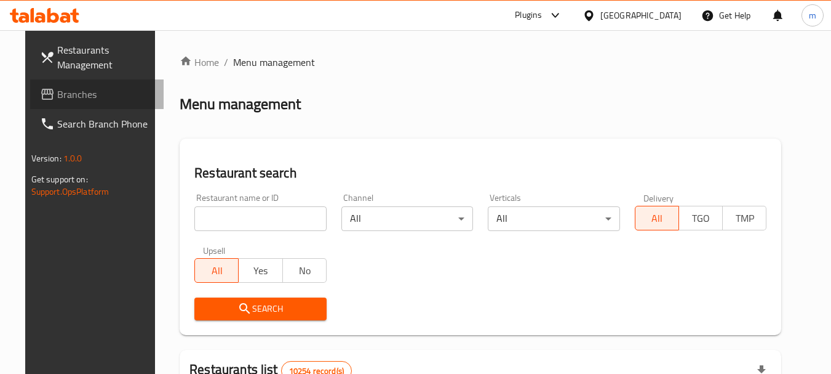
click at [57, 103] on link "Branches" at bounding box center [97, 94] width 134 height 30
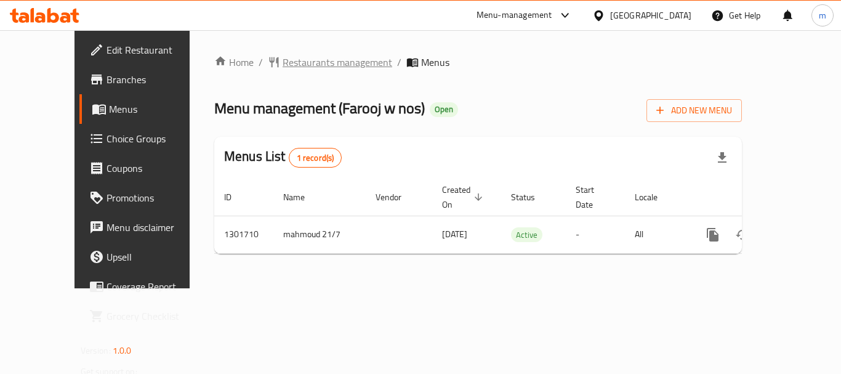
click at [282, 64] on span "Restaurants management" at bounding box center [337, 62] width 110 height 15
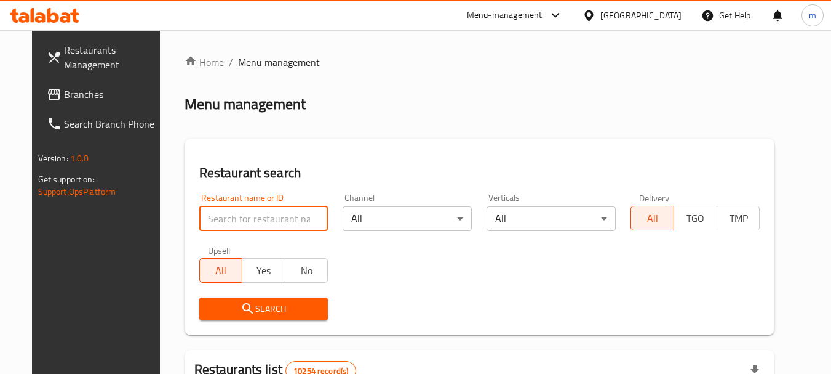
click at [231, 206] on input "search" at bounding box center [263, 218] width 129 height 25
paste input "702164"
type input "702164"
click button "Search" at bounding box center [263, 308] width 129 height 23
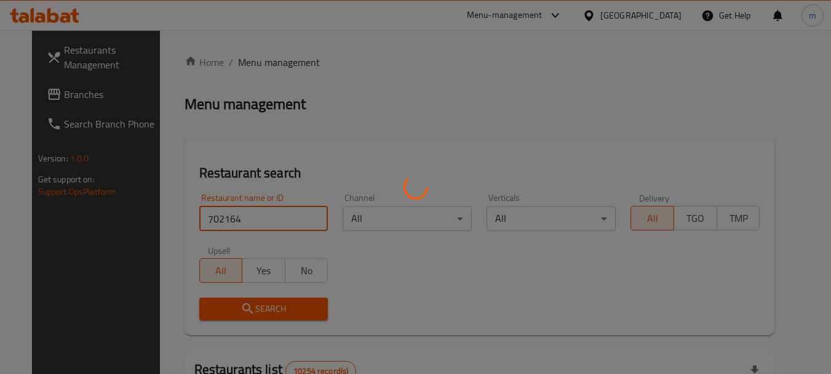
click button "Search" at bounding box center [263, 308] width 129 height 23
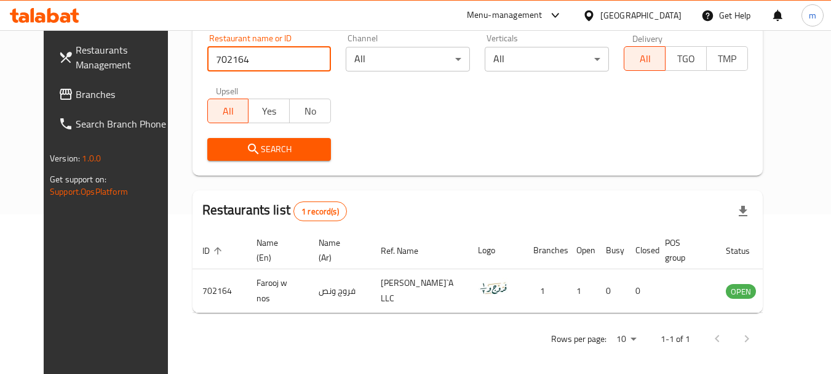
scroll to position [165, 0]
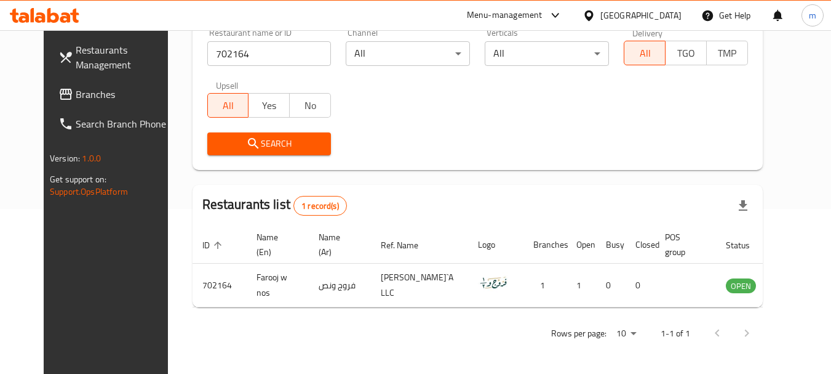
click at [596, 12] on icon at bounding box center [589, 15] width 13 height 13
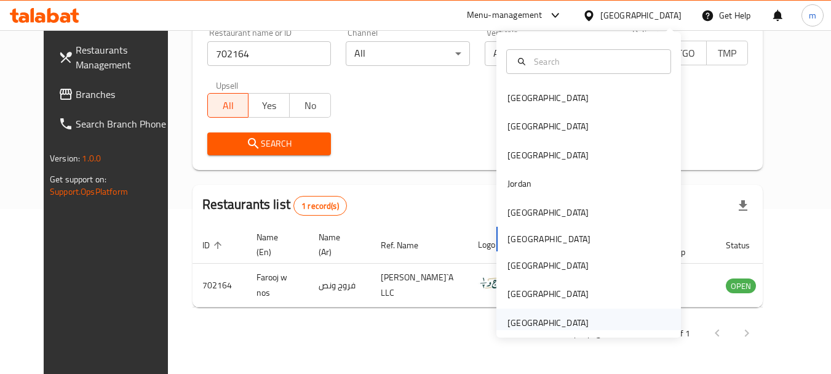
click at [551, 325] on div "[GEOGRAPHIC_DATA]" at bounding box center [548, 323] width 81 height 14
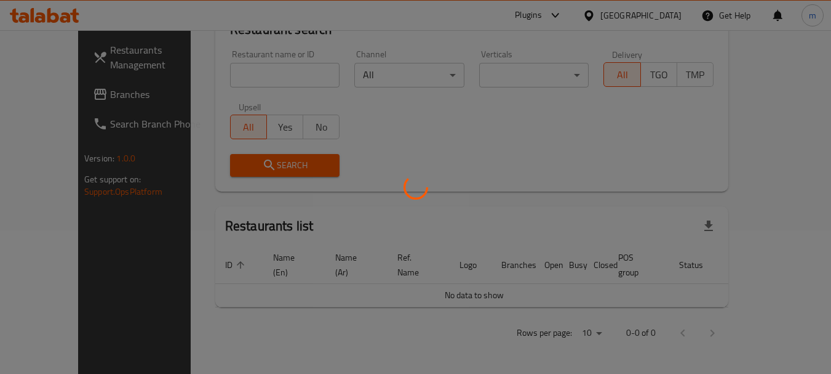
scroll to position [129, 0]
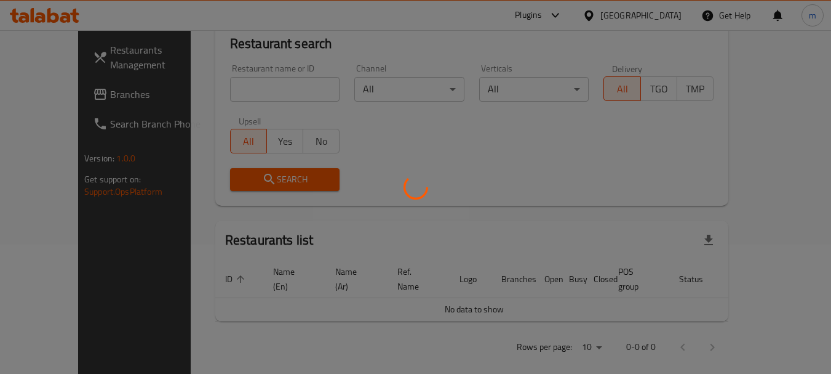
click at [44, 102] on div at bounding box center [415, 187] width 831 height 374
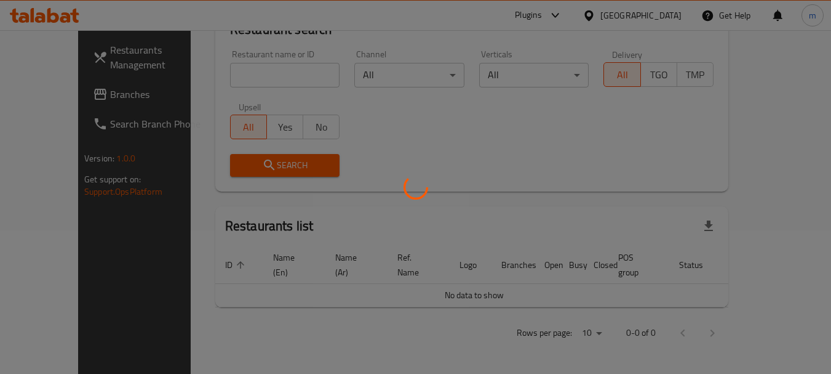
click at [250, 124] on div at bounding box center [415, 187] width 831 height 374
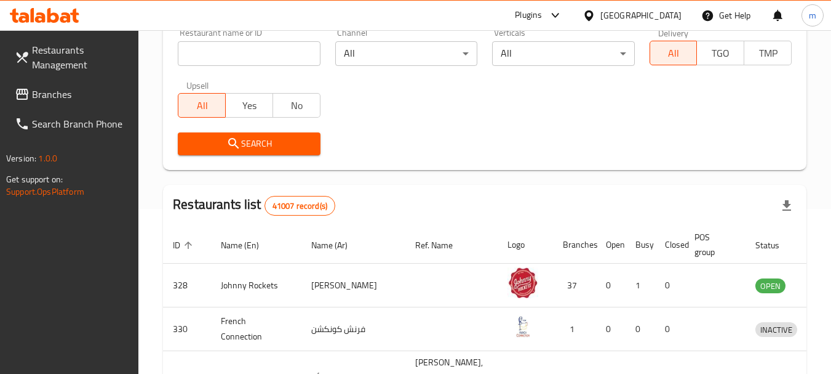
click at [58, 90] on span "Branches" at bounding box center [80, 94] width 97 height 15
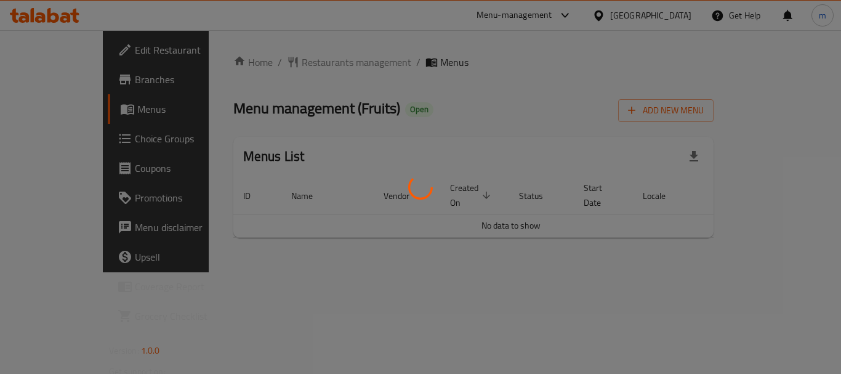
click at [270, 60] on div at bounding box center [420, 187] width 841 height 374
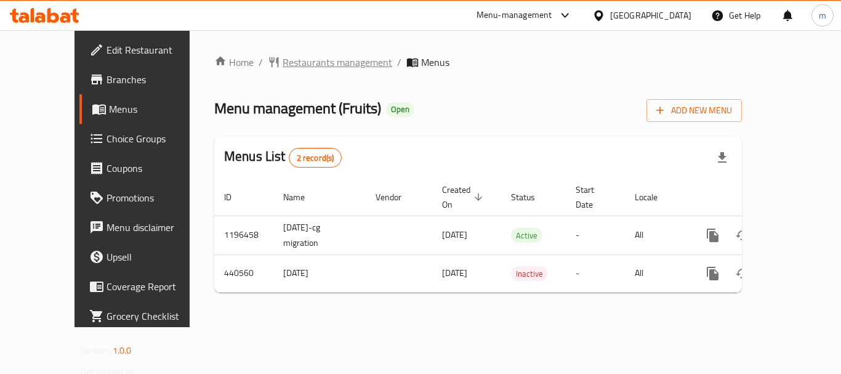
click at [282, 55] on span "Restaurants management" at bounding box center [337, 62] width 110 height 15
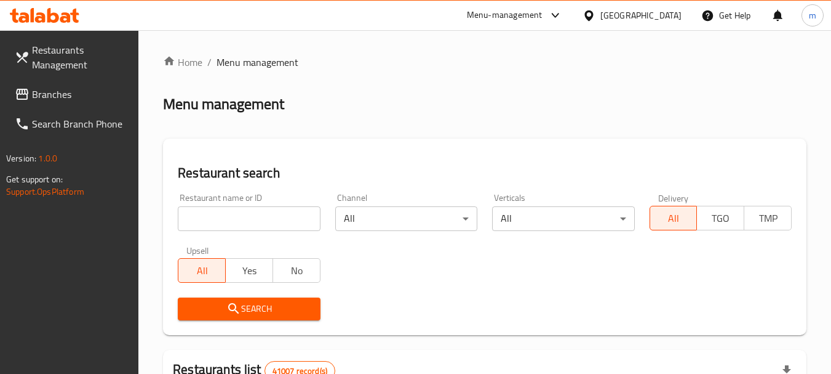
click at [285, 223] on input "search" at bounding box center [249, 218] width 142 height 25
paste input "632834"
type input "632834"
click button "Search" at bounding box center [249, 308] width 142 height 23
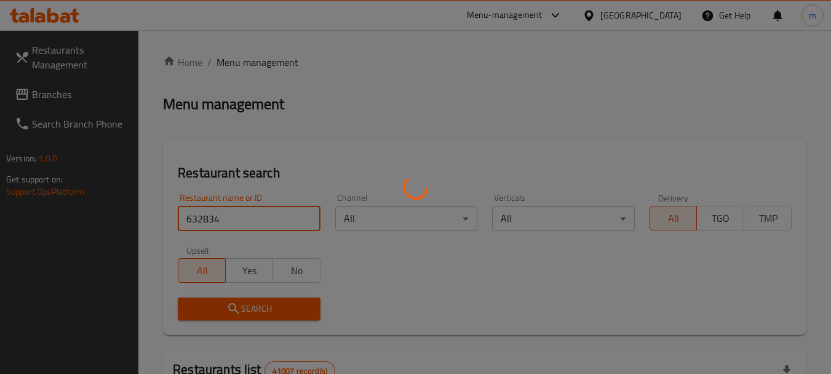
click button "Search" at bounding box center [249, 308] width 142 height 23
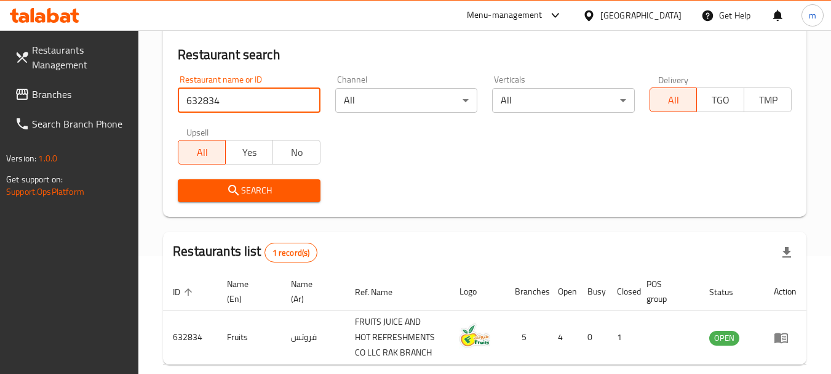
scroll to position [175, 0]
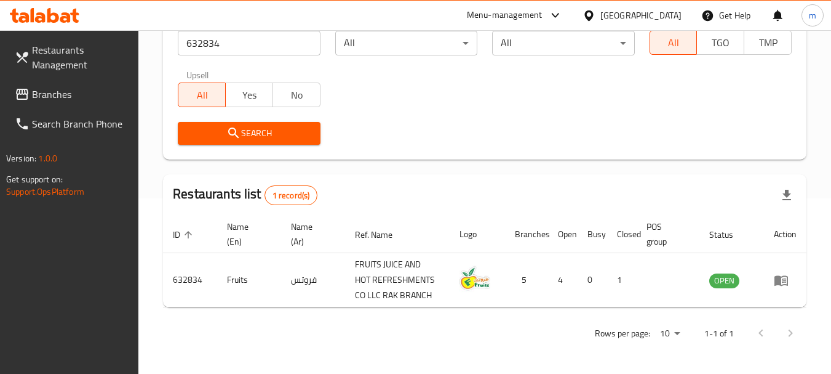
click at [55, 107] on link "Branches" at bounding box center [72, 94] width 134 height 30
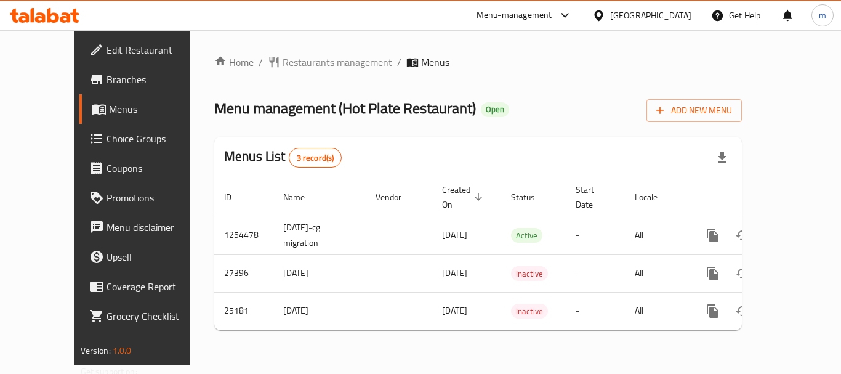
click at [306, 58] on span "Restaurants management" at bounding box center [337, 62] width 110 height 15
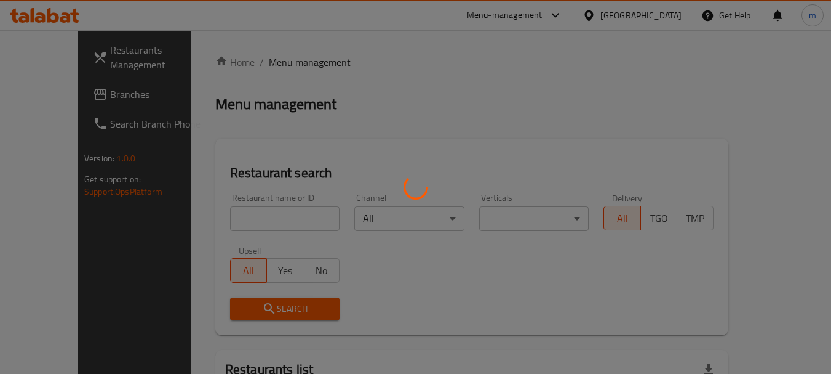
click at [247, 216] on div at bounding box center [415, 187] width 831 height 374
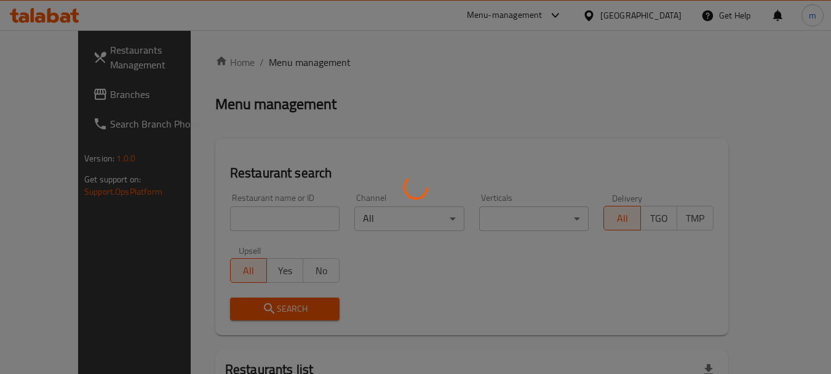
click at [306, 122] on div at bounding box center [415, 187] width 831 height 374
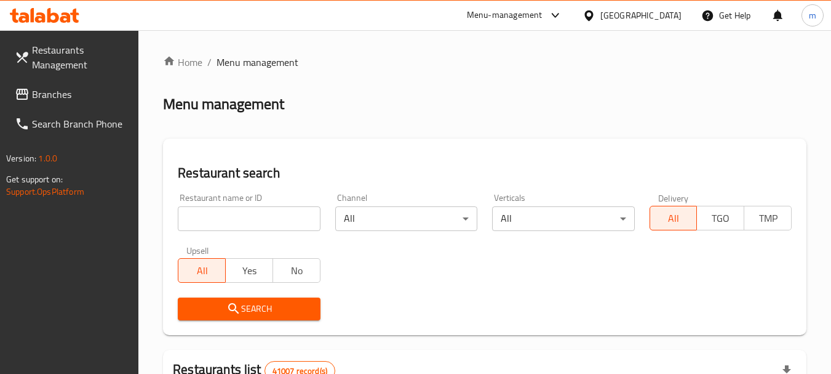
click at [229, 229] on input "search" at bounding box center [249, 218] width 142 height 25
paste input "13124"
type input "13124"
click button "Search" at bounding box center [249, 308] width 142 height 23
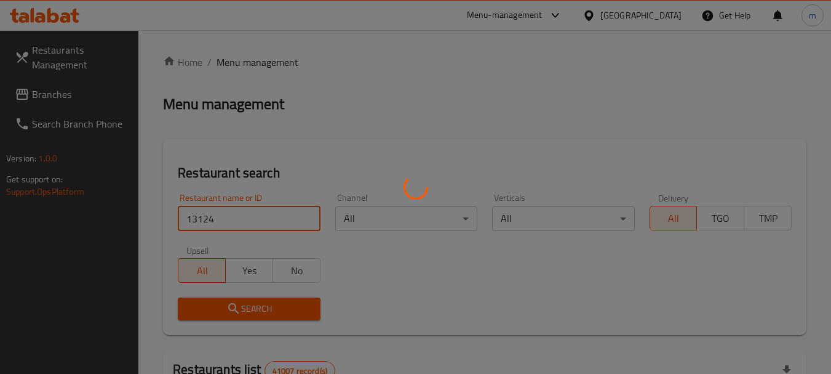
click button "Search" at bounding box center [249, 308] width 142 height 23
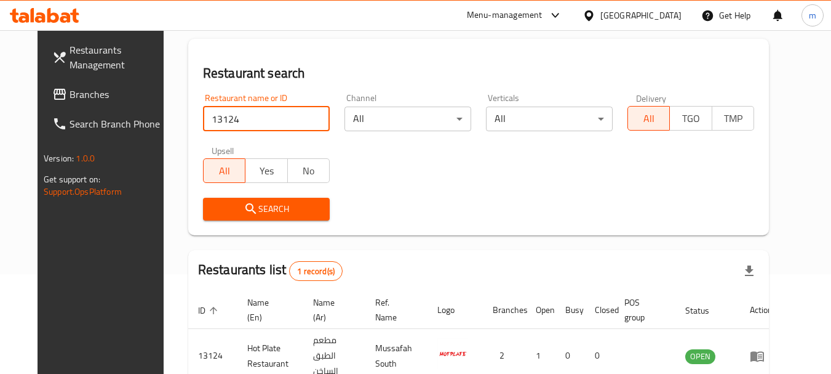
scroll to position [165, 0]
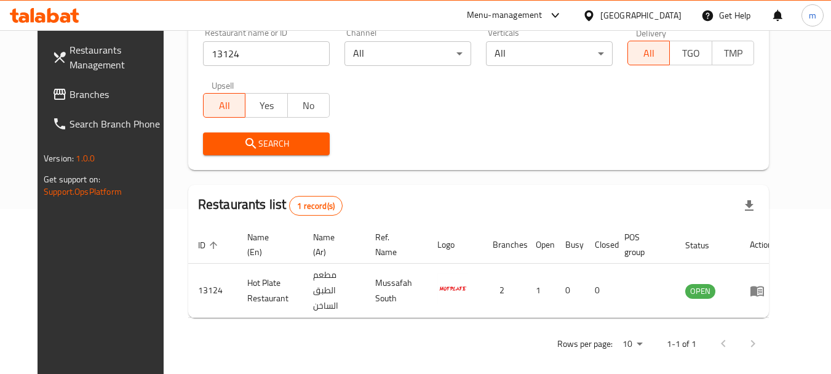
click at [642, 12] on div "[GEOGRAPHIC_DATA]" at bounding box center [641, 16] width 81 height 14
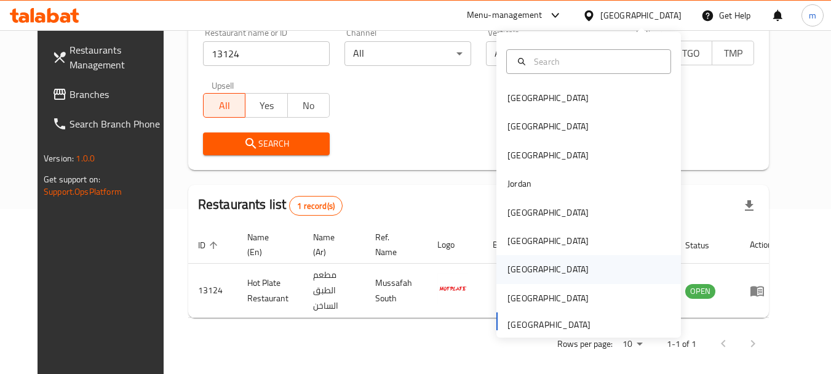
click at [516, 262] on div "Qatar" at bounding box center [548, 269] width 81 height 14
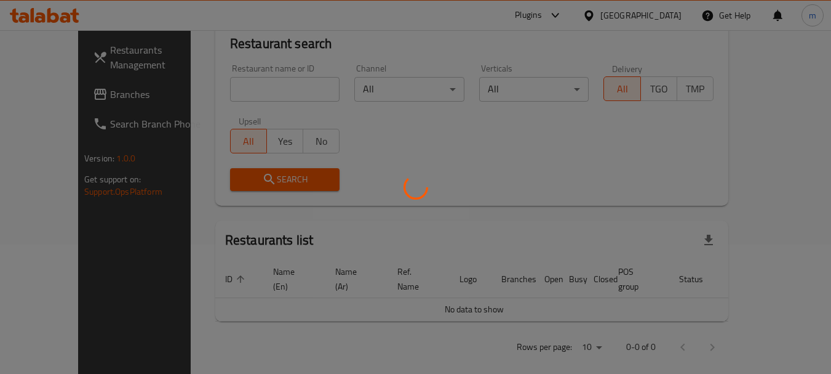
scroll to position [165, 0]
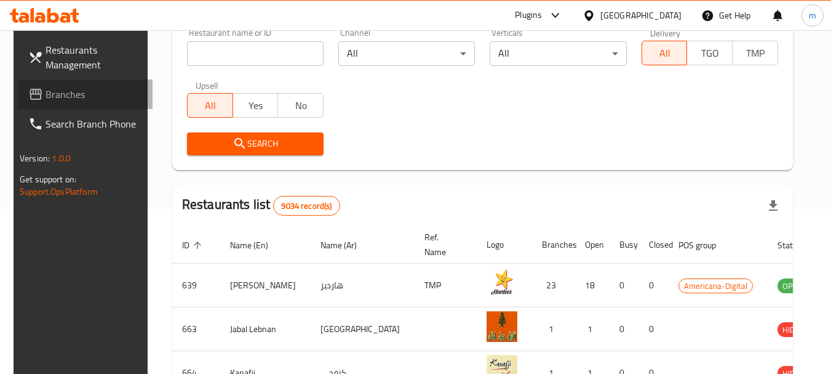
click at [66, 97] on span "Branches" at bounding box center [94, 94] width 97 height 15
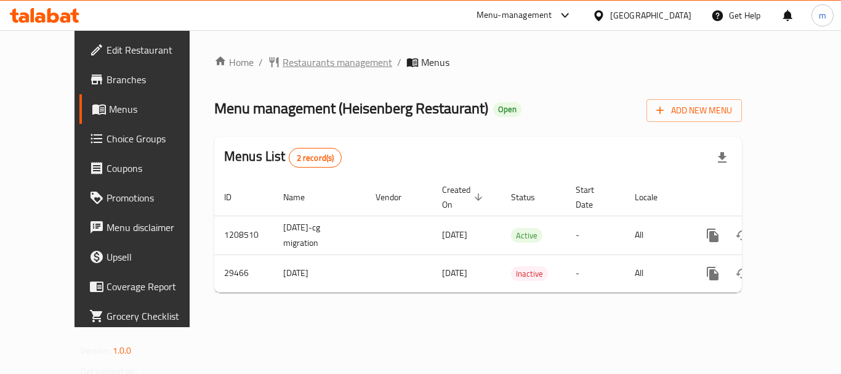
click at [299, 60] on span "Restaurants management" at bounding box center [337, 62] width 110 height 15
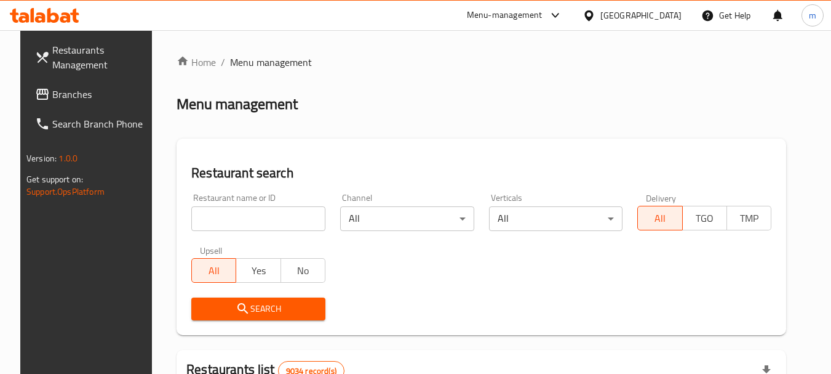
click at [244, 217] on input "search" at bounding box center [258, 218] width 134 height 25
paste input "15217"
type input "15217"
click button "Search" at bounding box center [258, 308] width 134 height 23
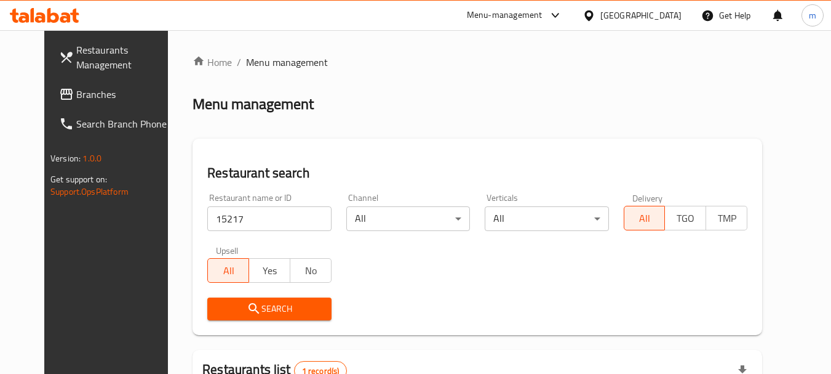
click at [539, 20] on div "Menu-management" at bounding box center [505, 15] width 76 height 15
click at [573, 13] on div "Menu-management" at bounding box center [515, 16] width 116 height 30
click at [596, 11] on icon at bounding box center [589, 15] width 13 height 13
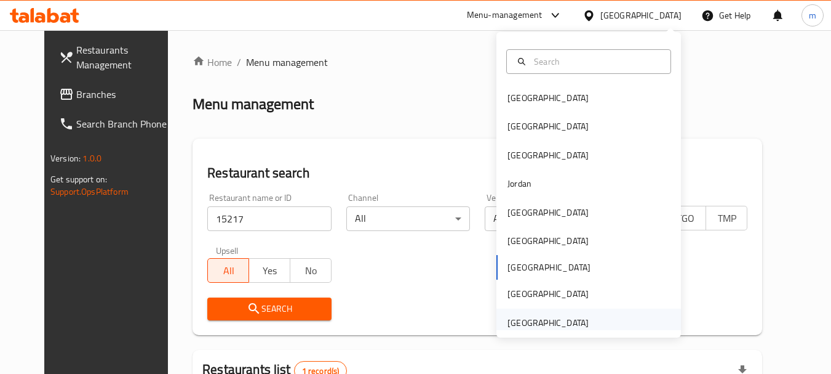
click at [578, 316] on div "[GEOGRAPHIC_DATA]" at bounding box center [548, 322] width 101 height 28
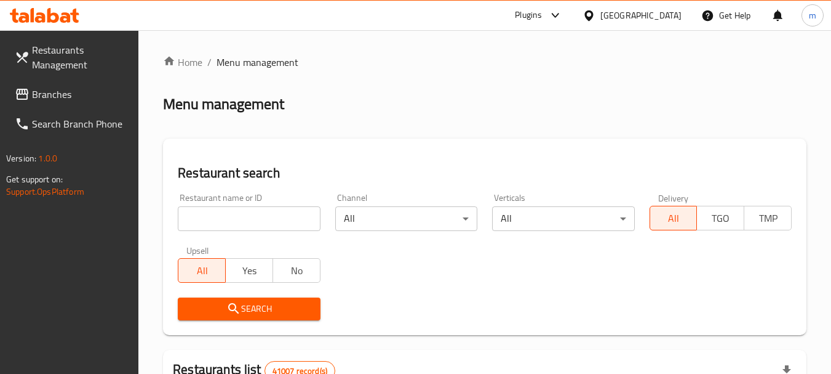
click at [85, 108] on link "Branches" at bounding box center [72, 94] width 134 height 30
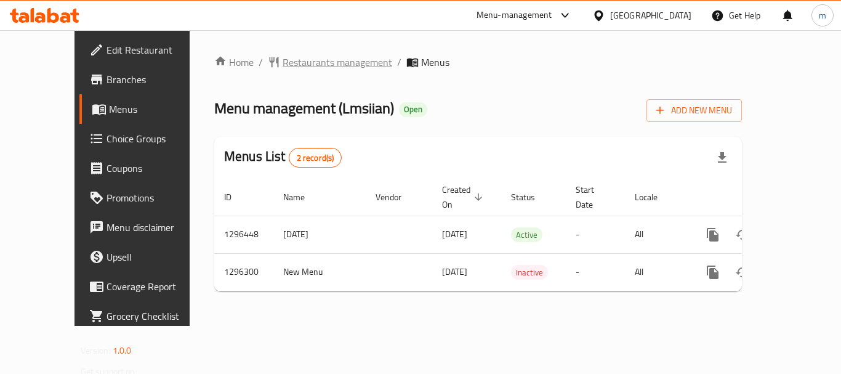
click at [298, 62] on span "Restaurants management" at bounding box center [337, 62] width 110 height 15
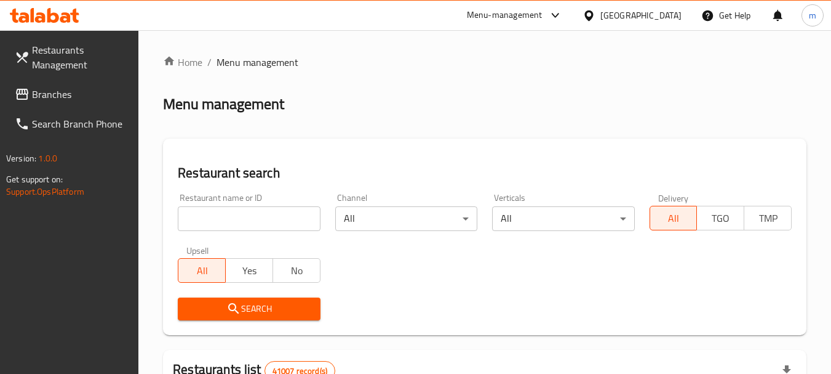
click at [249, 215] on input "search" at bounding box center [249, 218] width 142 height 25
paste input "699911"
type input "699911"
click button "Search" at bounding box center [249, 308] width 142 height 23
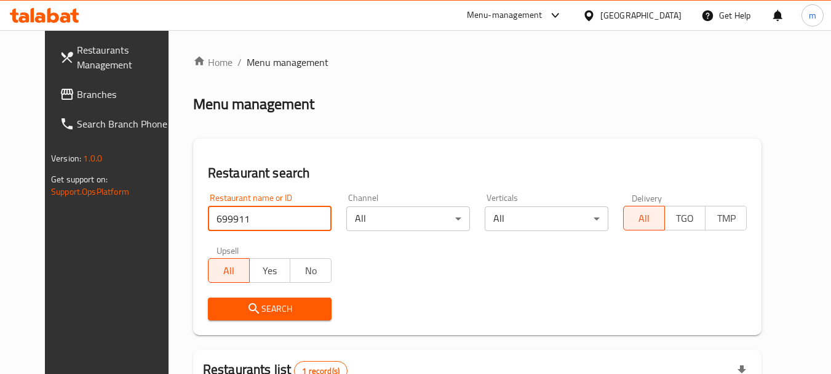
scroll to position [165, 0]
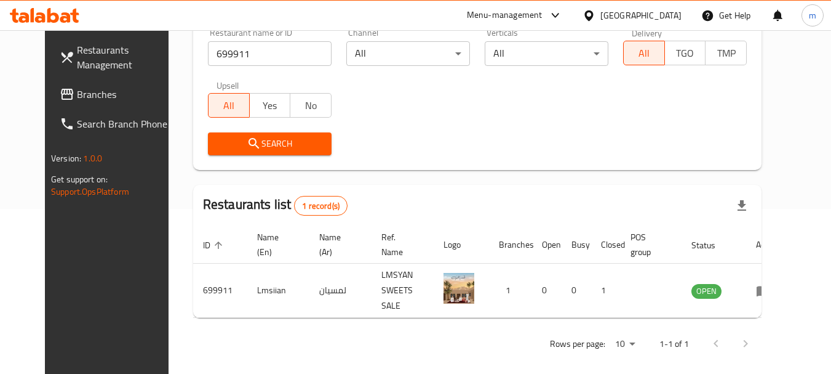
click at [77, 101] on span "Branches" at bounding box center [125, 94] width 97 height 15
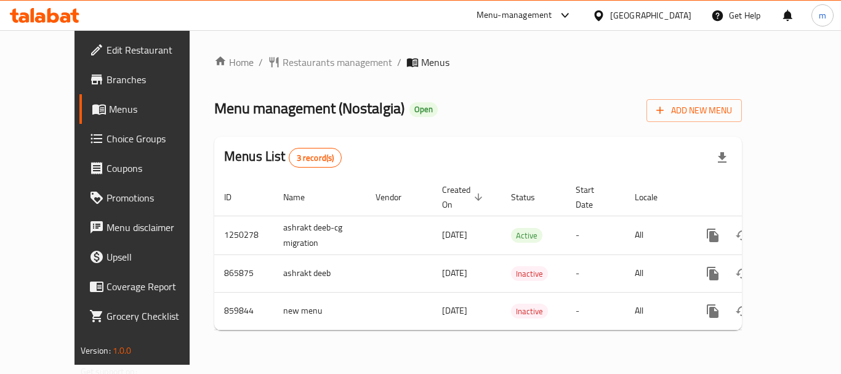
click at [271, 52] on div "Home / Restaurants management / Menus Menu management ( Nostalgia ) Open Add Ne…" at bounding box center [478, 197] width 577 height 334
click at [282, 65] on span "Restaurants management" at bounding box center [337, 62] width 110 height 15
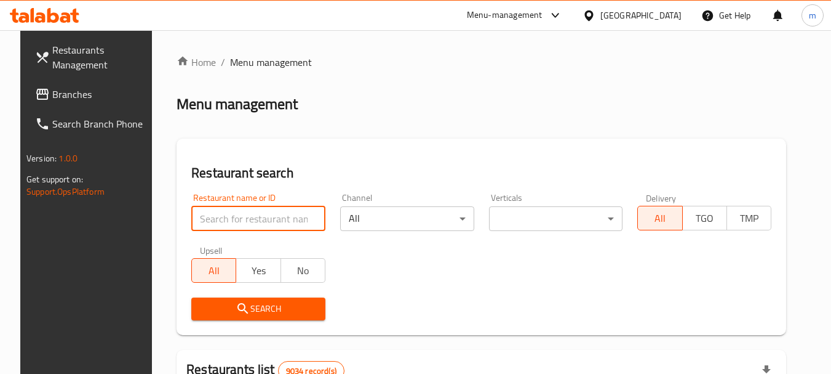
click at [232, 212] on input "search" at bounding box center [258, 218] width 134 height 25
paste input "656756"
type input "656756"
click button "Search" at bounding box center [258, 308] width 134 height 23
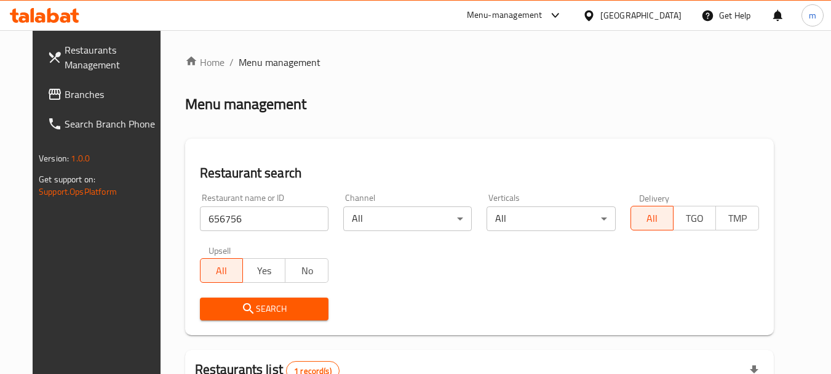
click at [383, 60] on ol "Home / Menu management" at bounding box center [479, 62] width 589 height 15
click at [681, 17] on div "[GEOGRAPHIC_DATA]" at bounding box center [641, 16] width 81 height 14
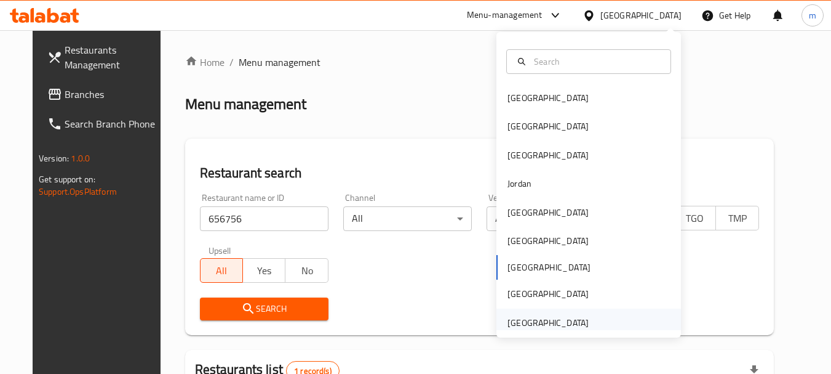
click at [537, 322] on div "[GEOGRAPHIC_DATA]" at bounding box center [548, 323] width 81 height 14
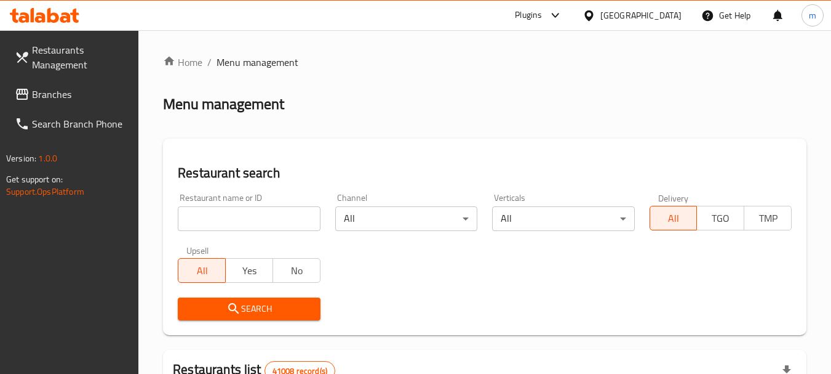
click at [89, 100] on span "Branches" at bounding box center [80, 94] width 97 height 15
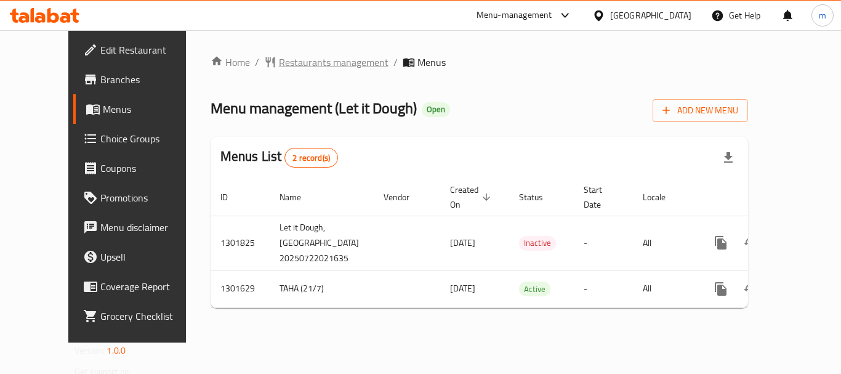
click at [306, 66] on span "Restaurants management" at bounding box center [334, 62] width 110 height 15
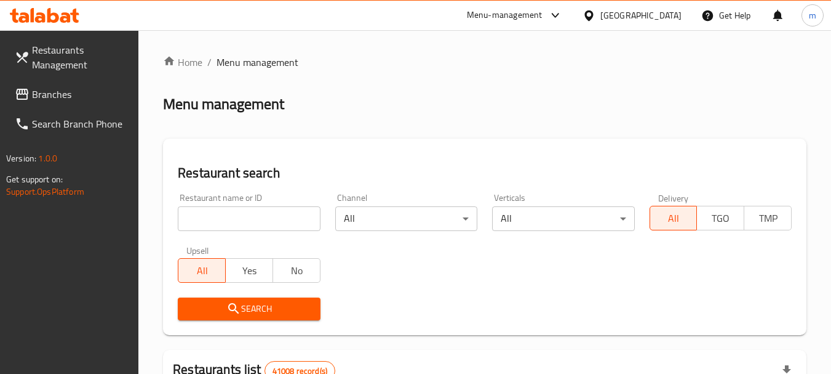
click at [220, 222] on input "search" at bounding box center [249, 218] width 142 height 25
paste input "702085"
type input "702085"
click button "Search" at bounding box center [249, 308] width 142 height 23
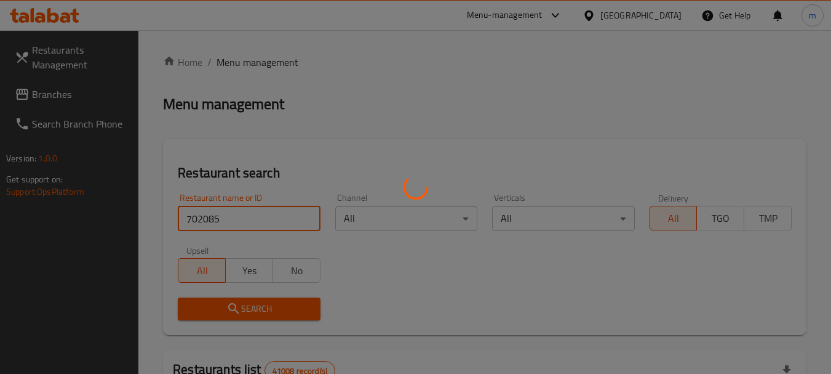
click button "Search" at bounding box center [249, 308] width 142 height 23
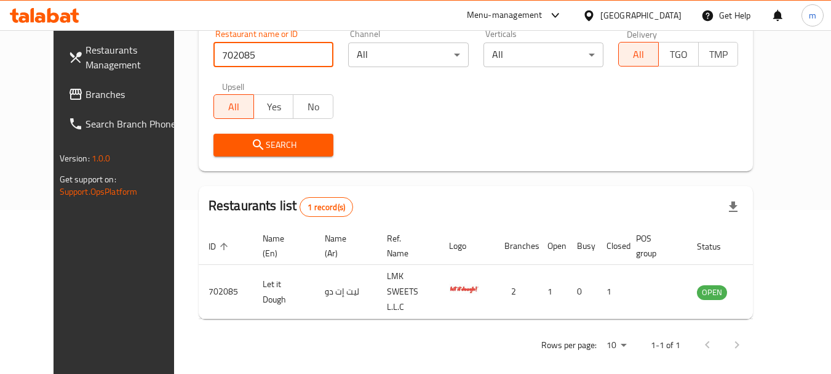
scroll to position [165, 0]
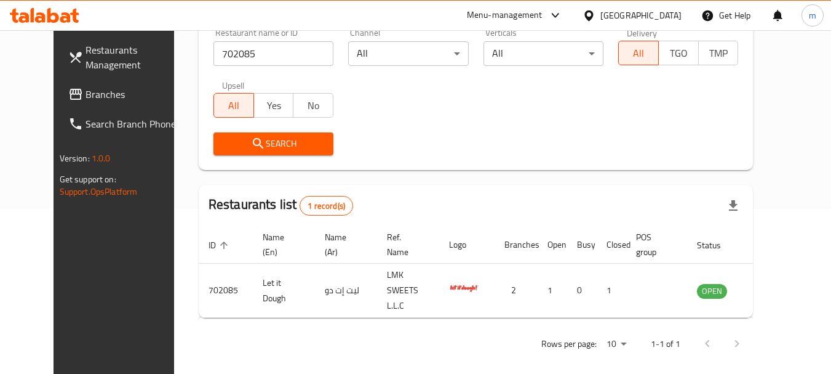
click at [86, 94] on span "Branches" at bounding box center [134, 94] width 97 height 15
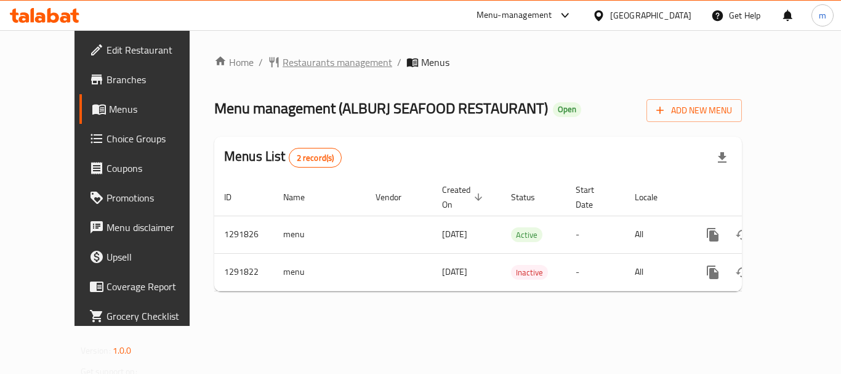
click at [308, 60] on span "Restaurants management" at bounding box center [337, 62] width 110 height 15
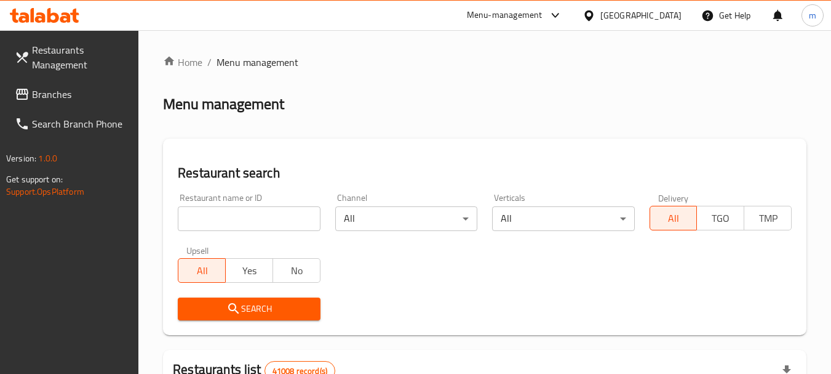
click at [230, 217] on div at bounding box center [415, 187] width 831 height 374
click at [230, 217] on input "search" at bounding box center [249, 218] width 142 height 25
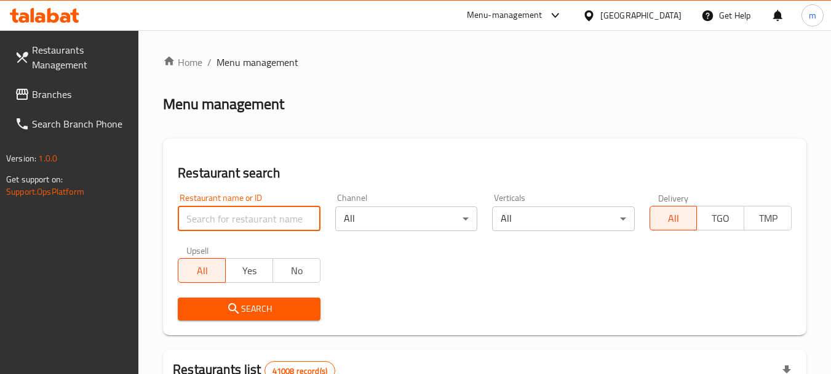
paste input "698859"
type input "698859"
click button "Search" at bounding box center [249, 308] width 142 height 23
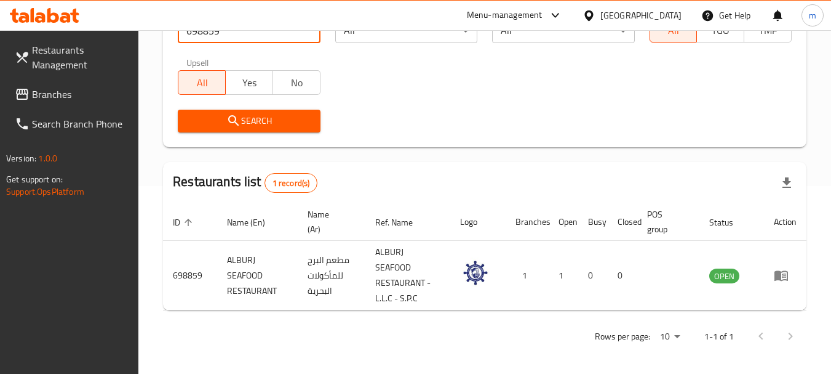
scroll to position [191, 0]
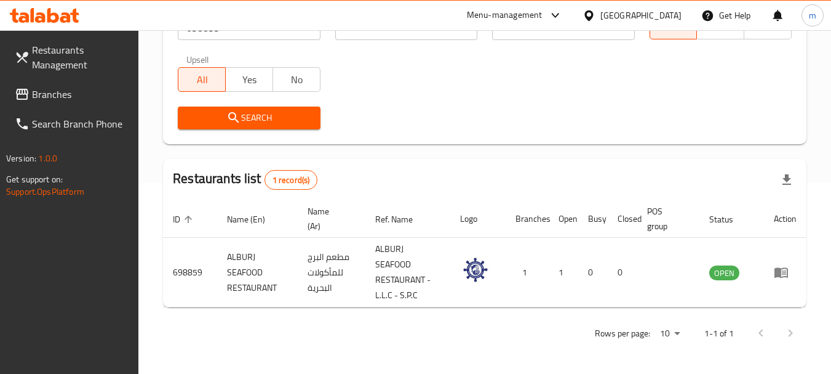
click at [603, 17] on div "[GEOGRAPHIC_DATA]" at bounding box center [641, 16] width 81 height 14
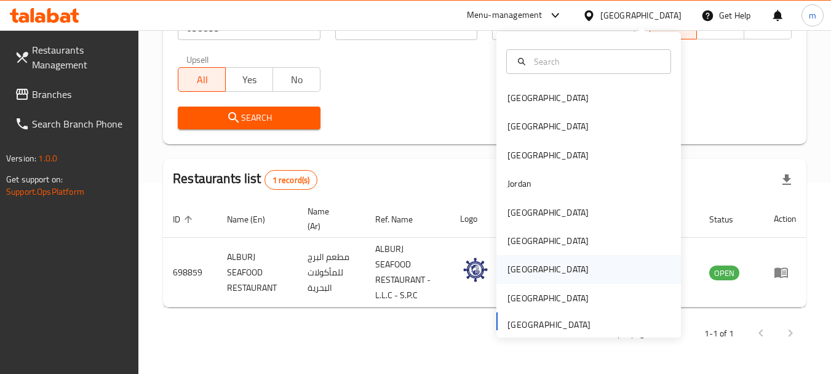
click at [514, 258] on div "[GEOGRAPHIC_DATA]" at bounding box center [548, 269] width 101 height 28
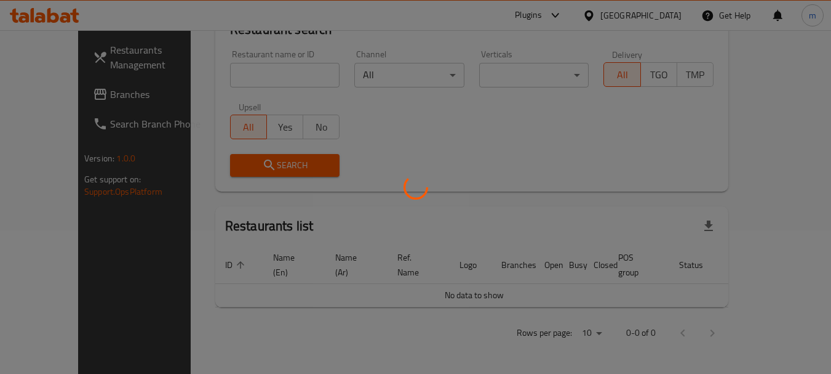
scroll to position [129, 0]
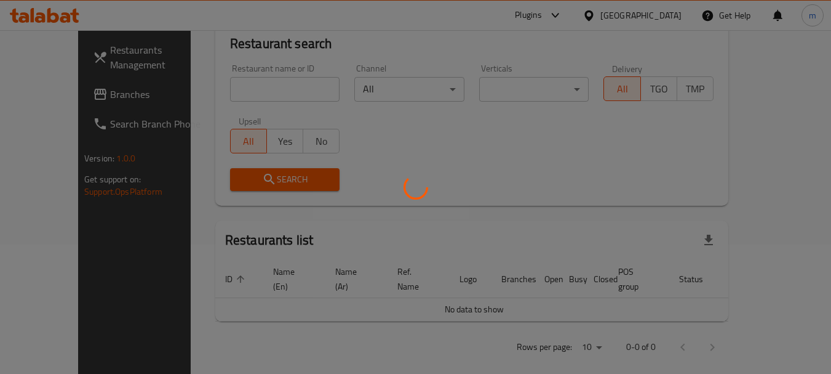
click at [53, 94] on div at bounding box center [415, 187] width 831 height 374
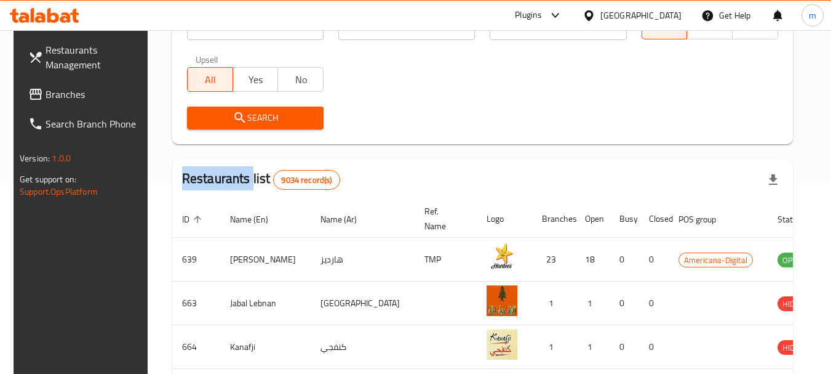
click at [53, 94] on span "Branches" at bounding box center [94, 94] width 97 height 15
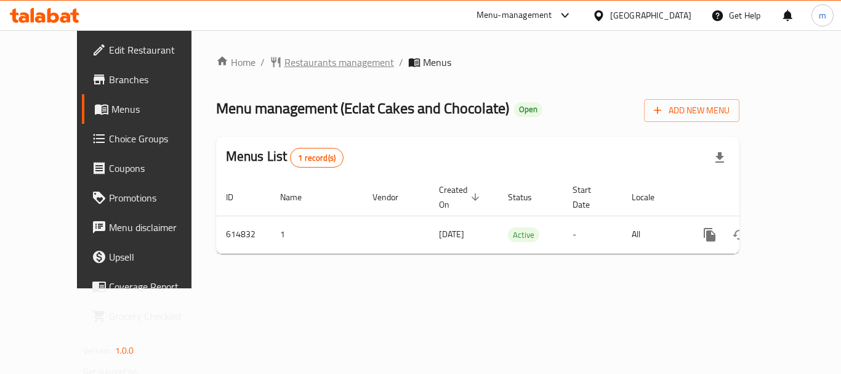
click at [286, 62] on span "Restaurants management" at bounding box center [339, 62] width 110 height 15
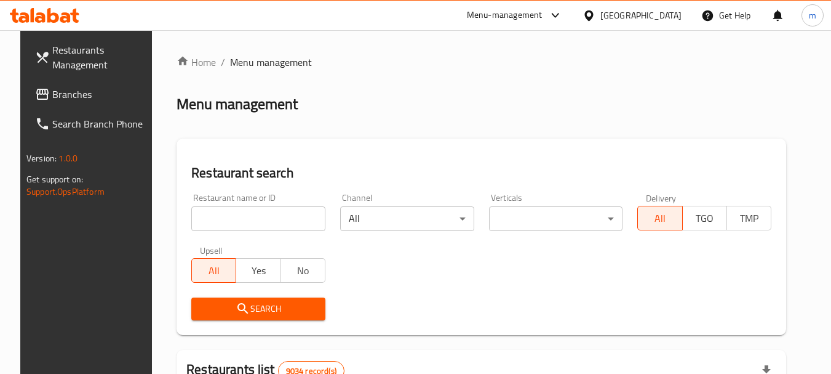
click at [247, 223] on input "search" at bounding box center [258, 218] width 134 height 25
paste input "638885"
type input "638885"
click button "Search" at bounding box center [258, 308] width 134 height 23
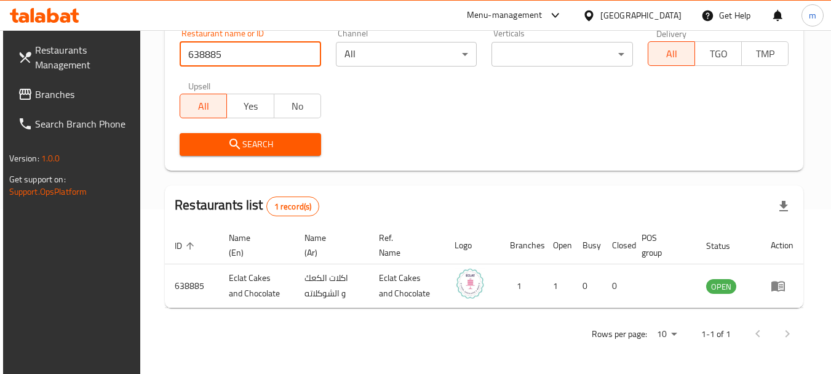
scroll to position [165, 0]
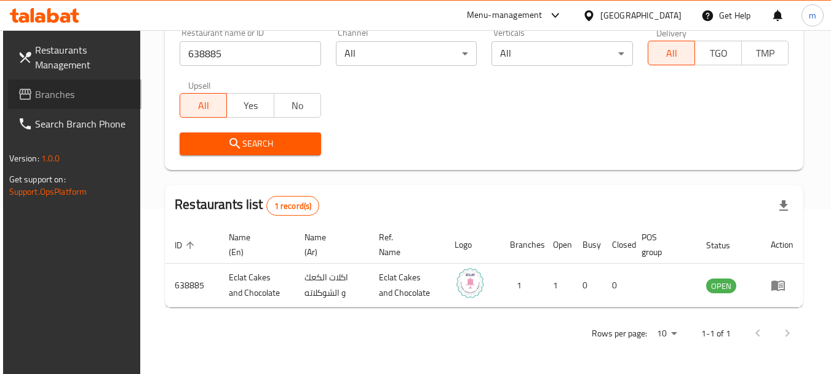
click at [28, 90] on icon at bounding box center [25, 94] width 15 height 15
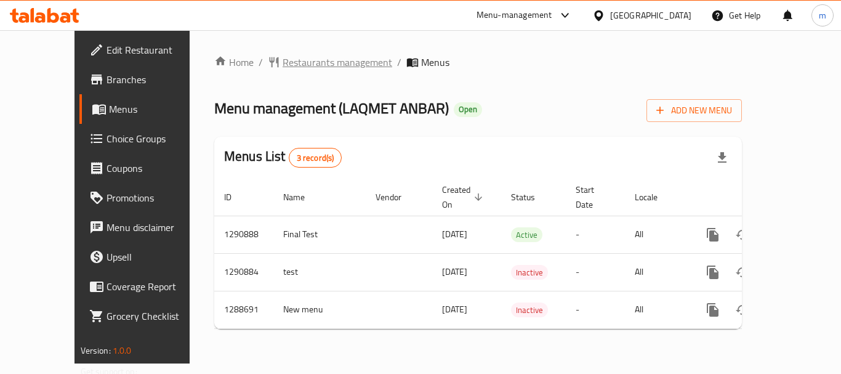
click at [305, 57] on span "Restaurants management" at bounding box center [337, 62] width 110 height 15
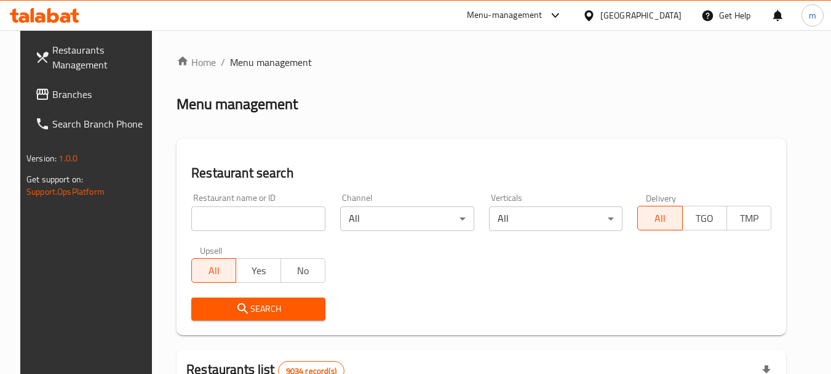
click at [223, 212] on input "search" at bounding box center [258, 218] width 134 height 25
type input "v"
paste input "697327"
type input "697327"
click button "Search" at bounding box center [258, 308] width 134 height 23
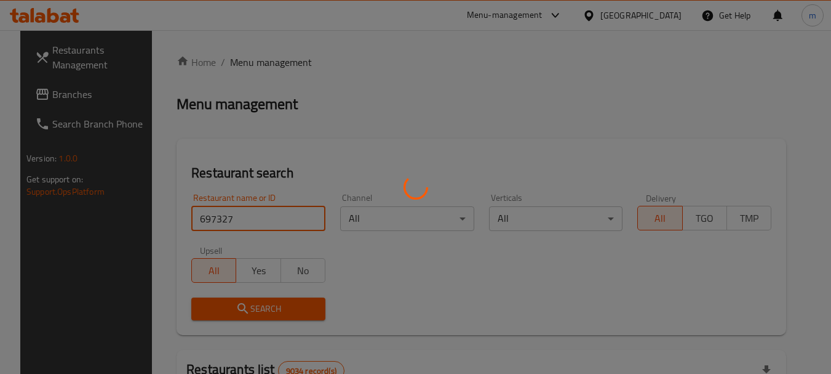
click button "Search" at bounding box center [258, 308] width 134 height 23
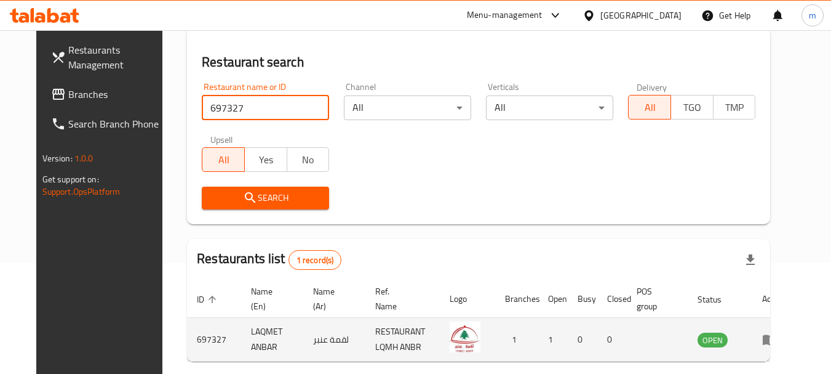
scroll to position [103, 0]
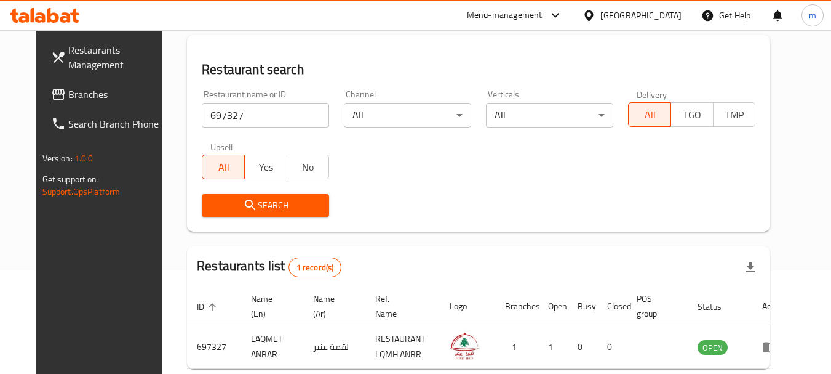
click at [663, 16] on div "[GEOGRAPHIC_DATA]" at bounding box center [641, 16] width 81 height 14
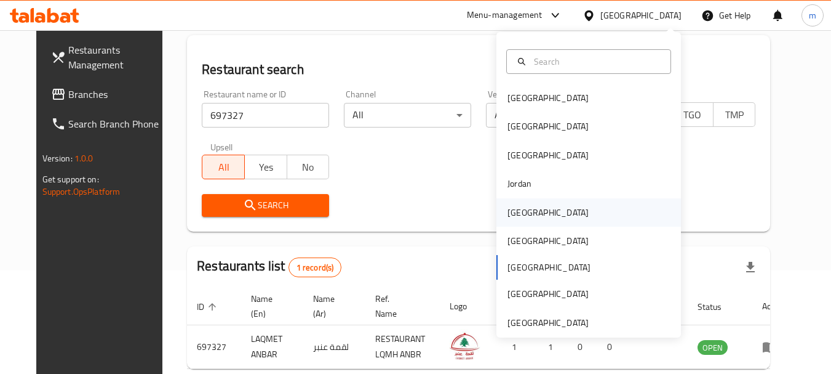
click at [545, 206] on div "[GEOGRAPHIC_DATA]" at bounding box center [589, 212] width 185 height 28
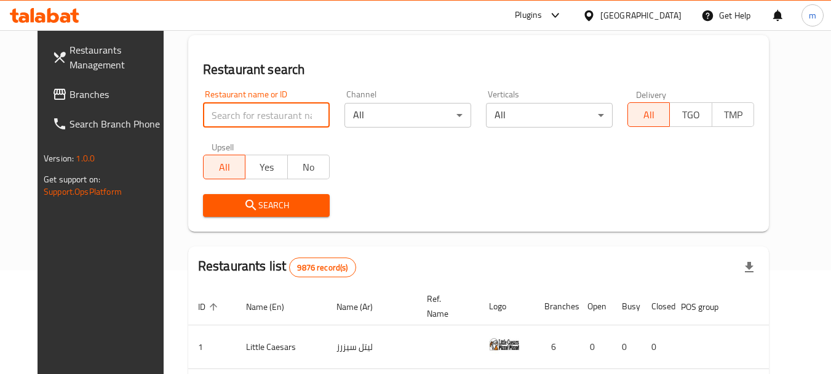
click at [218, 121] on input "search" at bounding box center [266, 115] width 127 height 25
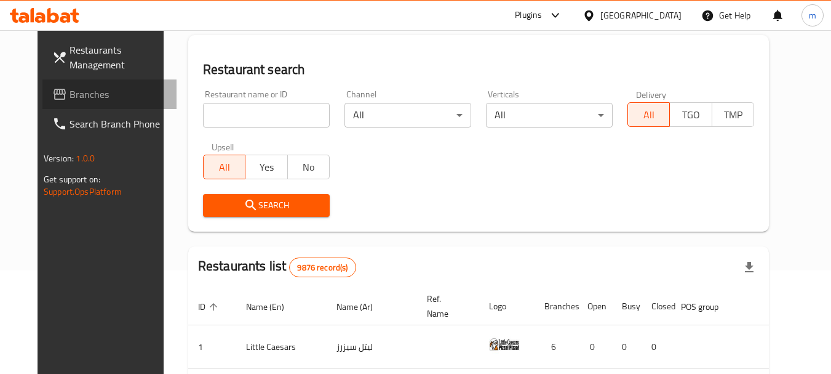
click at [124, 95] on span "Branches" at bounding box center [118, 94] width 97 height 15
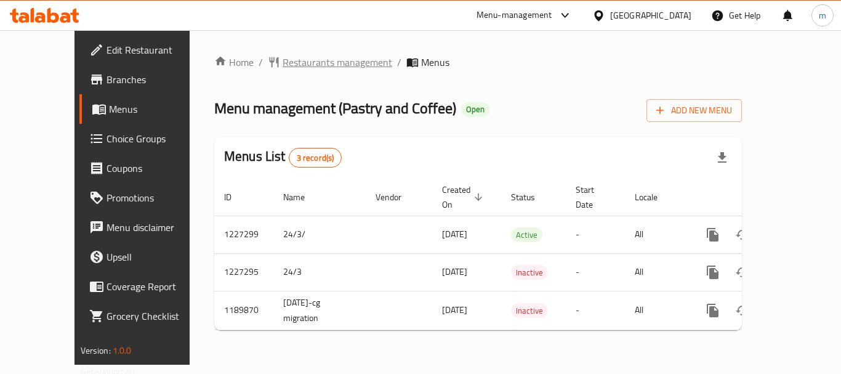
click at [282, 70] on span "Restaurants management" at bounding box center [337, 62] width 110 height 15
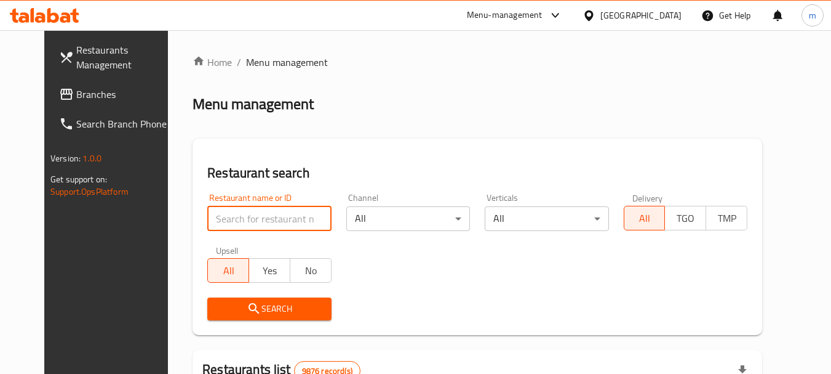
click at [249, 215] on input "search" at bounding box center [269, 218] width 124 height 25
paste input "27620"
type input "27620"
click button "Search" at bounding box center [269, 308] width 124 height 23
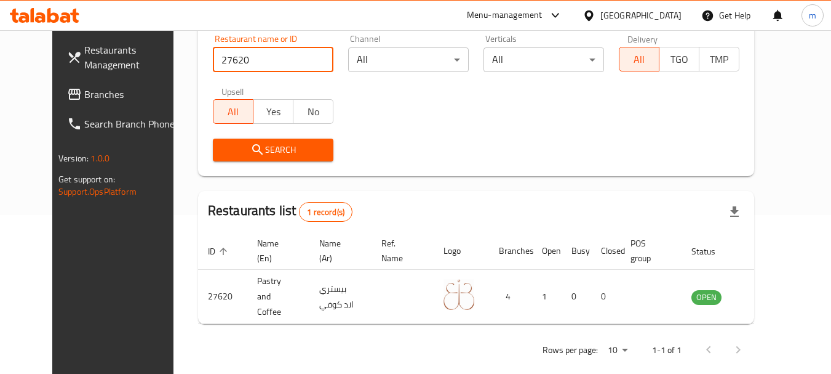
scroll to position [160, 0]
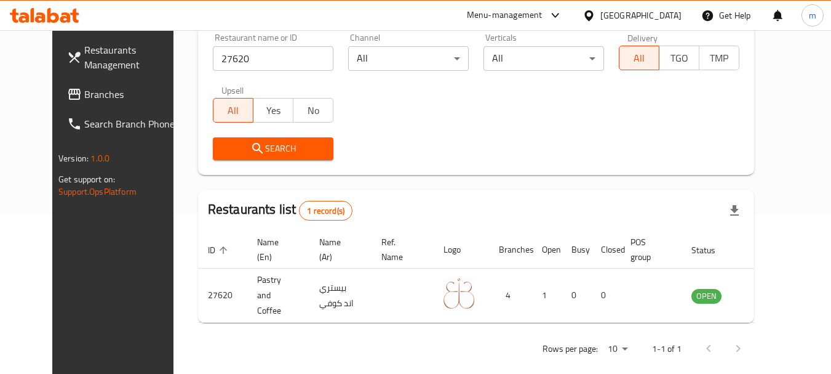
click at [673, 20] on div "[GEOGRAPHIC_DATA]" at bounding box center [641, 16] width 81 height 14
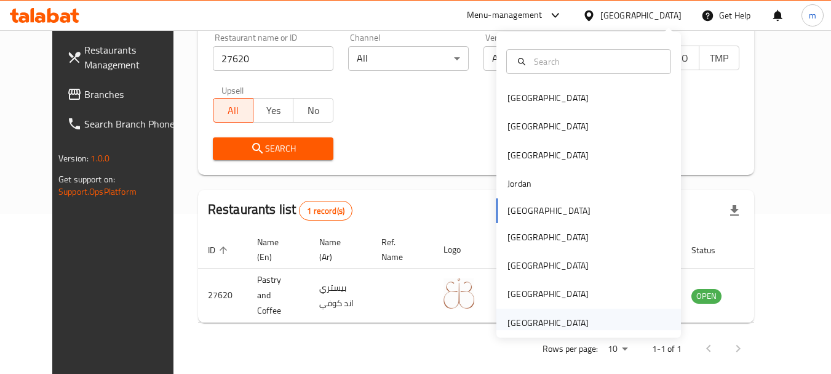
click at [554, 326] on div "[GEOGRAPHIC_DATA]" at bounding box center [548, 323] width 81 height 14
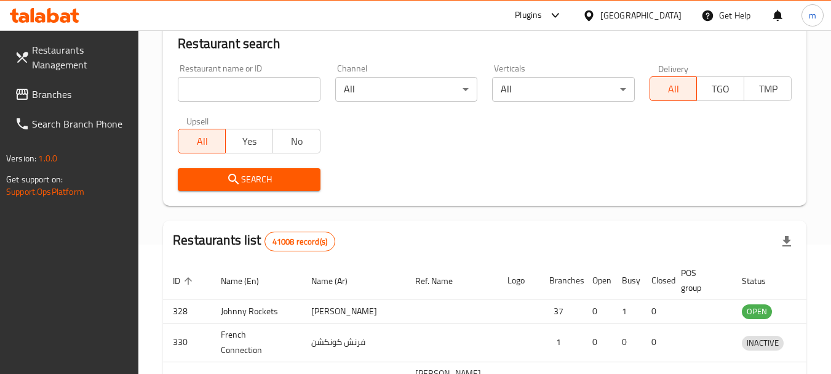
scroll to position [160, 0]
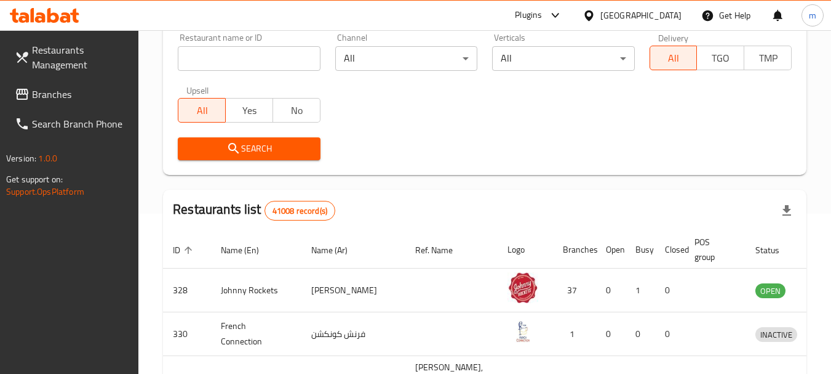
click at [34, 97] on span "Branches" at bounding box center [80, 94] width 97 height 15
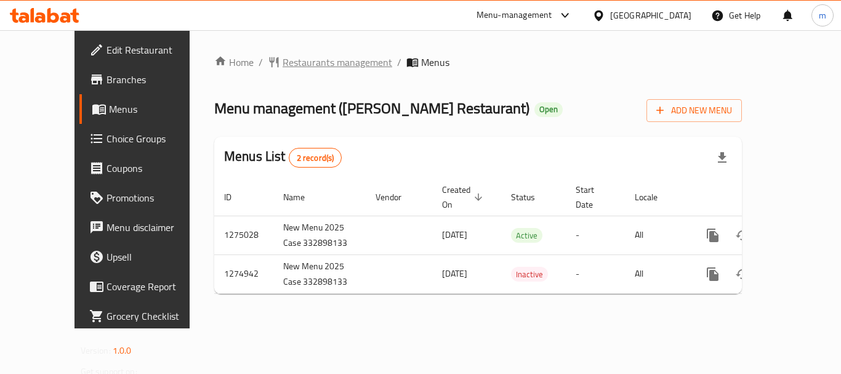
click at [303, 70] on span "Restaurants management" at bounding box center [337, 62] width 110 height 15
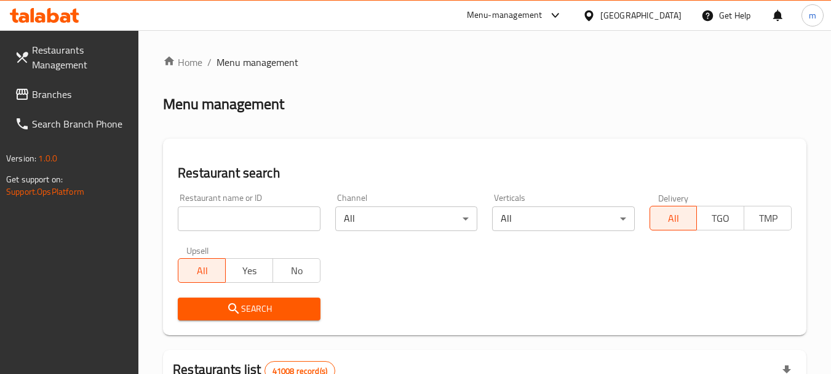
click at [230, 222] on div at bounding box center [415, 187] width 831 height 374
click at [230, 222] on input "search" at bounding box center [249, 218] width 142 height 25
paste input "691414"
type input "691414"
click button "Search" at bounding box center [249, 308] width 142 height 23
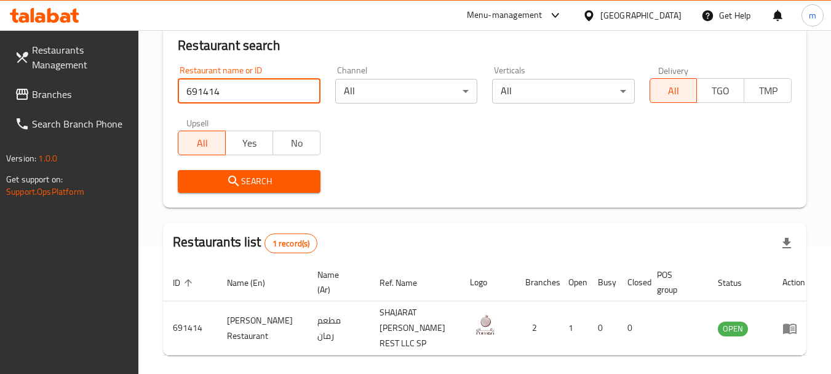
scroll to position [175, 0]
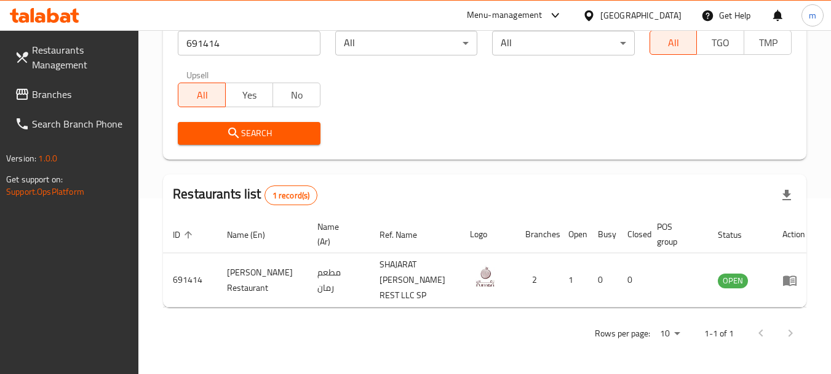
click at [631, 9] on div "[GEOGRAPHIC_DATA]" at bounding box center [641, 16] width 81 height 14
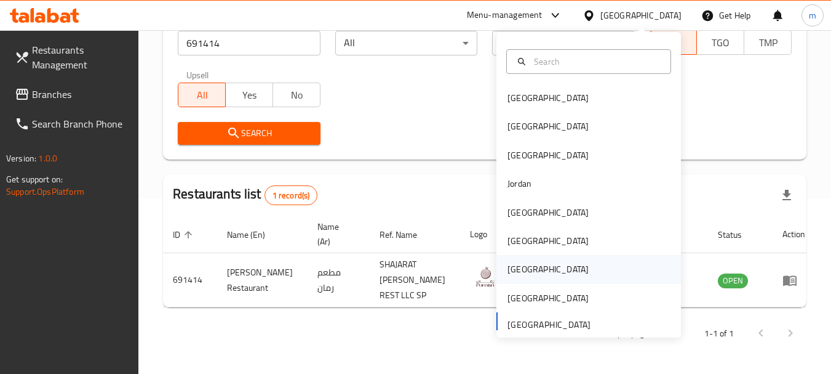
click at [516, 263] on div "[GEOGRAPHIC_DATA]" at bounding box center [548, 269] width 81 height 14
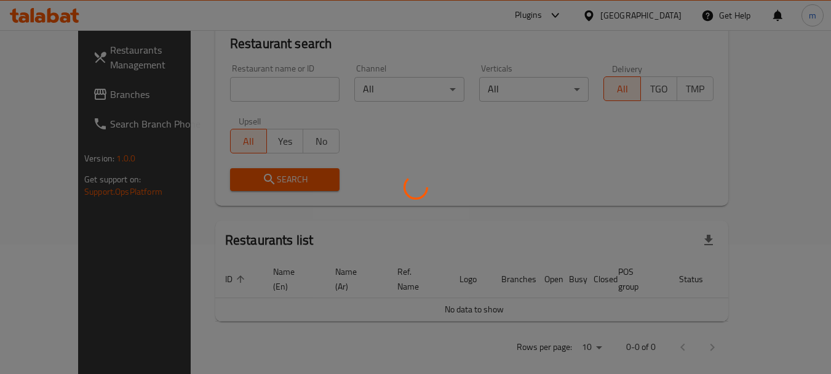
scroll to position [175, 0]
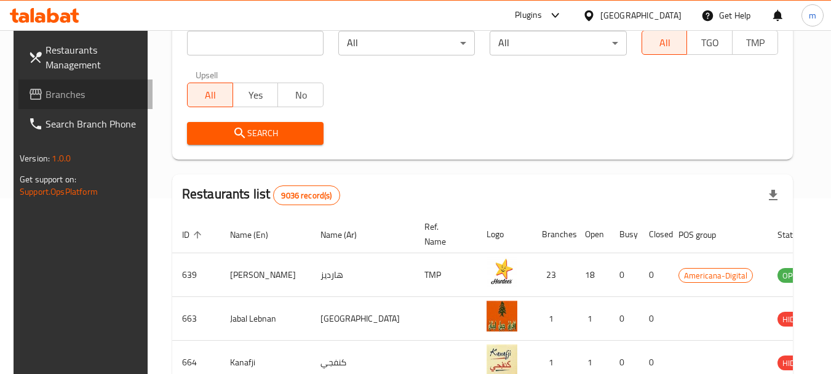
click at [98, 89] on span "Branches" at bounding box center [94, 94] width 97 height 15
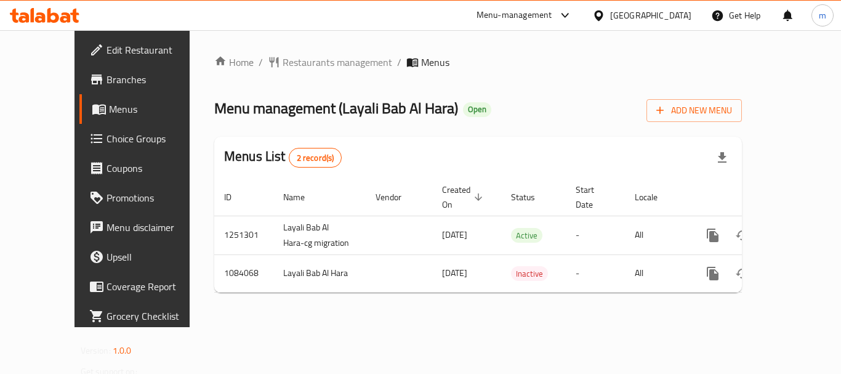
click at [311, 73] on div "Home / Restaurants management / Menus Menu management ( Layali Bab Al Hara ) Op…" at bounding box center [477, 178] width 527 height 247
click at [302, 59] on span "Restaurants management" at bounding box center [337, 62] width 110 height 15
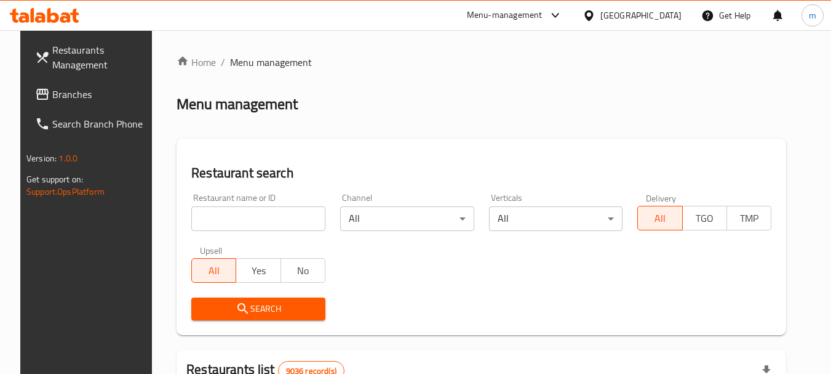
click at [207, 214] on div at bounding box center [415, 187] width 831 height 374
click at [207, 214] on input "search" at bounding box center [258, 218] width 134 height 25
paste input "664475"
type input "664475"
click button "Search" at bounding box center [258, 308] width 134 height 23
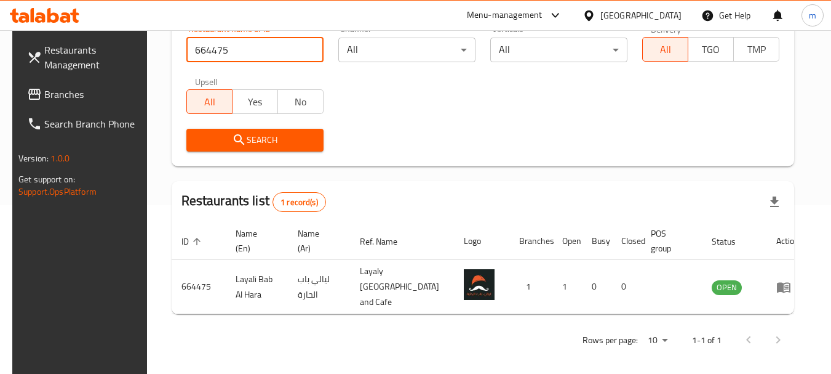
scroll to position [175, 0]
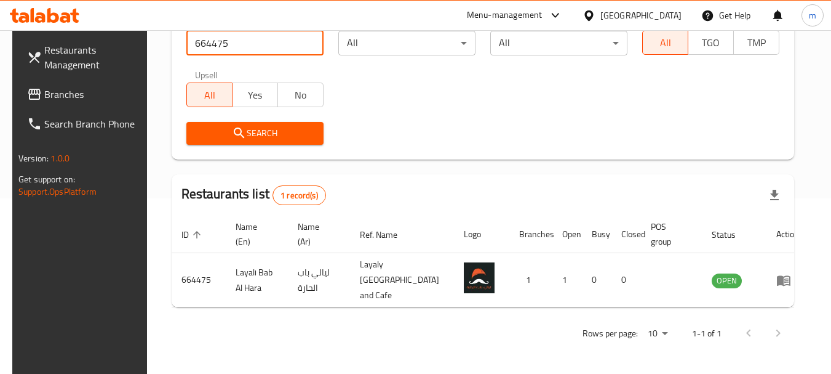
click at [634, 20] on div "[GEOGRAPHIC_DATA]" at bounding box center [632, 16] width 119 height 30
click at [596, 13] on icon at bounding box center [589, 15] width 13 height 13
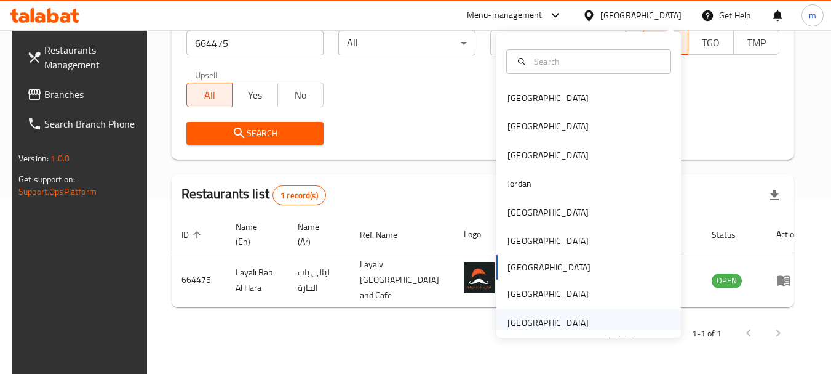
click at [526, 321] on div "[GEOGRAPHIC_DATA]" at bounding box center [548, 323] width 81 height 14
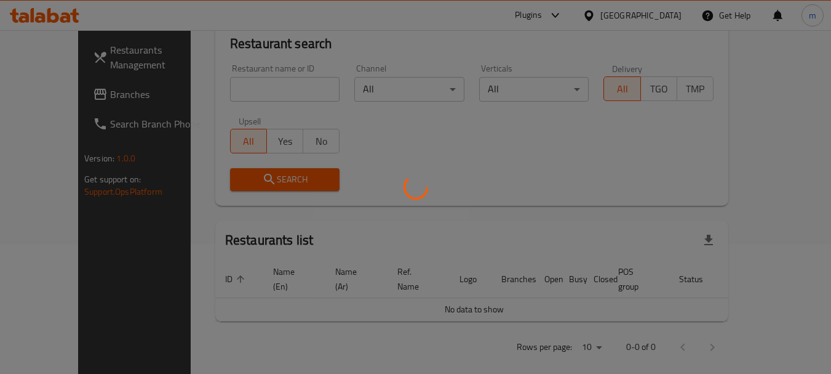
scroll to position [175, 0]
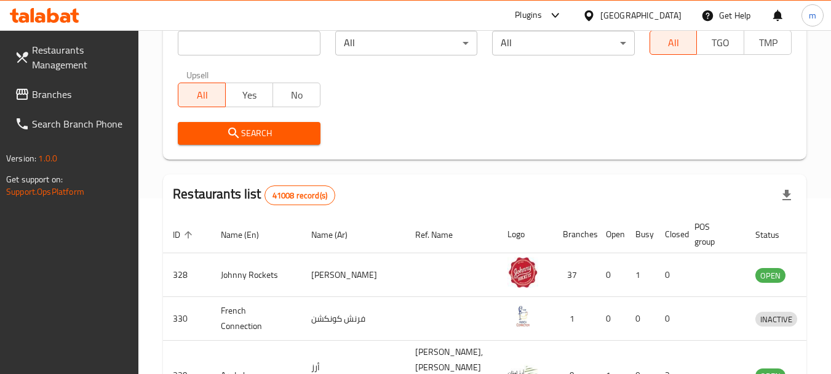
click at [60, 76] on link "Restaurants Management" at bounding box center [72, 57] width 134 height 44
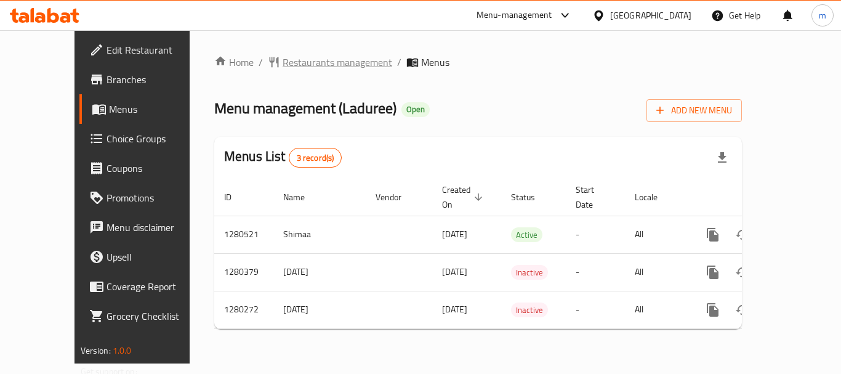
click at [284, 62] on span "Restaurants management" at bounding box center [337, 62] width 110 height 15
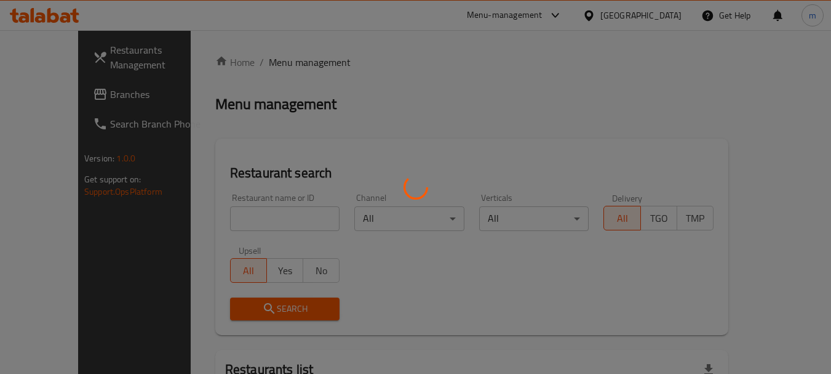
click at [214, 221] on div at bounding box center [415, 187] width 831 height 374
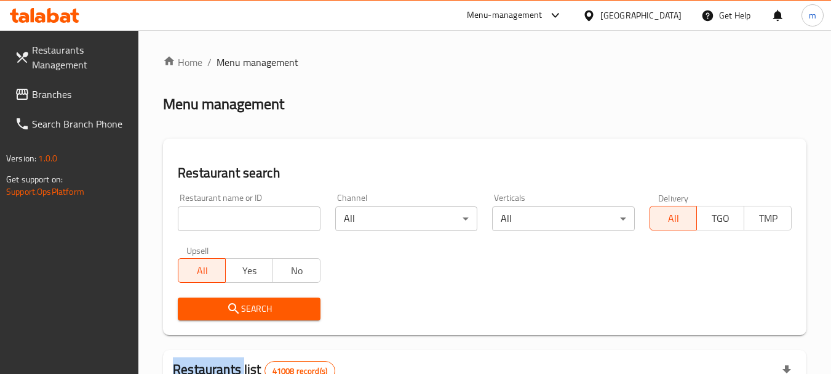
click at [214, 221] on div at bounding box center [415, 187] width 831 height 374
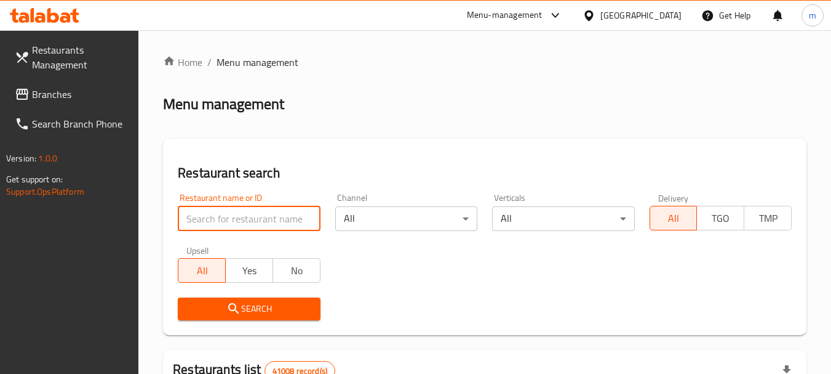
click at [214, 221] on input "search" at bounding box center [249, 218] width 142 height 25
paste input "693717"
type input "693717"
click button "Search" at bounding box center [249, 308] width 142 height 23
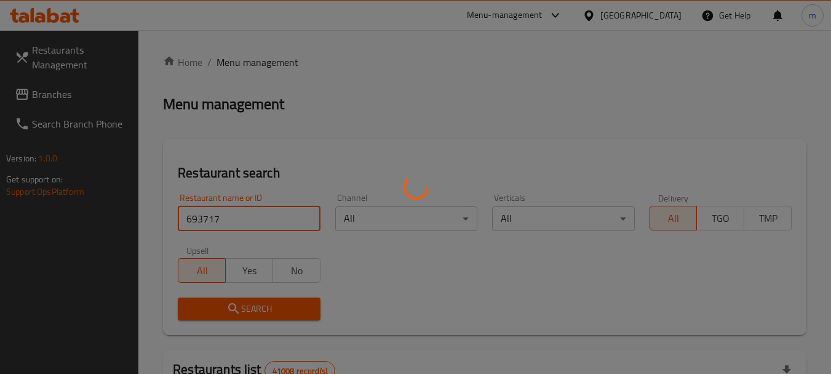
click button "Search" at bounding box center [249, 308] width 142 height 23
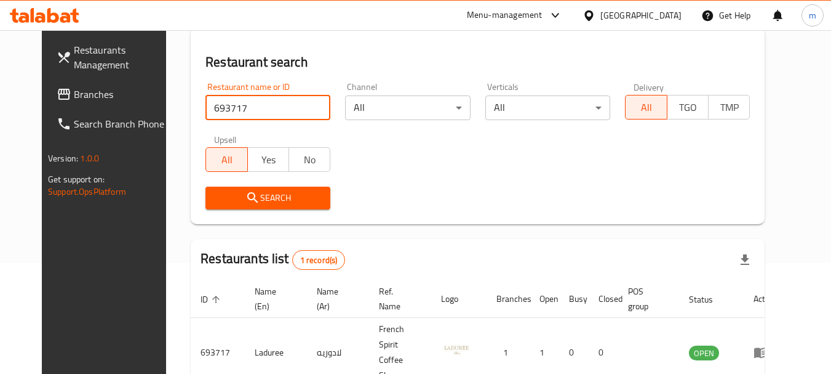
scroll to position [165, 0]
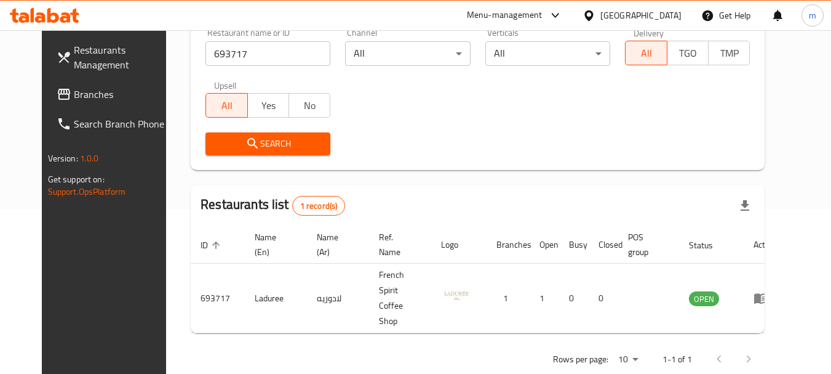
click at [628, 10] on div "[GEOGRAPHIC_DATA]" at bounding box center [641, 16] width 81 height 14
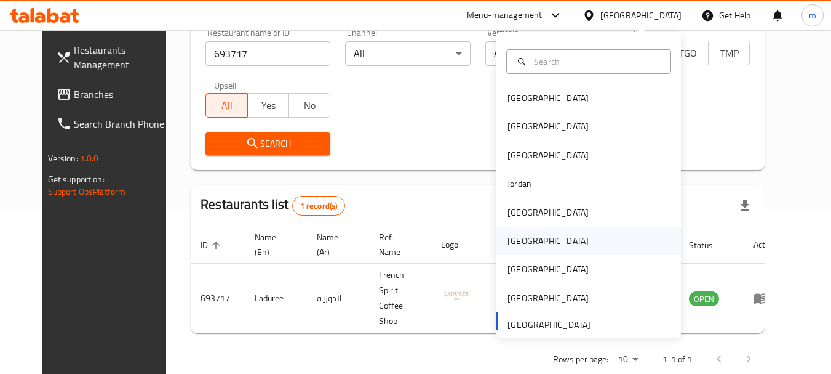
click at [516, 230] on div "[GEOGRAPHIC_DATA]" at bounding box center [548, 240] width 101 height 28
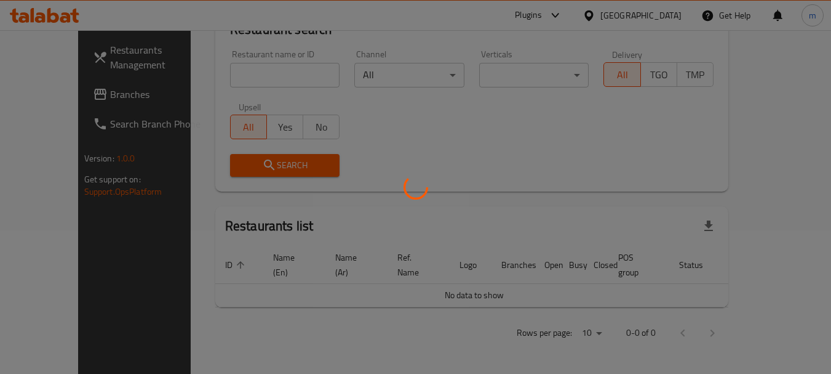
scroll to position [129, 0]
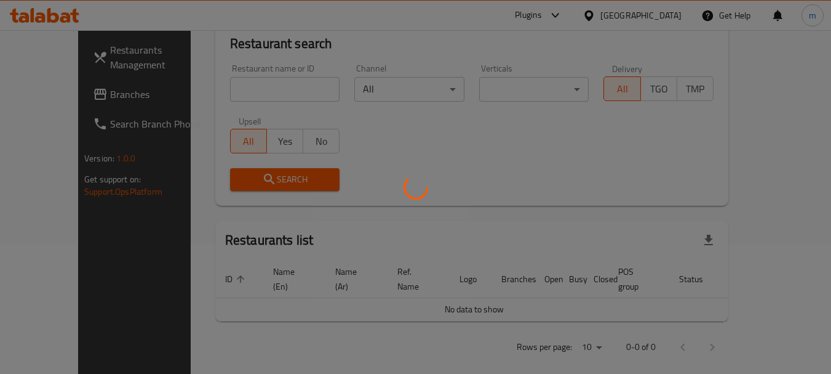
click at [63, 100] on div at bounding box center [415, 187] width 831 height 374
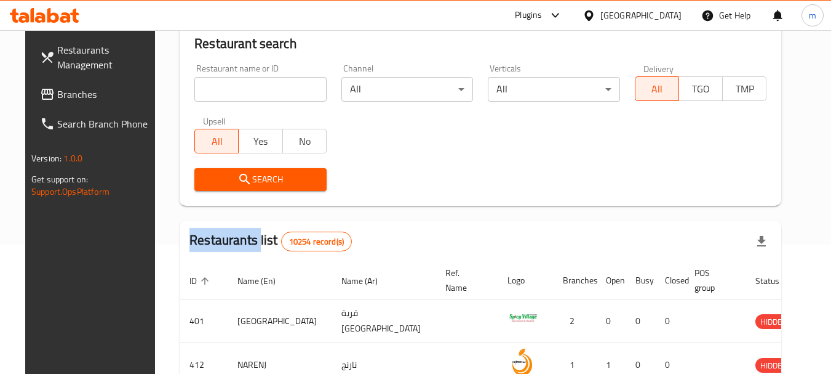
scroll to position [165, 0]
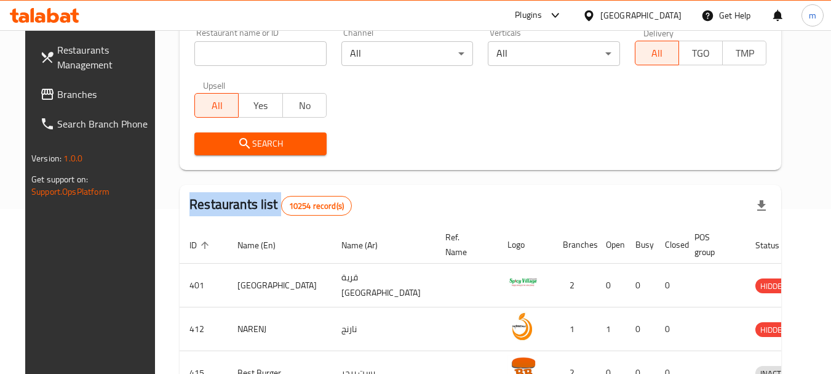
click at [63, 100] on div "Restaurants Management Branches Search Branch Phone Version: 1.0.0 Get support …" at bounding box center [416, 283] width 782 height 837
click at [63, 100] on span "Branches" at bounding box center [105, 94] width 97 height 15
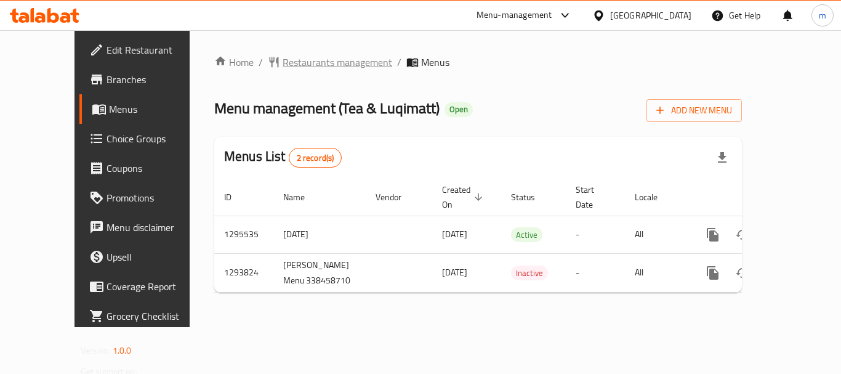
click at [282, 67] on span "Restaurants management" at bounding box center [337, 62] width 110 height 15
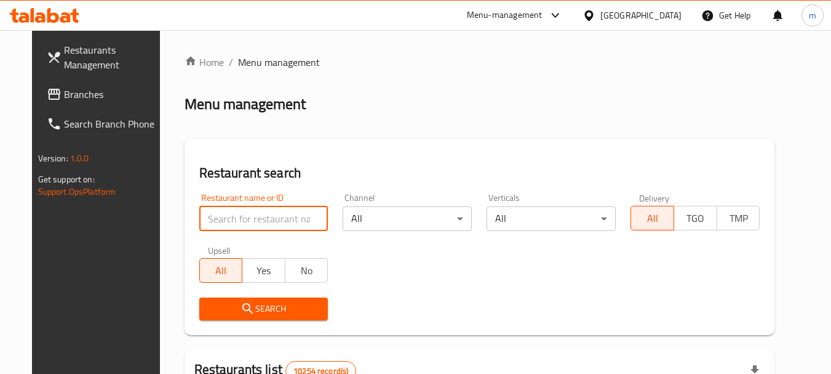
click at [249, 215] on input "search" at bounding box center [263, 218] width 129 height 25
paste input "699701"
type input "699701"
click button "Search" at bounding box center [263, 308] width 129 height 23
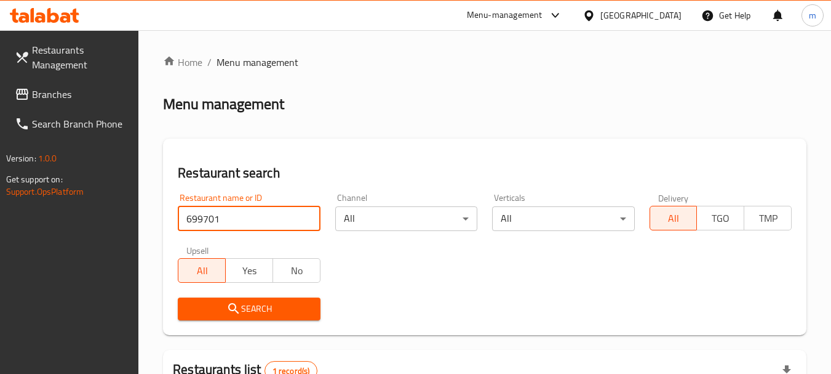
scroll to position [175, 0]
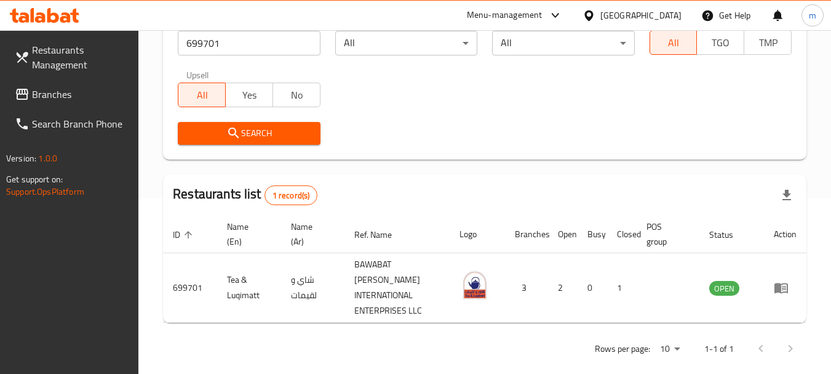
click at [667, 13] on div "[GEOGRAPHIC_DATA]" at bounding box center [641, 16] width 81 height 14
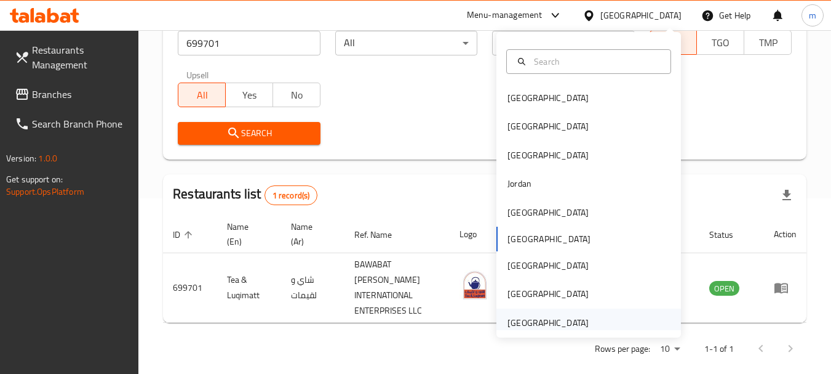
click at [529, 322] on div "[GEOGRAPHIC_DATA]" at bounding box center [548, 323] width 81 height 14
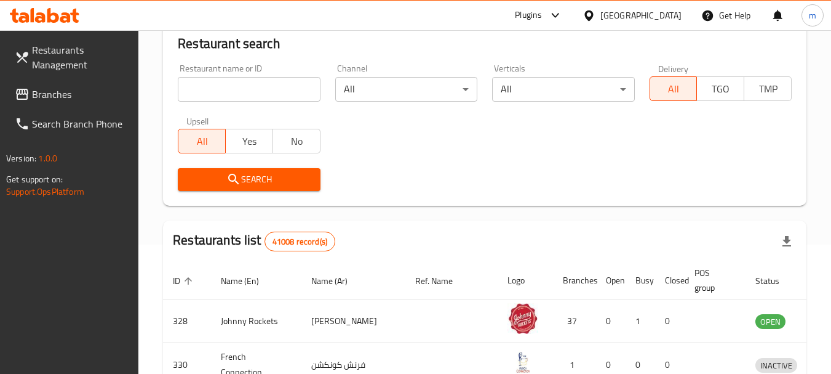
scroll to position [175, 0]
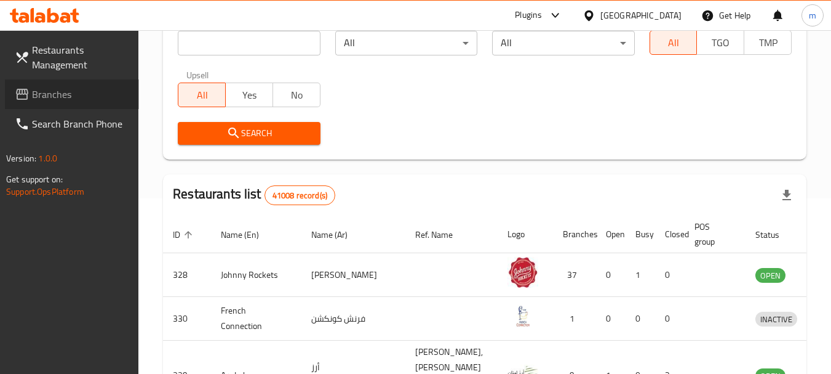
click at [57, 87] on span "Branches" at bounding box center [80, 94] width 97 height 15
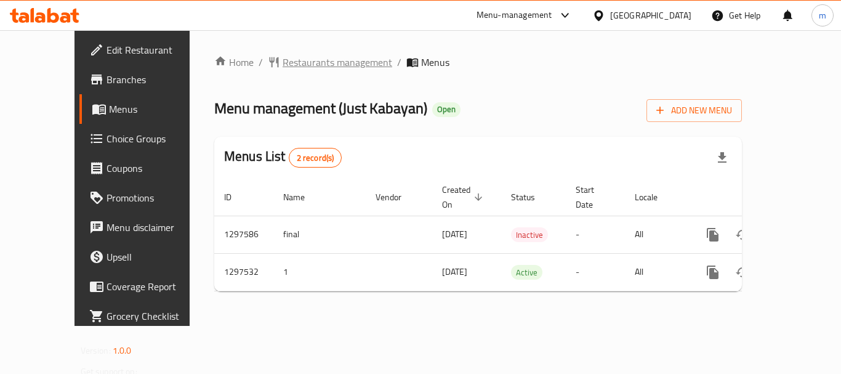
click at [295, 67] on span "Restaurants management" at bounding box center [337, 62] width 110 height 15
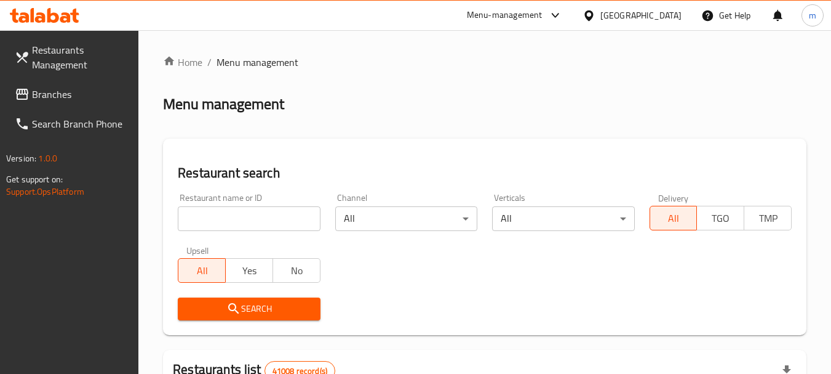
click at [246, 217] on div at bounding box center [415, 187] width 831 height 374
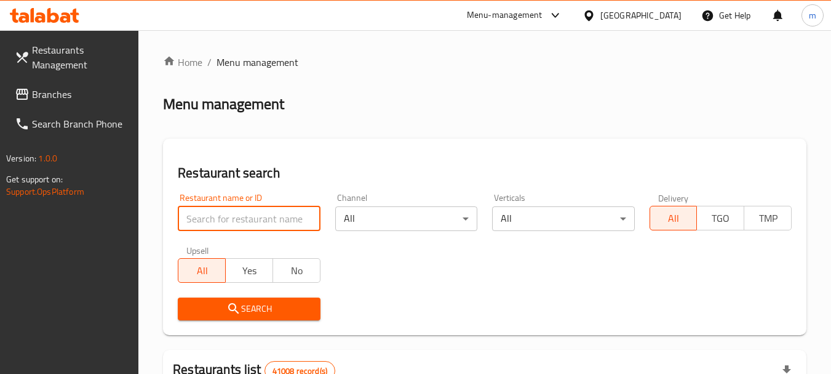
click at [246, 217] on input "search" at bounding box center [249, 218] width 142 height 25
paste input "700529"
type input "700529"
click button "Search" at bounding box center [249, 308] width 142 height 23
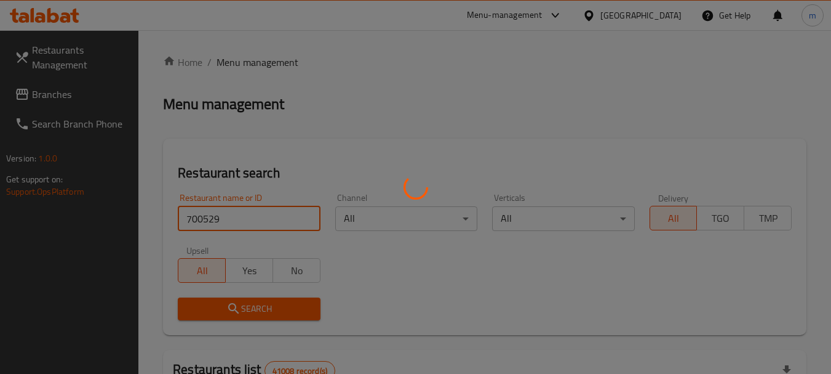
click button "Search" at bounding box center [249, 308] width 142 height 23
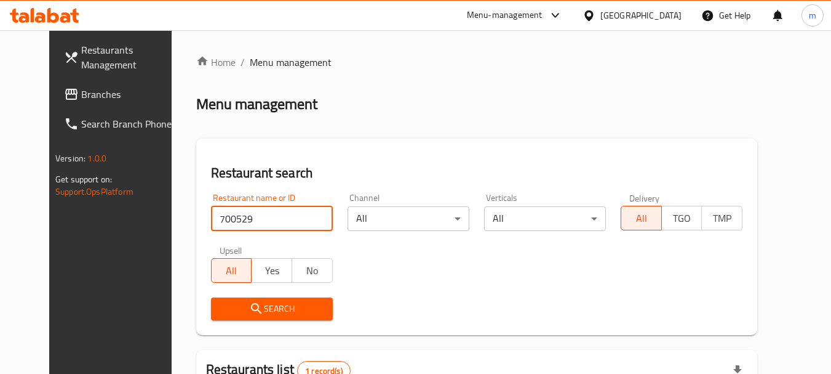
click at [597, 4] on div "United Arab Emirates" at bounding box center [632, 16] width 119 height 30
click at [593, 15] on icon at bounding box center [589, 15] width 9 height 10
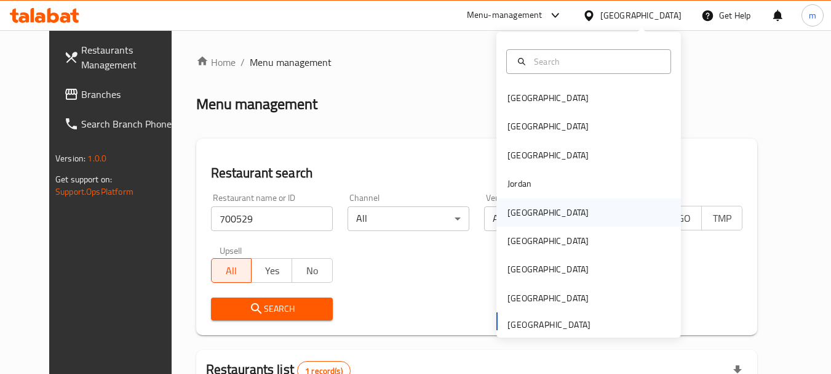
click at [519, 209] on div "[GEOGRAPHIC_DATA]" at bounding box center [548, 213] width 81 height 14
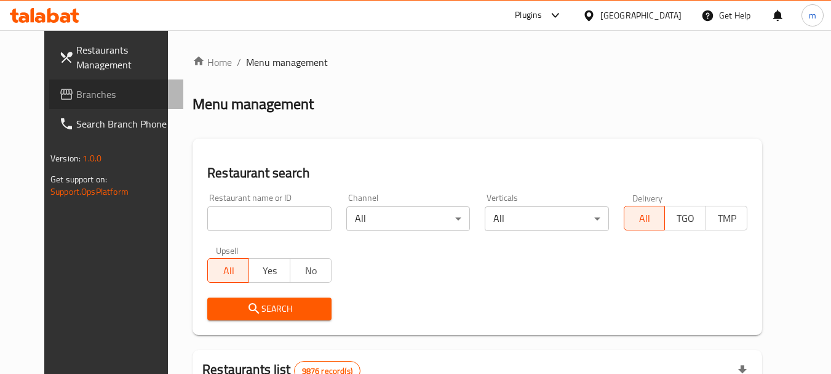
click at [76, 95] on span "Branches" at bounding box center [124, 94] width 97 height 15
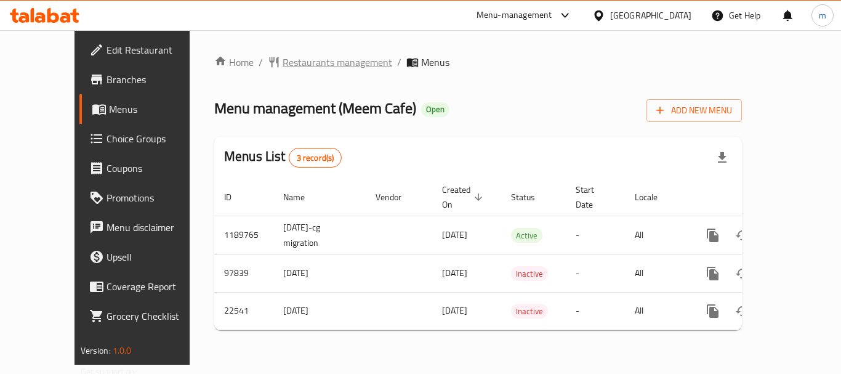
click at [282, 65] on span "Restaurants management" at bounding box center [337, 62] width 110 height 15
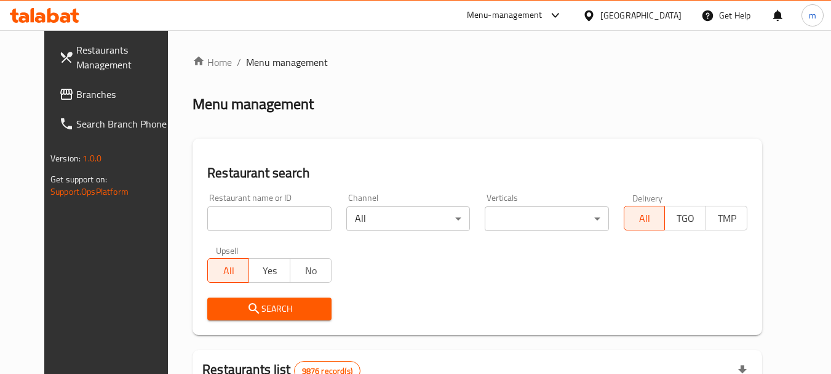
click at [227, 220] on input "search" at bounding box center [269, 218] width 124 height 25
paste input "11905"
type input "11905"
click button "Search" at bounding box center [269, 308] width 124 height 23
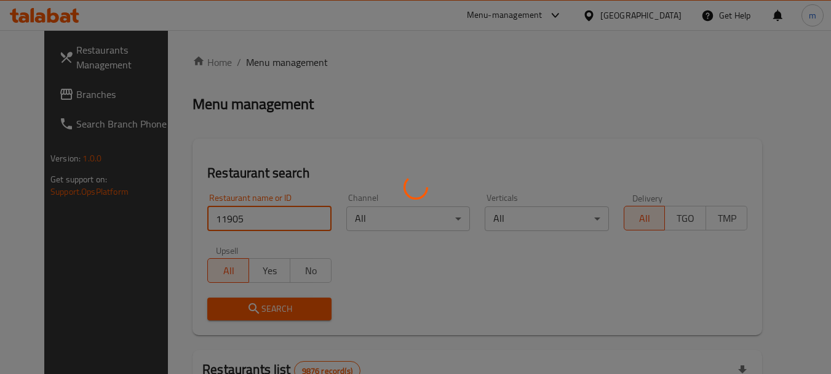
click button "Search" at bounding box center [269, 308] width 124 height 23
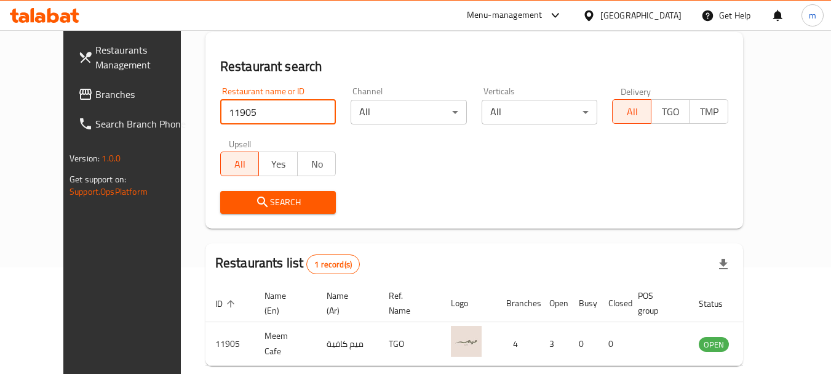
scroll to position [165, 0]
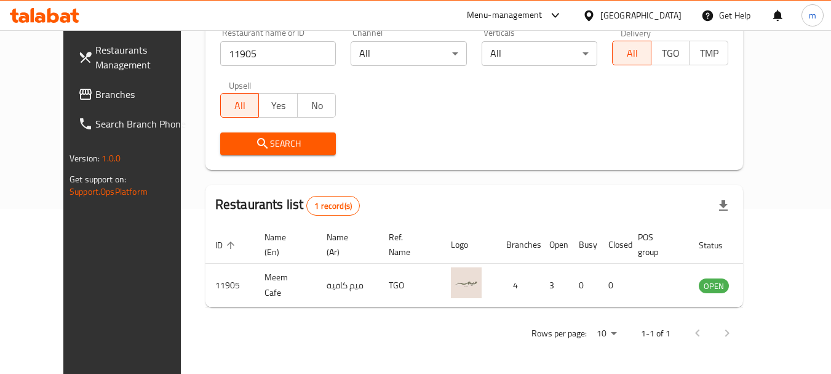
click at [68, 108] on link "Branches" at bounding box center [135, 94] width 134 height 30
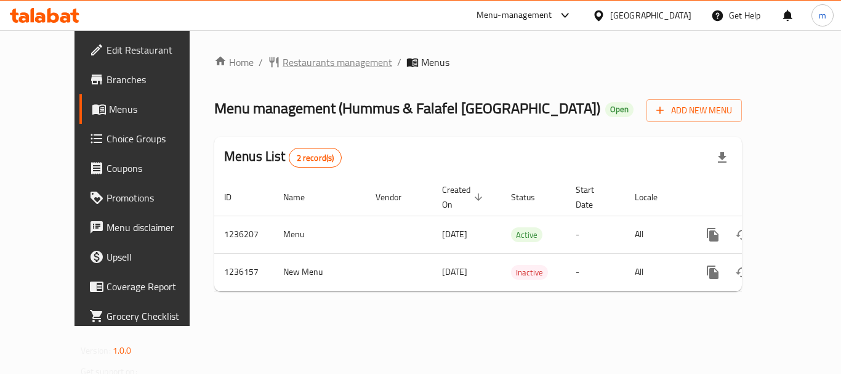
click at [282, 65] on span "Restaurants management" at bounding box center [337, 62] width 110 height 15
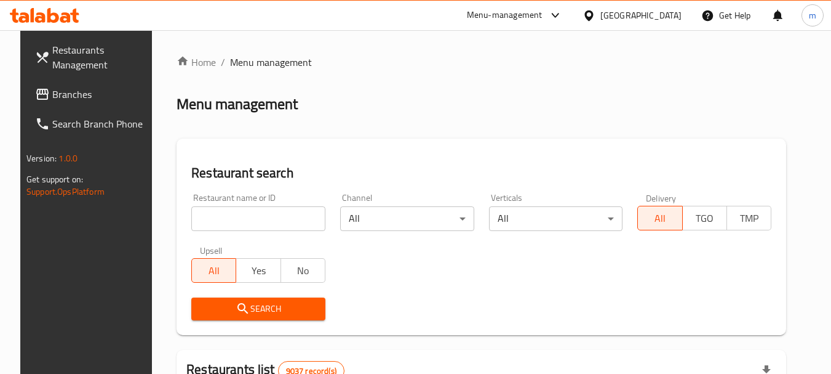
click at [236, 207] on input "search" at bounding box center [258, 218] width 134 height 25
paste input "678764"
type input "678764"
click at [287, 306] on span "Search" at bounding box center [258, 308] width 114 height 15
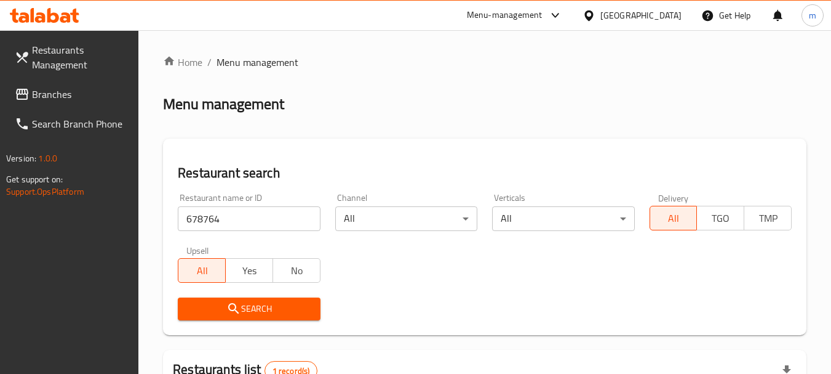
click at [593, 15] on icon at bounding box center [589, 15] width 9 height 10
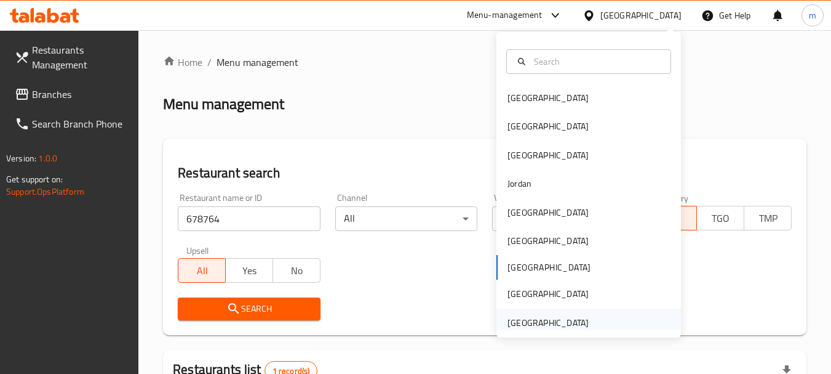
click at [566, 321] on div "[GEOGRAPHIC_DATA]" at bounding box center [548, 323] width 81 height 14
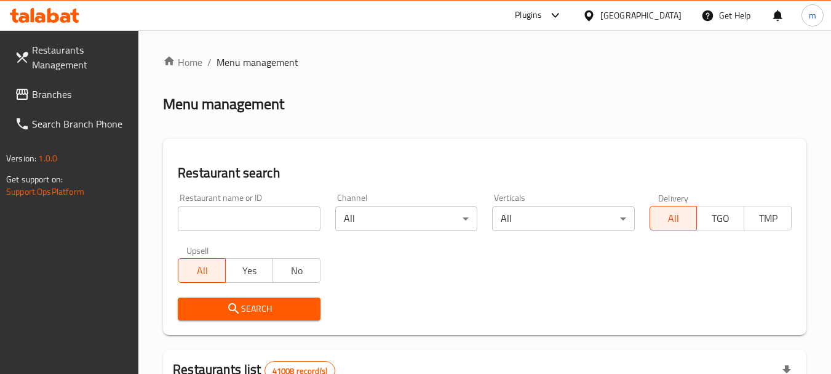
click at [82, 96] on span "Branches" at bounding box center [80, 94] width 97 height 15
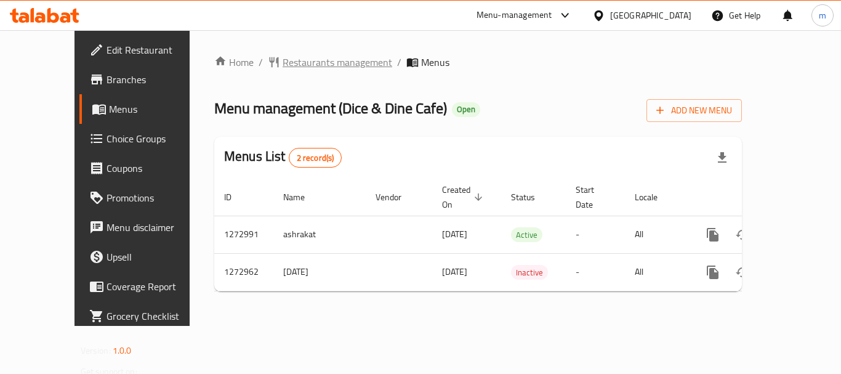
click at [299, 61] on span "Restaurants management" at bounding box center [337, 62] width 110 height 15
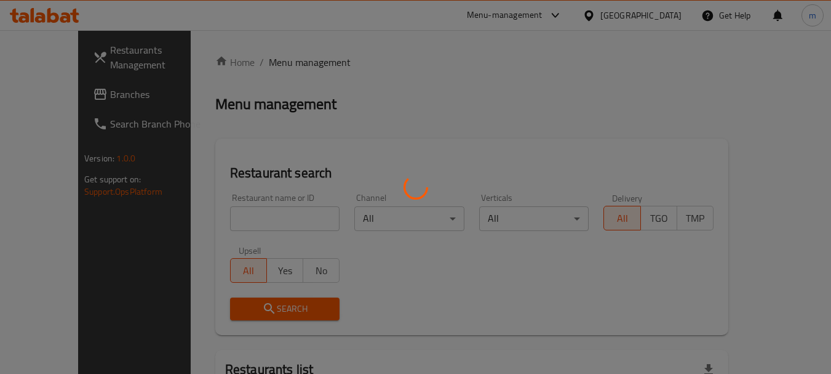
click at [223, 215] on div at bounding box center [415, 187] width 831 height 374
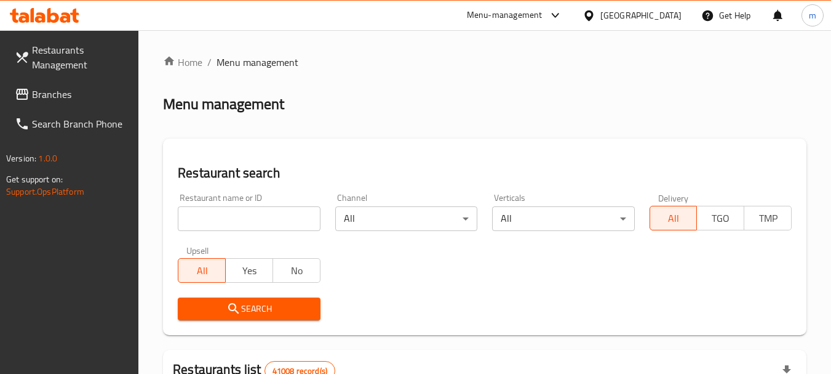
click at [223, 215] on input "search" at bounding box center [249, 218] width 142 height 25
paste input "690525"
type input "690525"
click button "Search" at bounding box center [249, 308] width 142 height 23
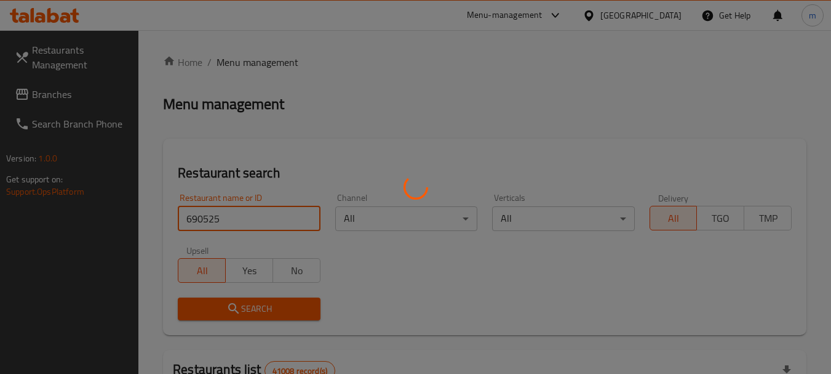
click button "Search" at bounding box center [249, 308] width 142 height 23
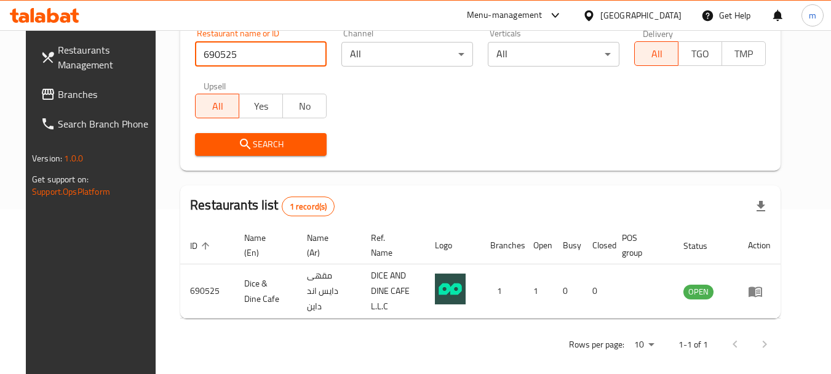
scroll to position [165, 0]
